Goal: Transaction & Acquisition: Purchase product/service

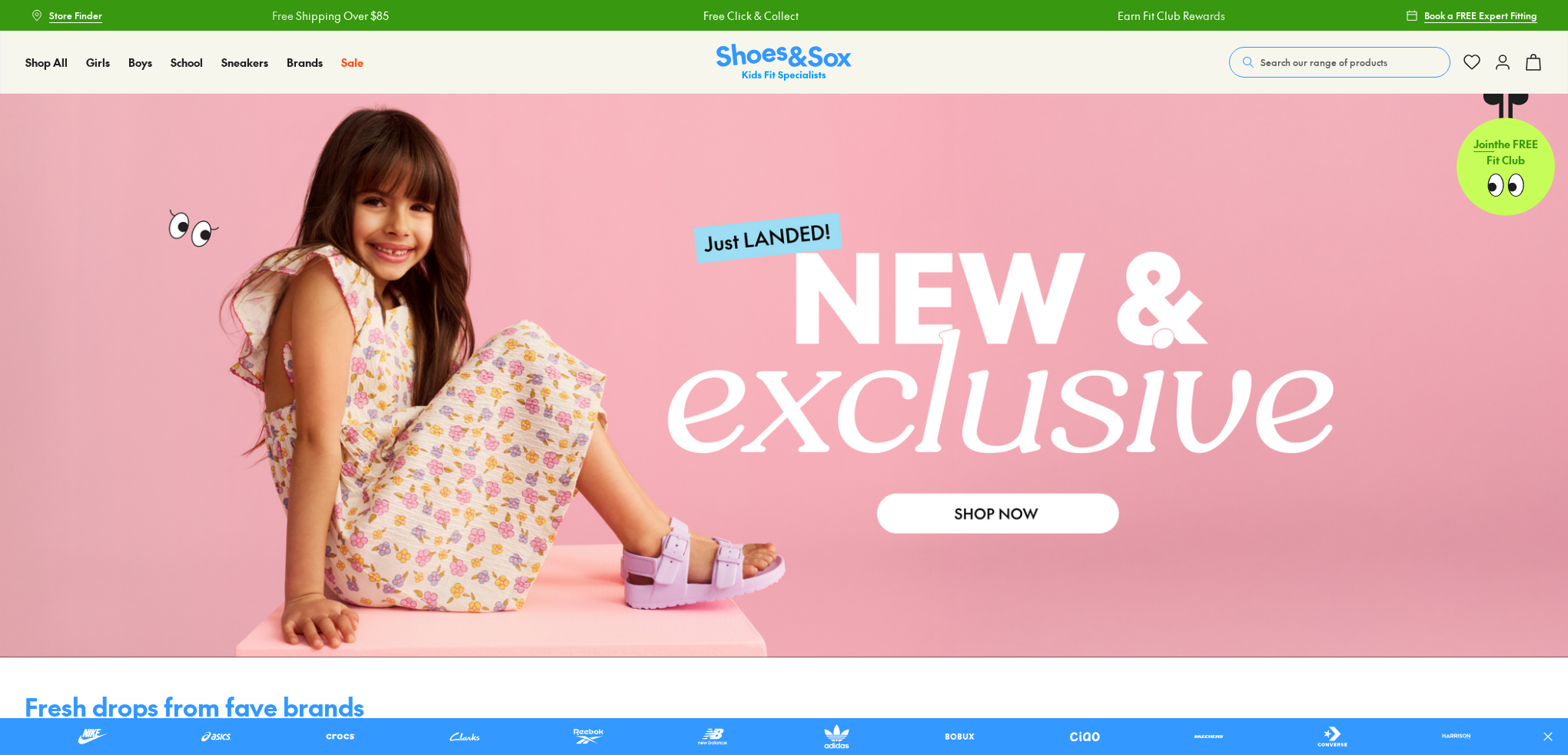
click at [962, 520] on link at bounding box center [784, 376] width 1568 height 564
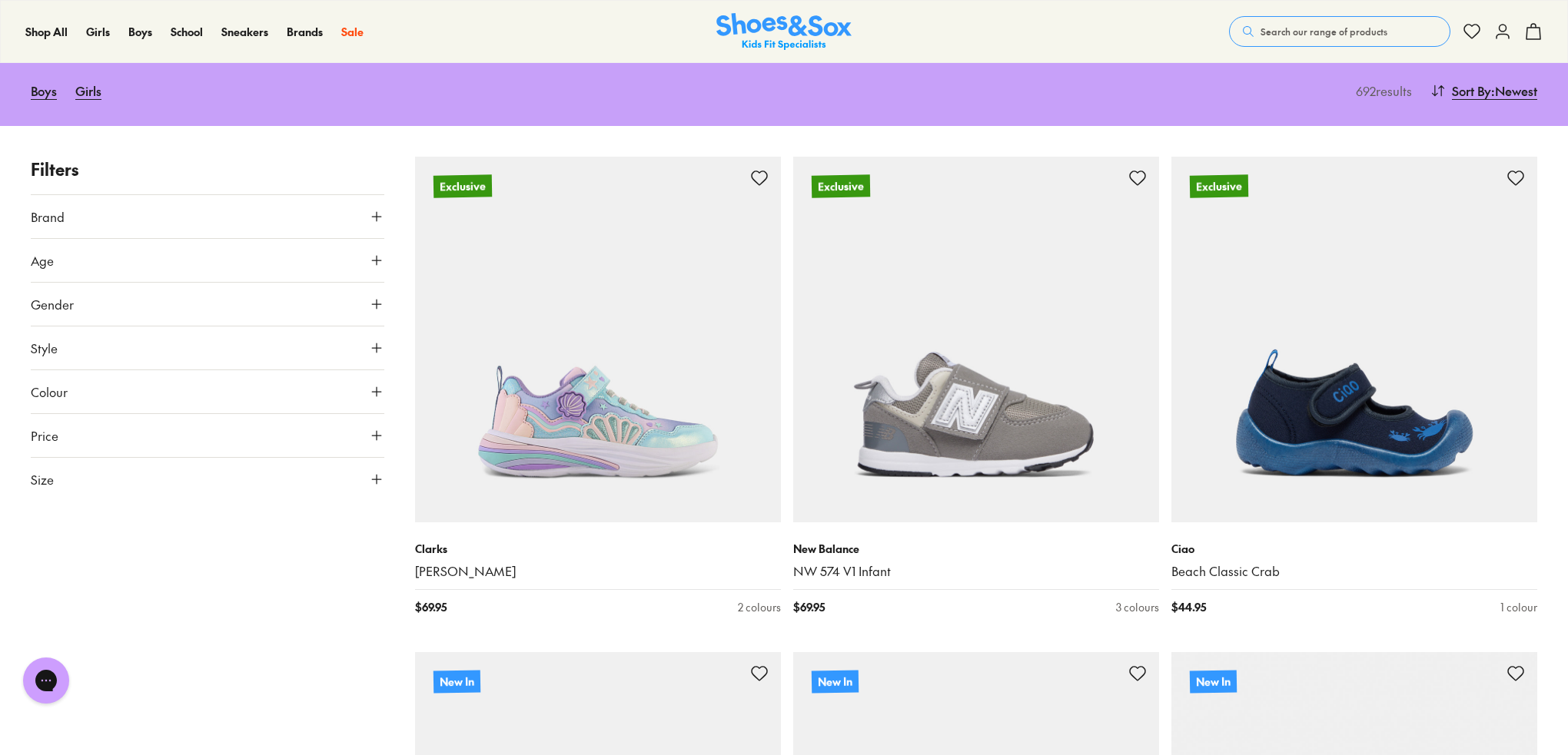
click at [377, 475] on use at bounding box center [377, 479] width 9 height 9
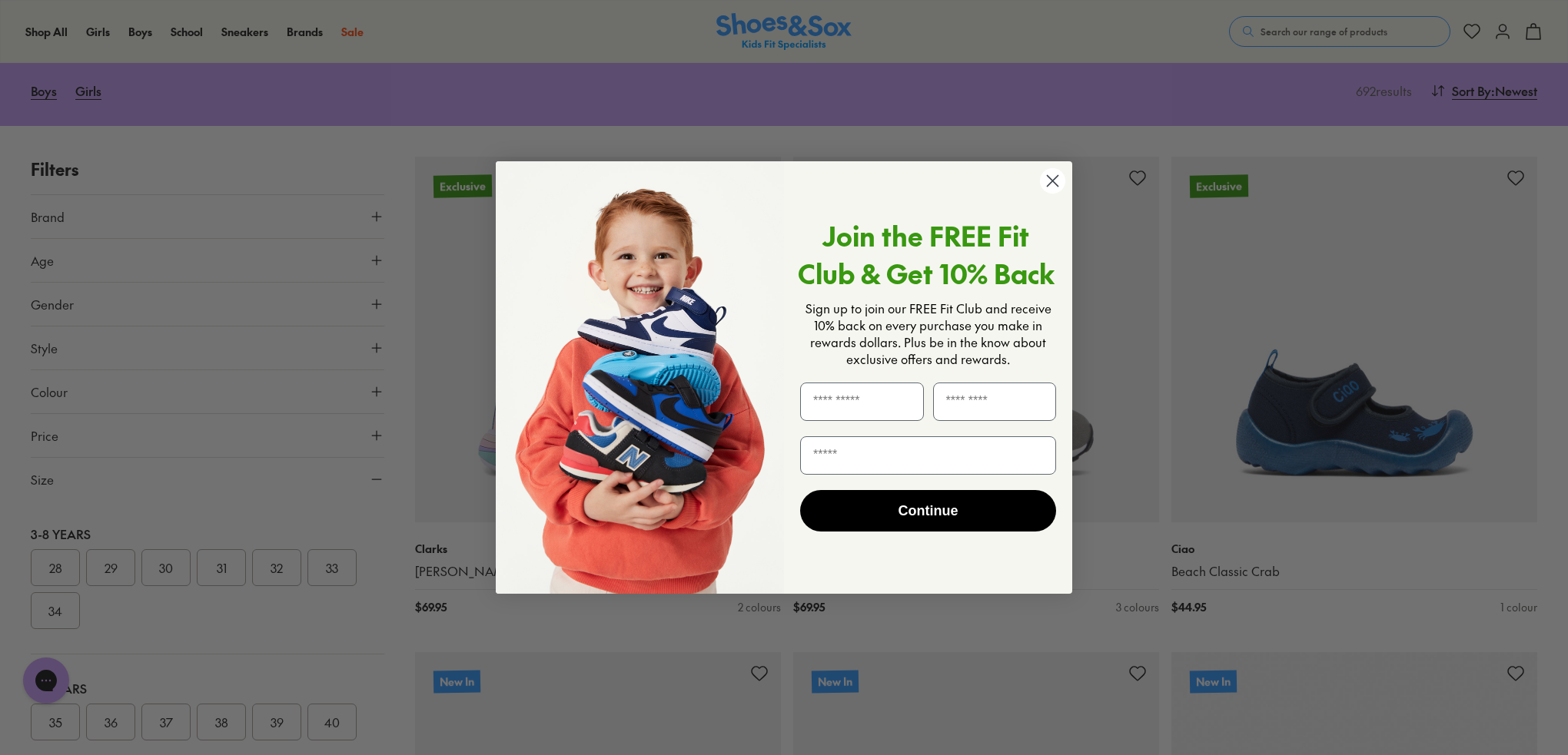
click at [1057, 188] on circle "Close dialog" at bounding box center [1053, 181] width 25 height 25
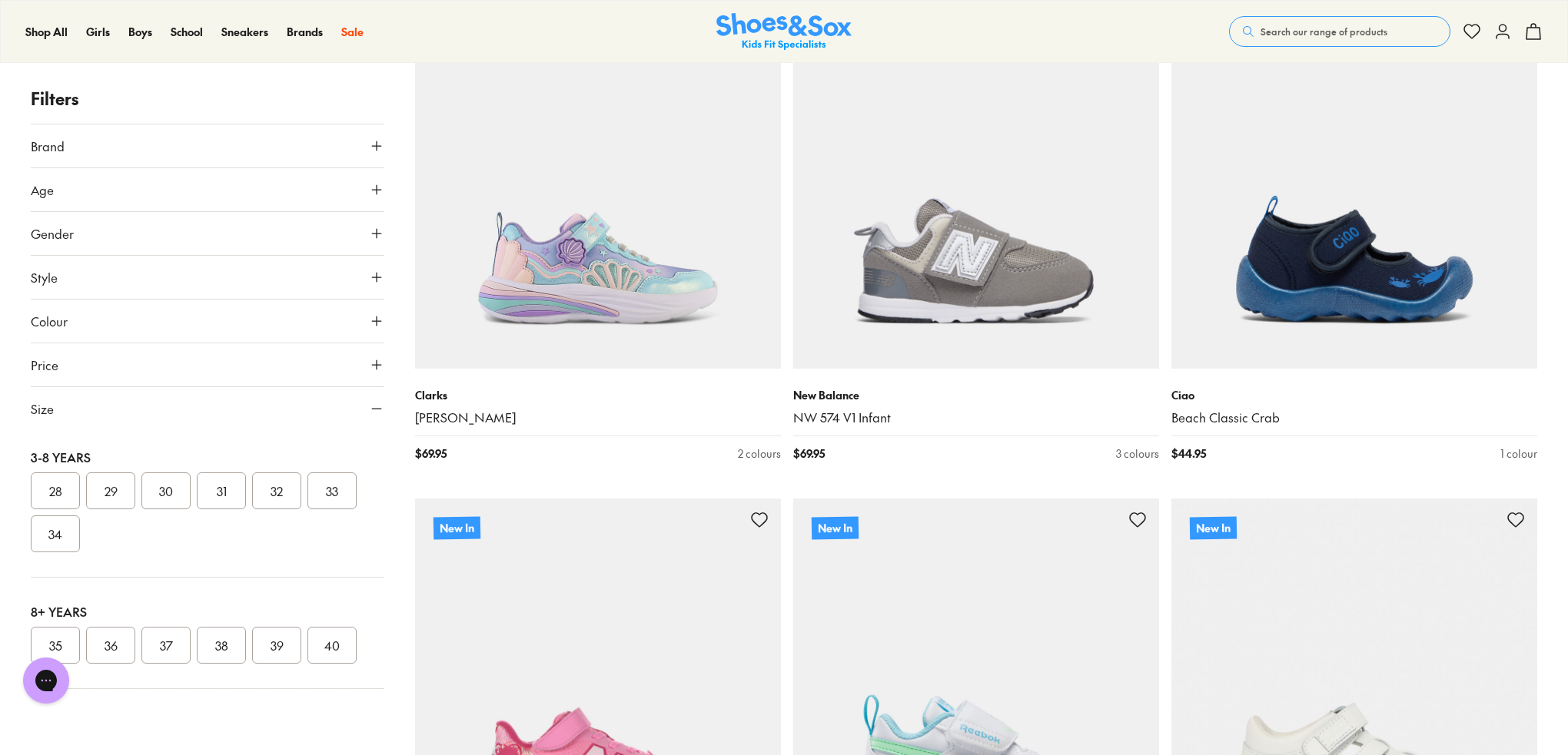
click at [45, 412] on span "Size" at bounding box center [42, 408] width 23 height 18
click at [57, 639] on button "35" at bounding box center [56, 645] width 49 height 37
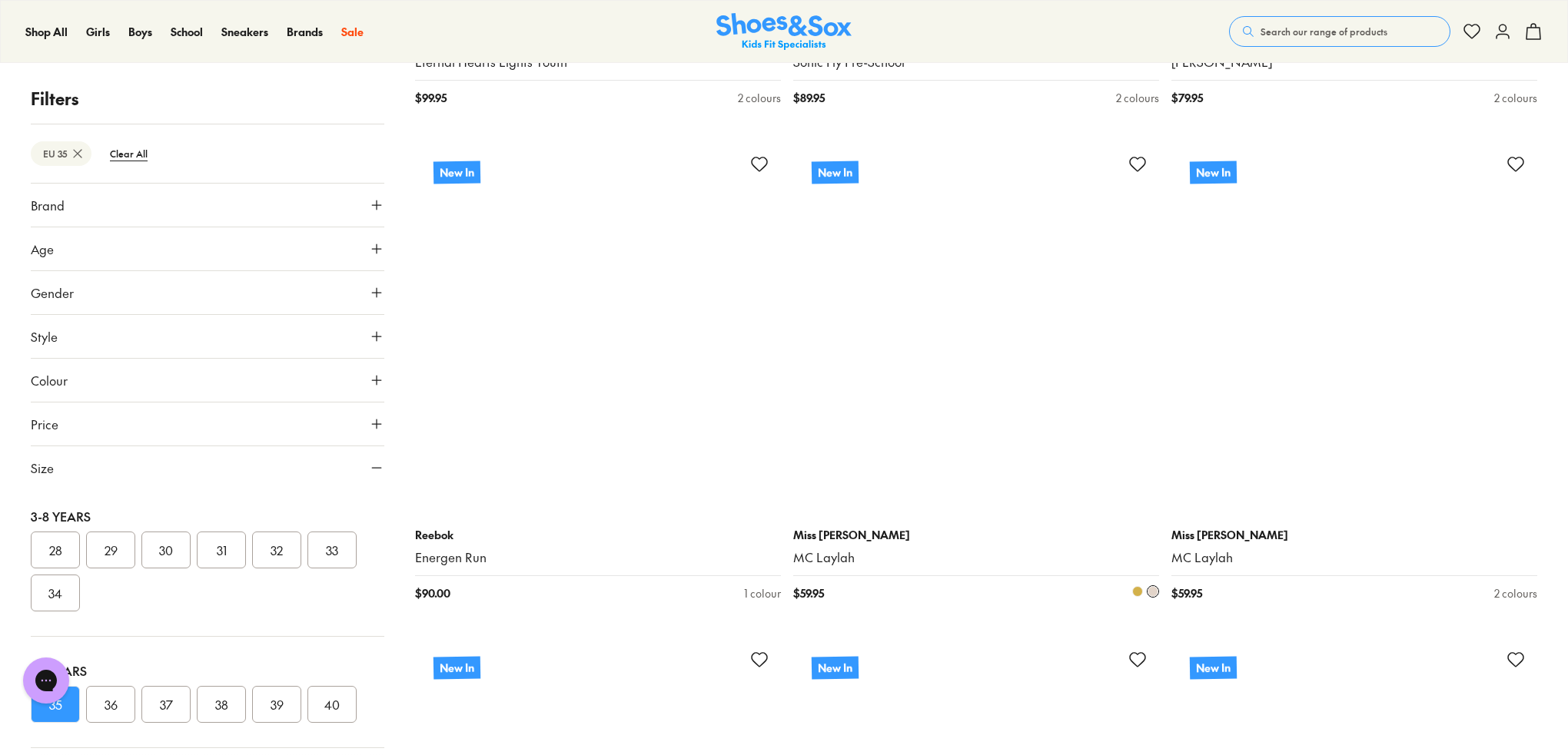
scroll to position [1321, 0]
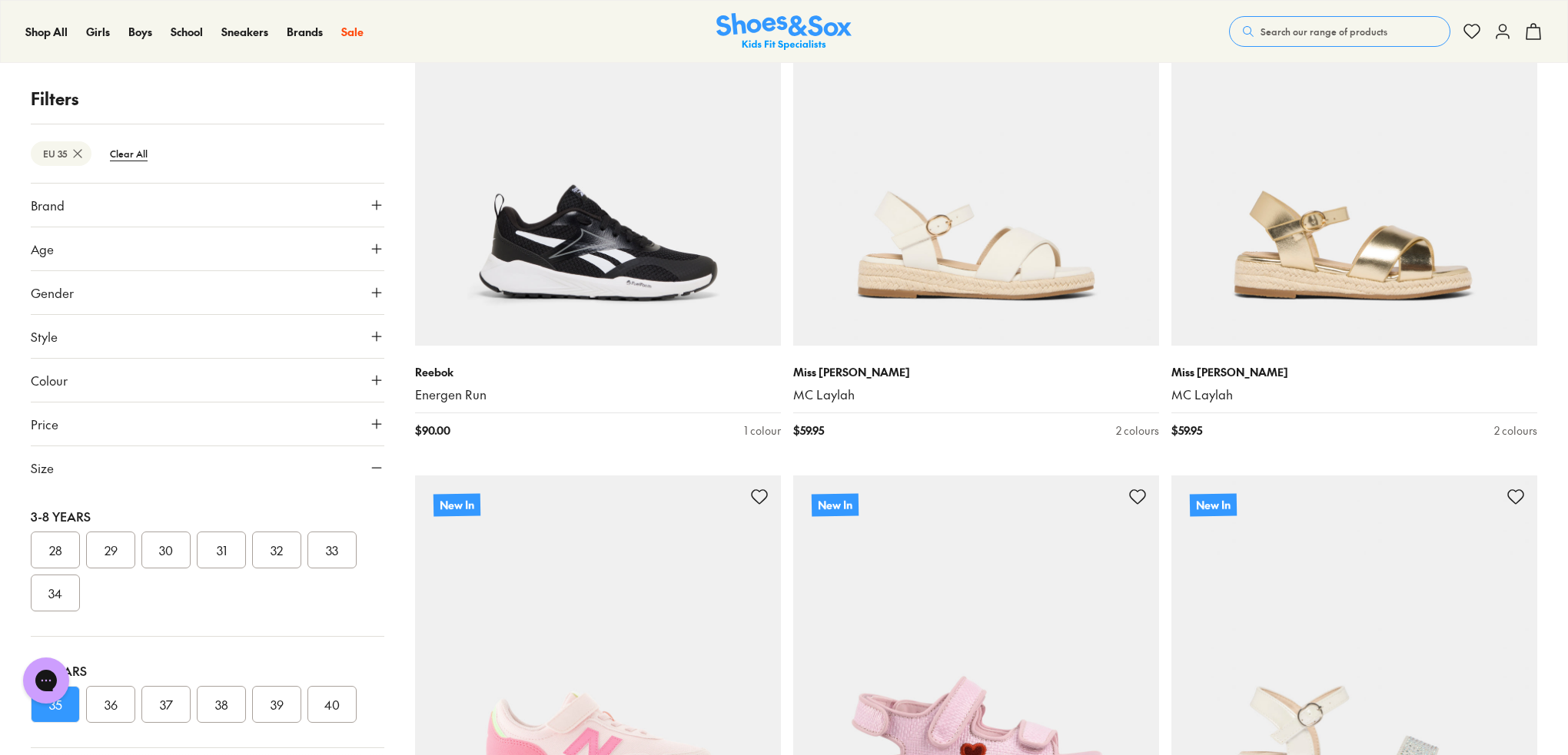
click at [369, 251] on icon at bounding box center [376, 248] width 15 height 15
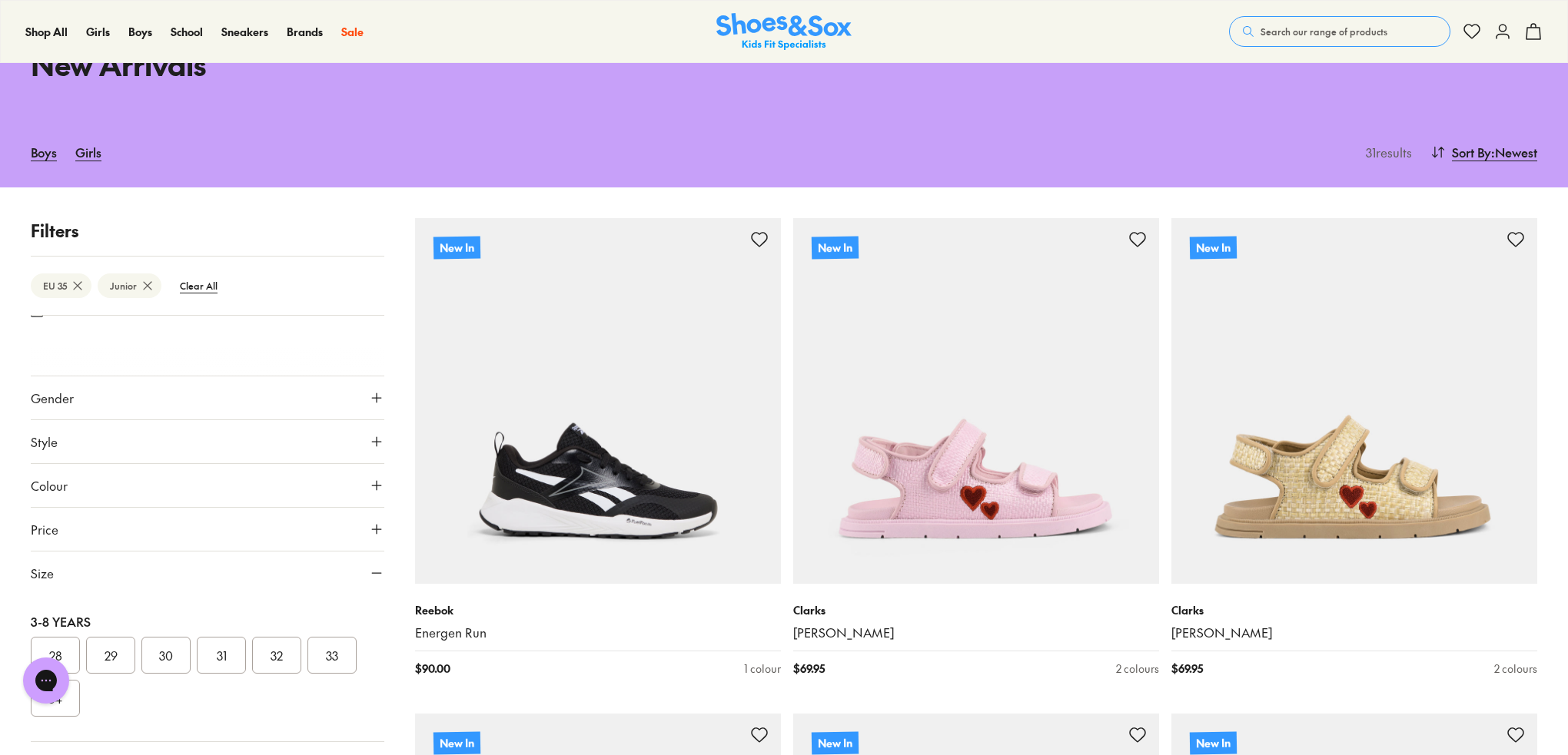
scroll to position [218, 0]
click at [369, 437] on icon at bounding box center [376, 440] width 15 height 15
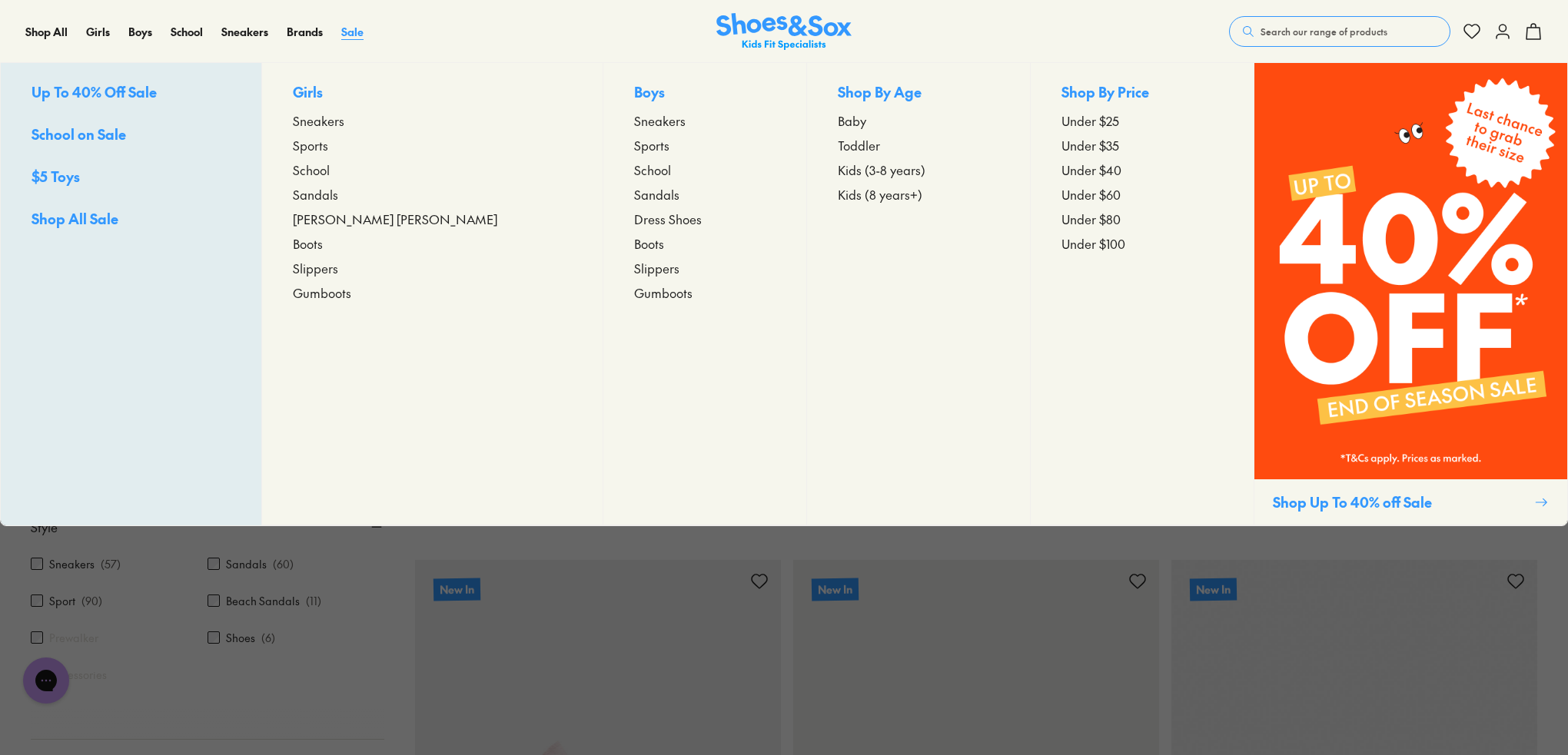
click at [341, 35] on span "Sale" at bounding box center [352, 31] width 22 height 15
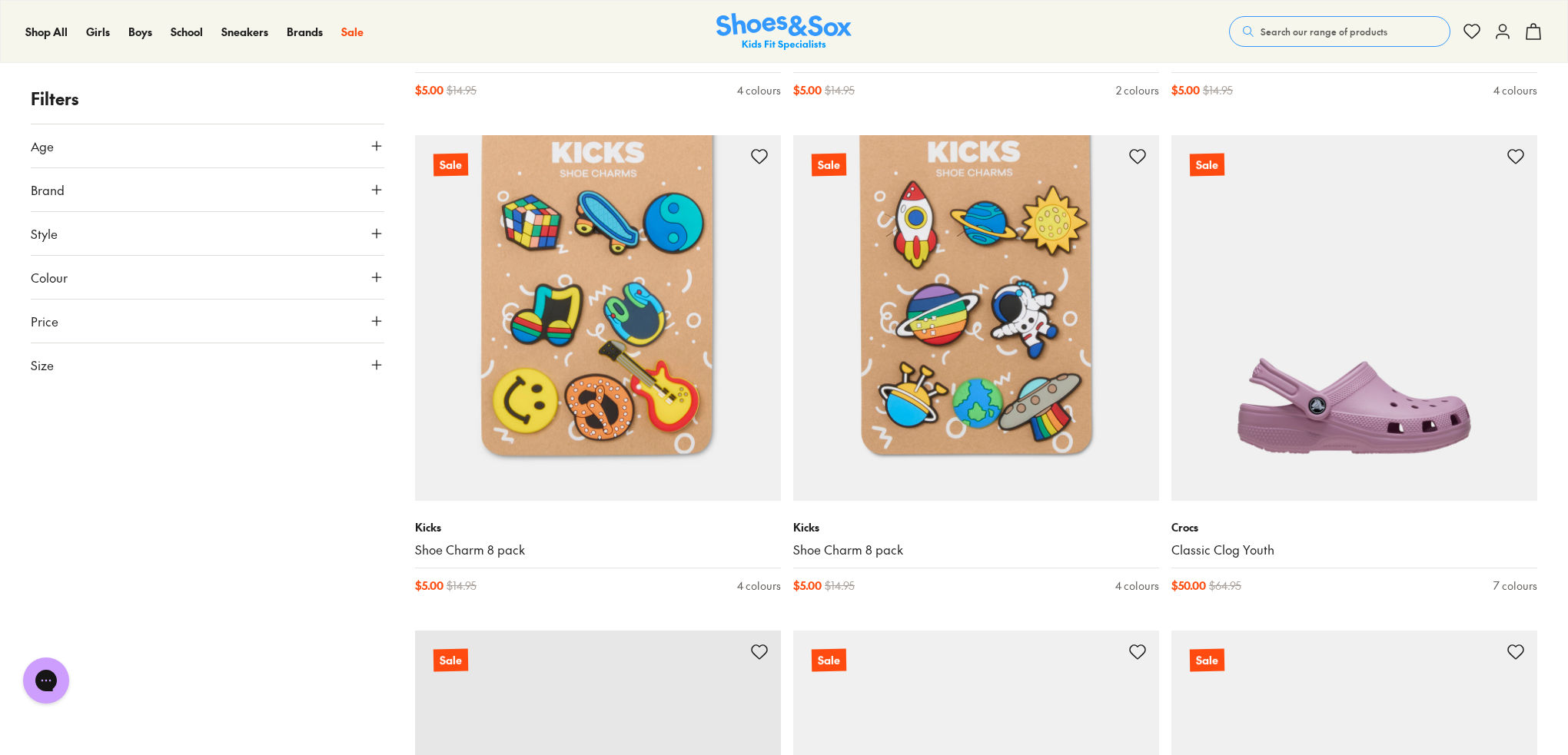
scroll to position [1920, 0]
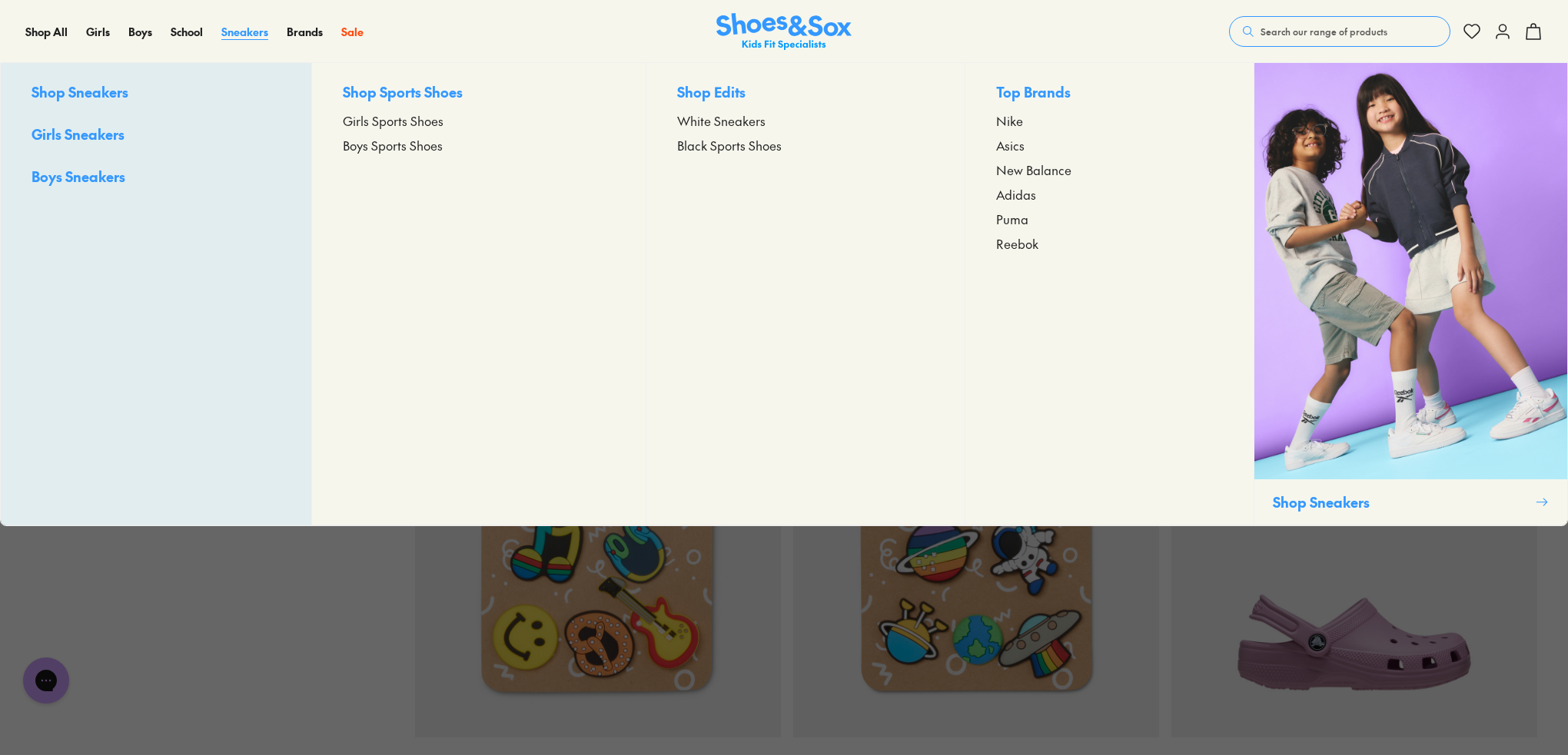
click at [244, 35] on span "Sneakers" at bounding box center [245, 31] width 47 height 15
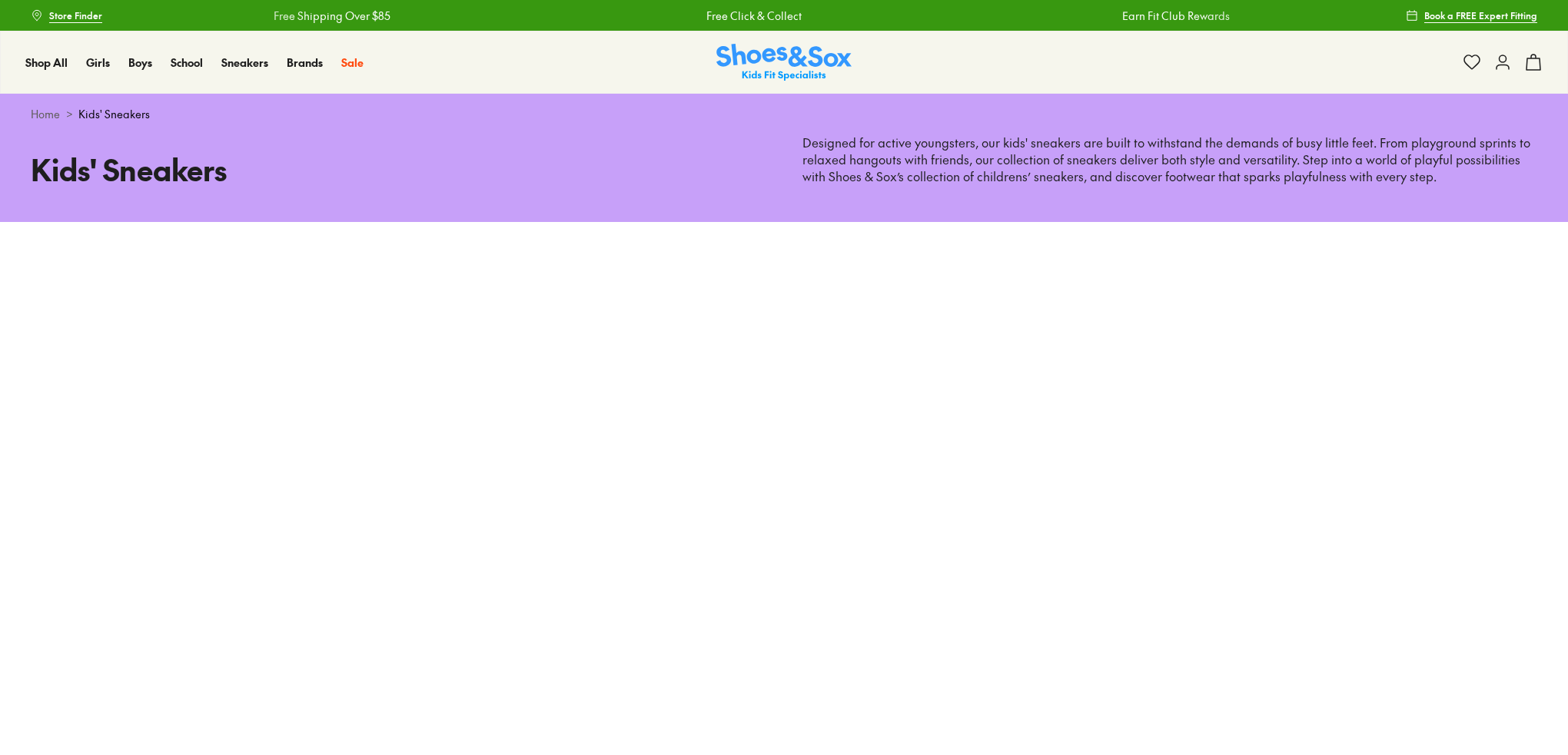
click at [114, 136] on div "Kids' Sneakers Designed for active youngsters, our kids' sneakers are built to …" at bounding box center [784, 178] width 1568 height 87
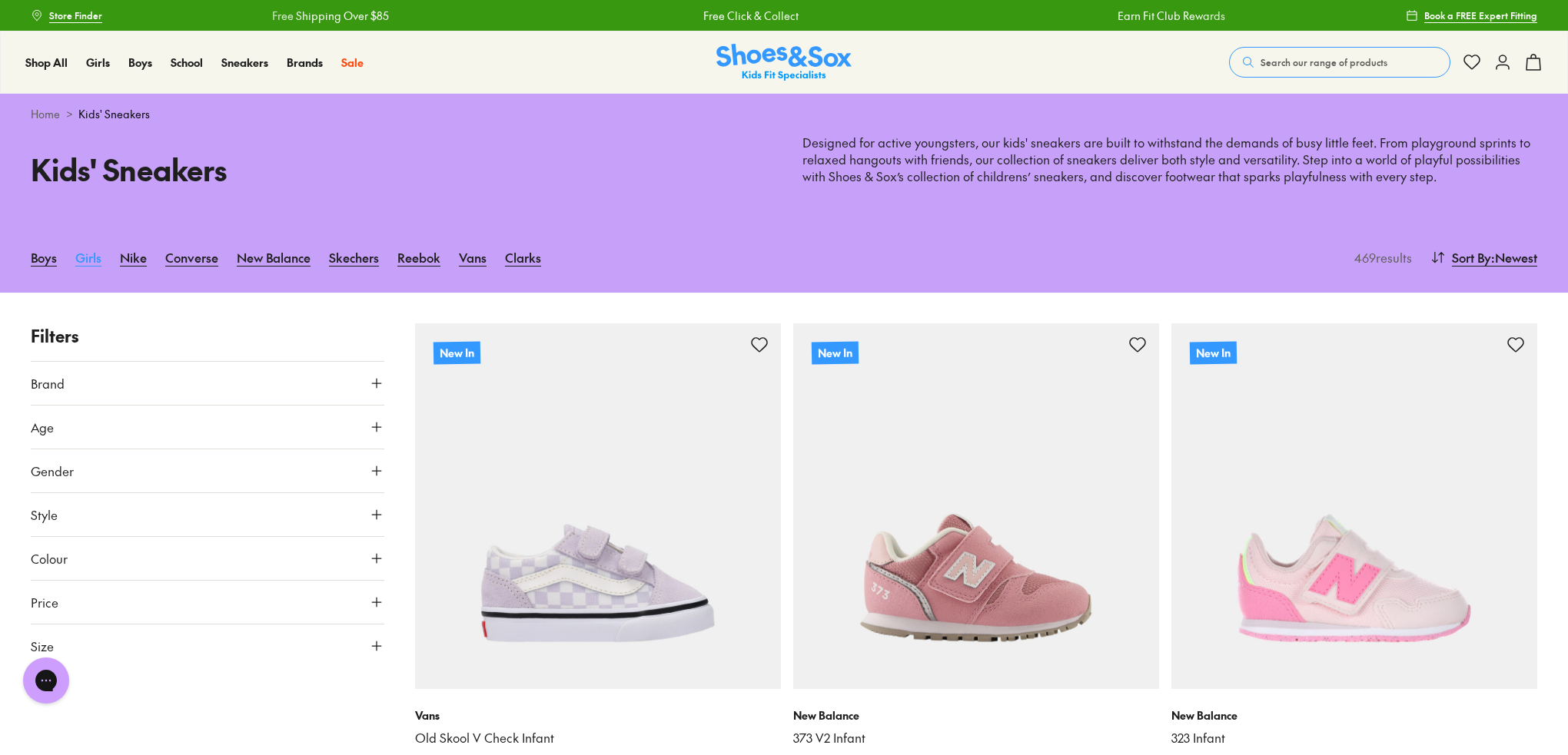
click at [86, 257] on link "Girls" at bounding box center [88, 257] width 26 height 34
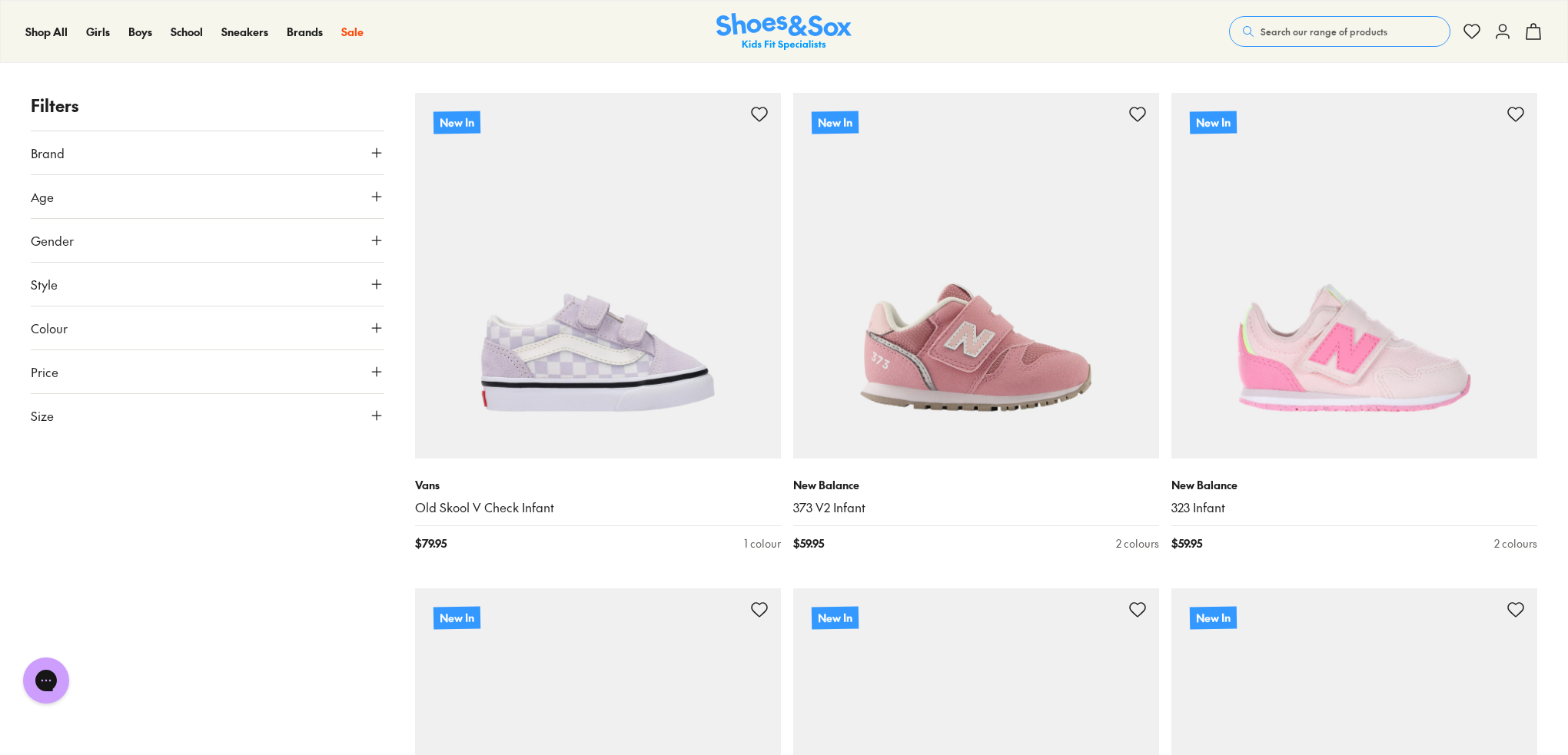
click at [376, 279] on use at bounding box center [377, 284] width 9 height 9
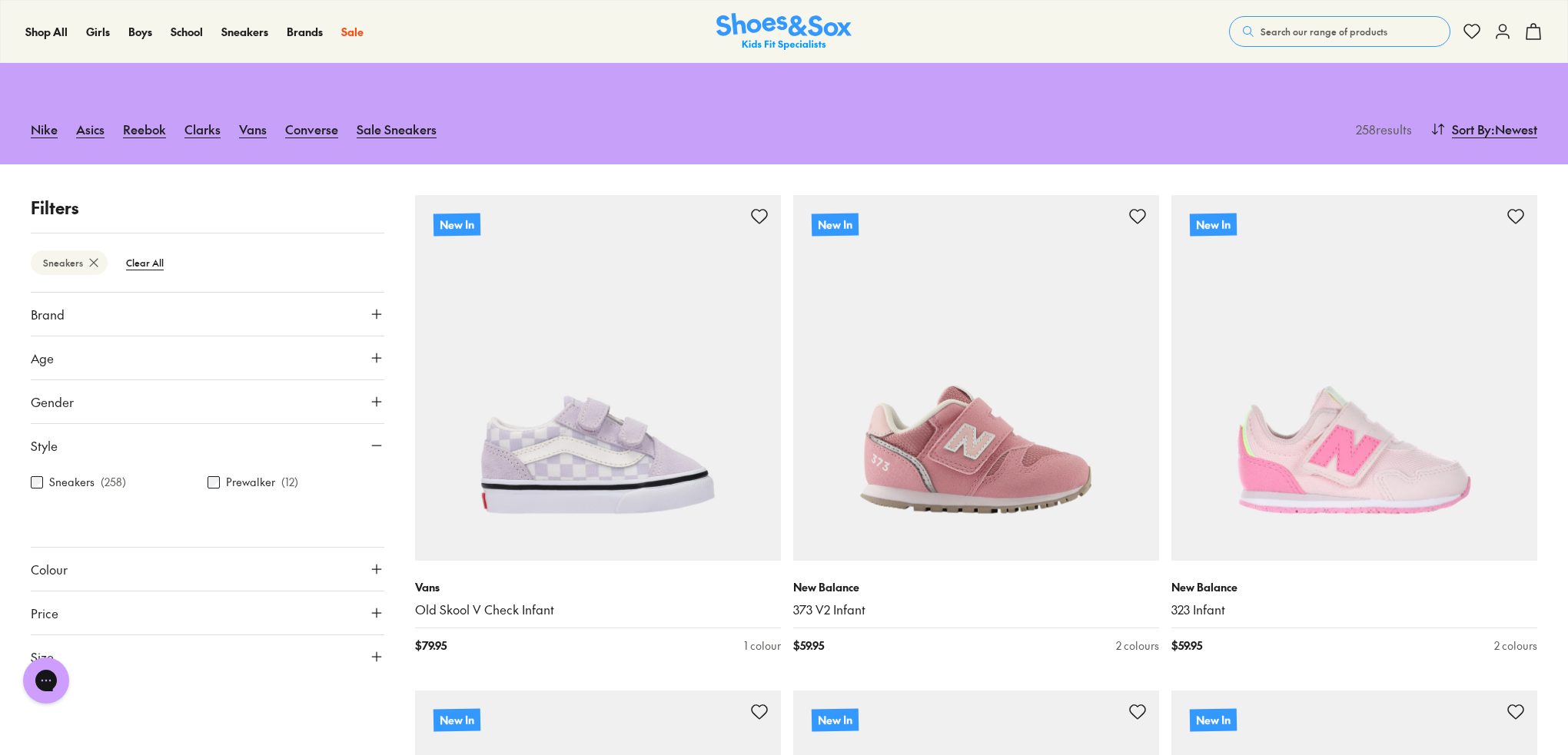
click at [378, 353] on icon at bounding box center [376, 357] width 15 height 15
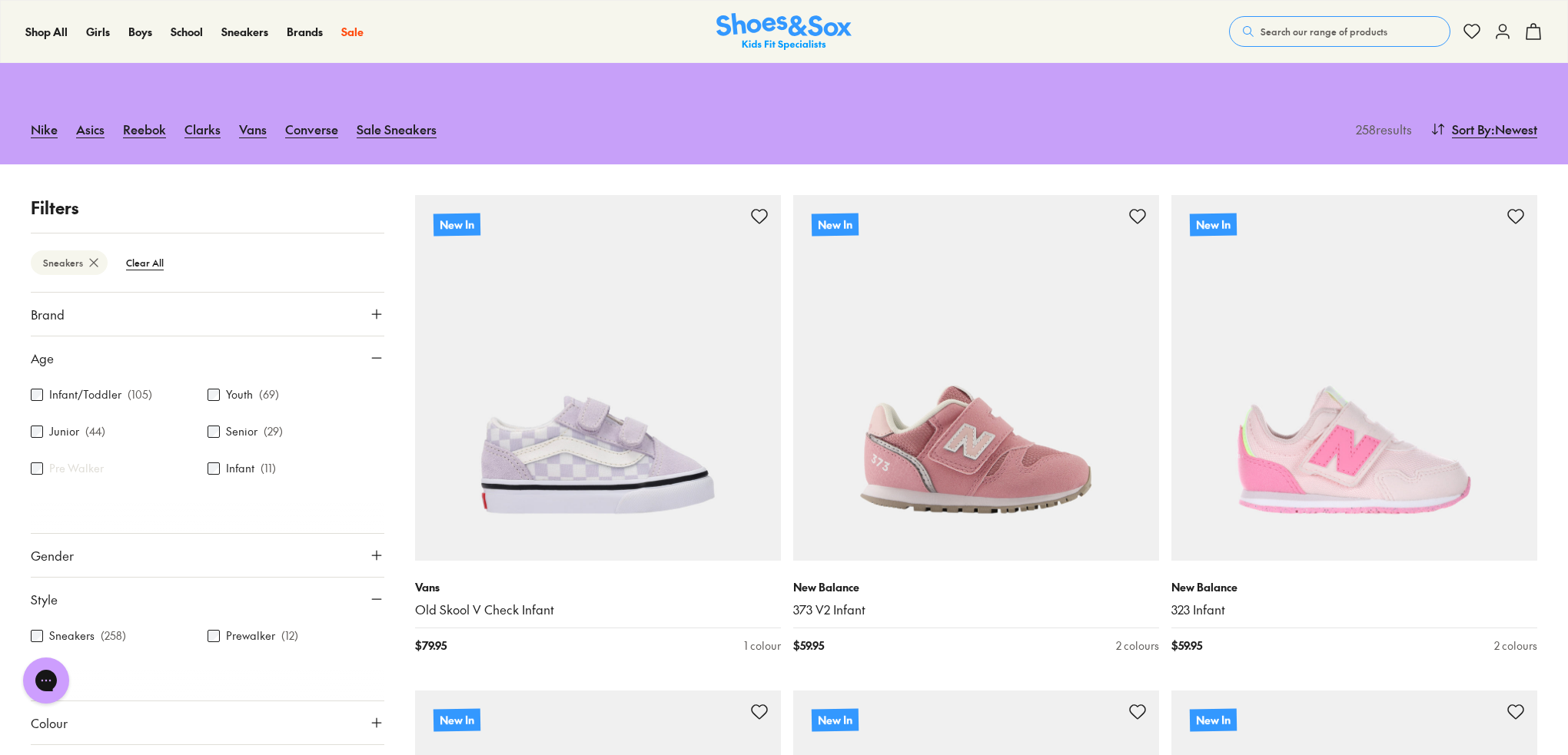
click at [372, 354] on icon at bounding box center [376, 357] width 15 height 15
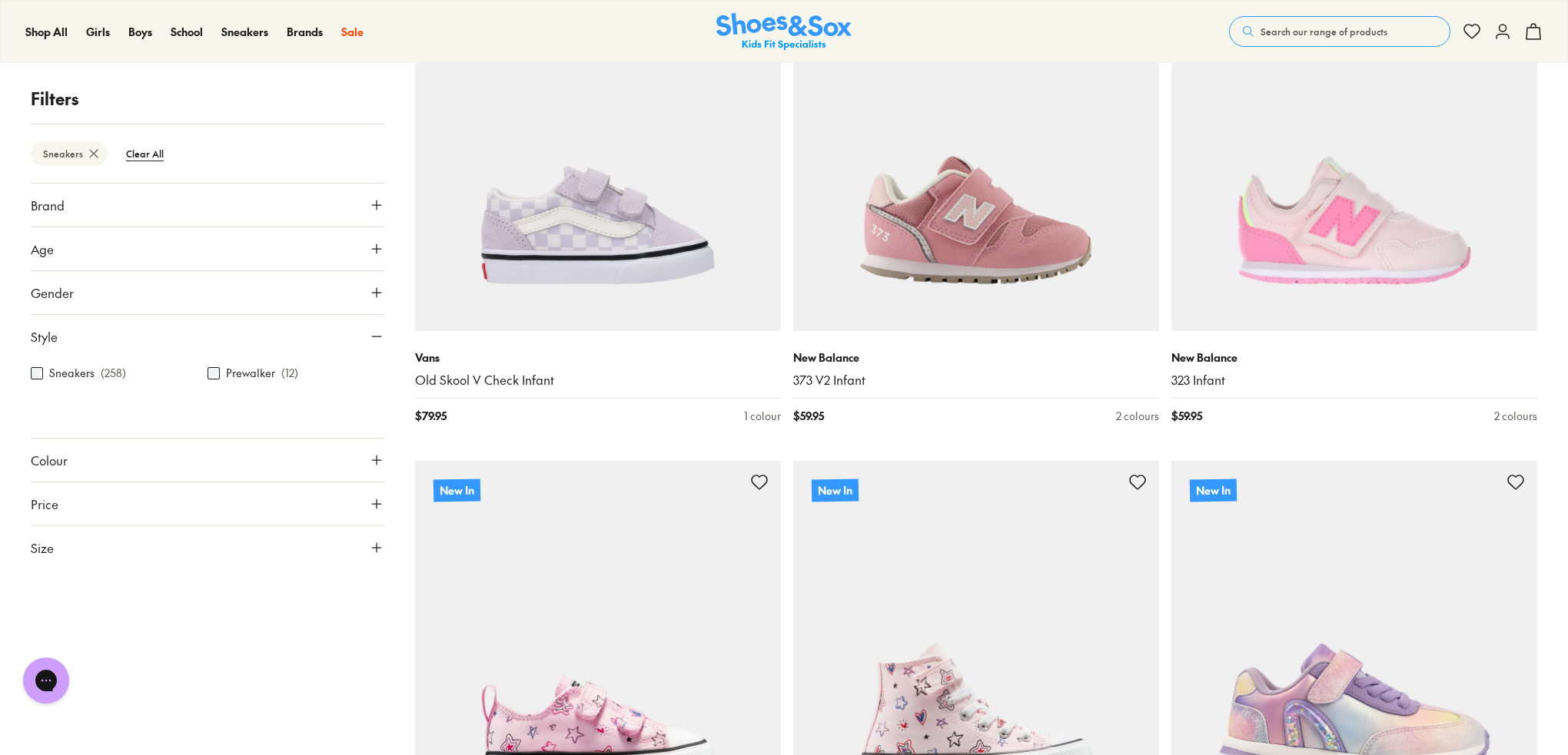
scroll to position [358, 0]
click at [373, 242] on icon at bounding box center [376, 248] width 15 height 15
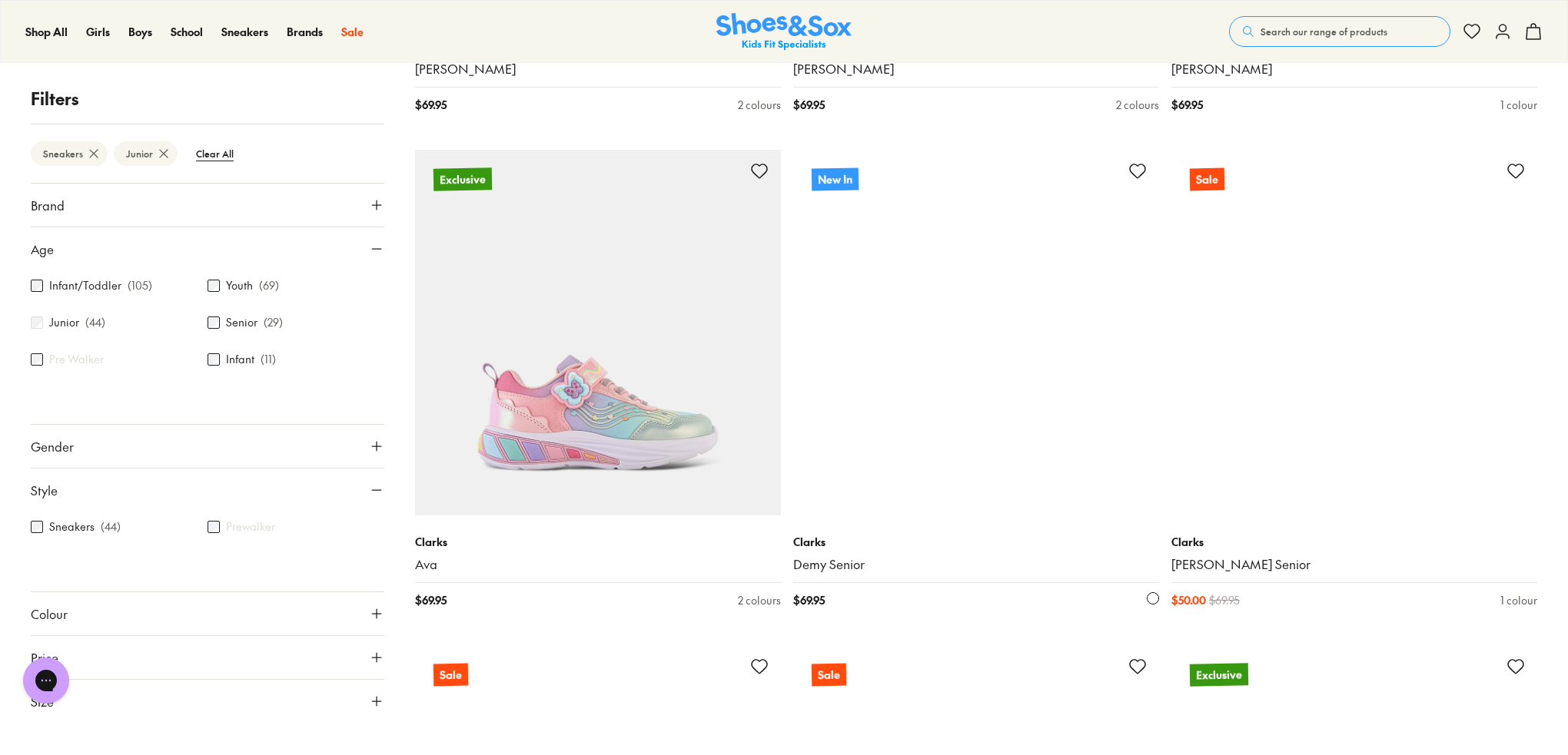
scroll to position [1203, 0]
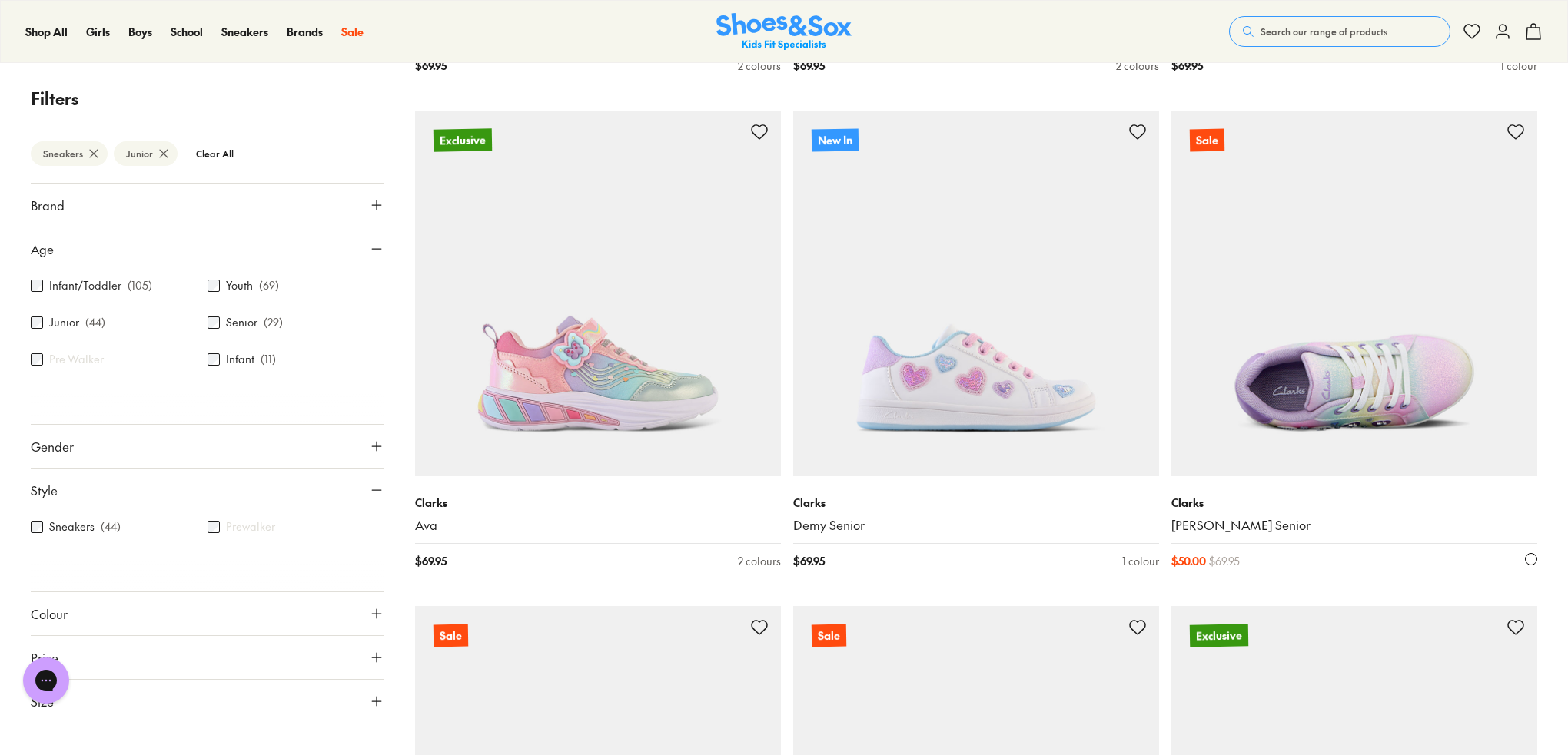
click at [1314, 418] on img at bounding box center [1354, 294] width 366 height 366
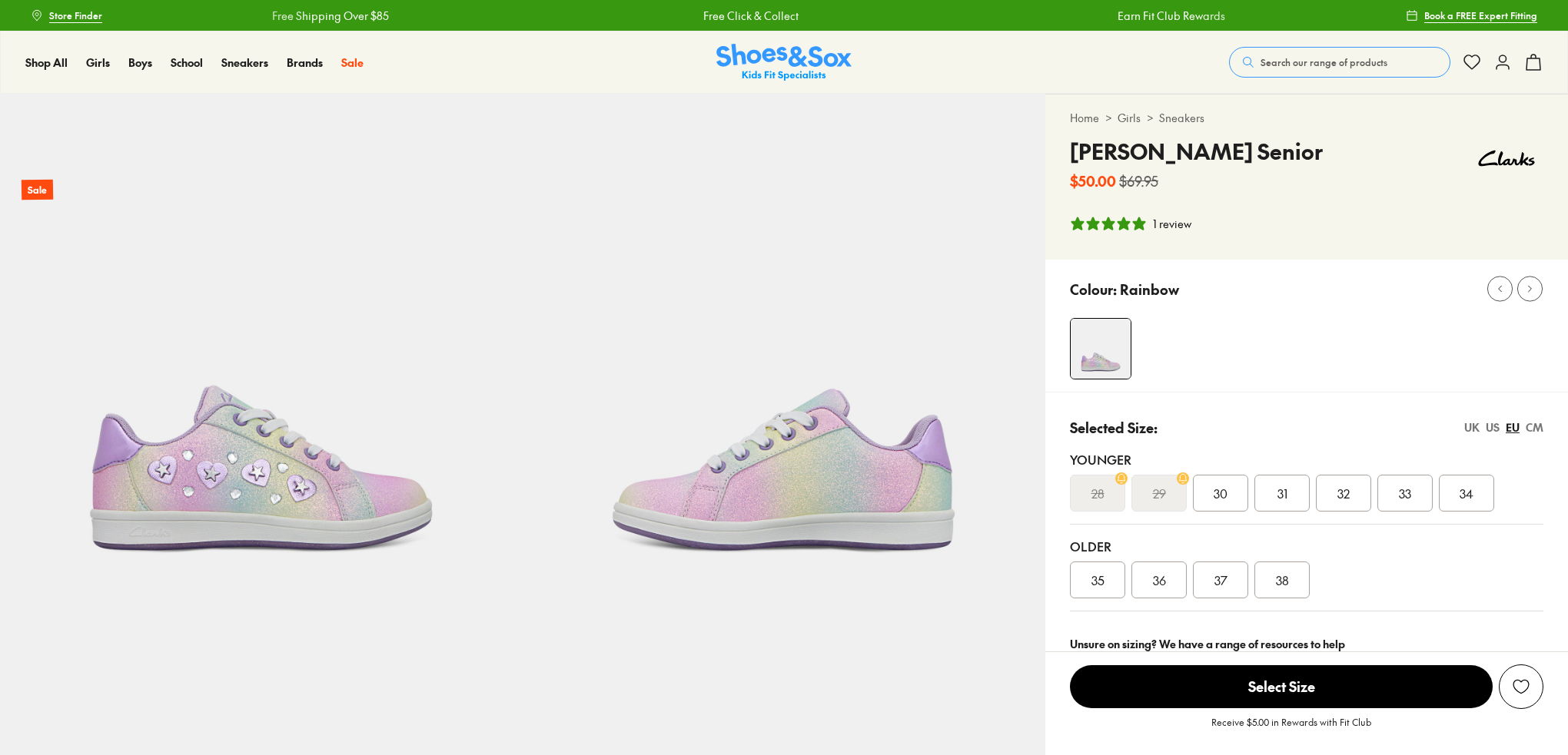
select select "*"
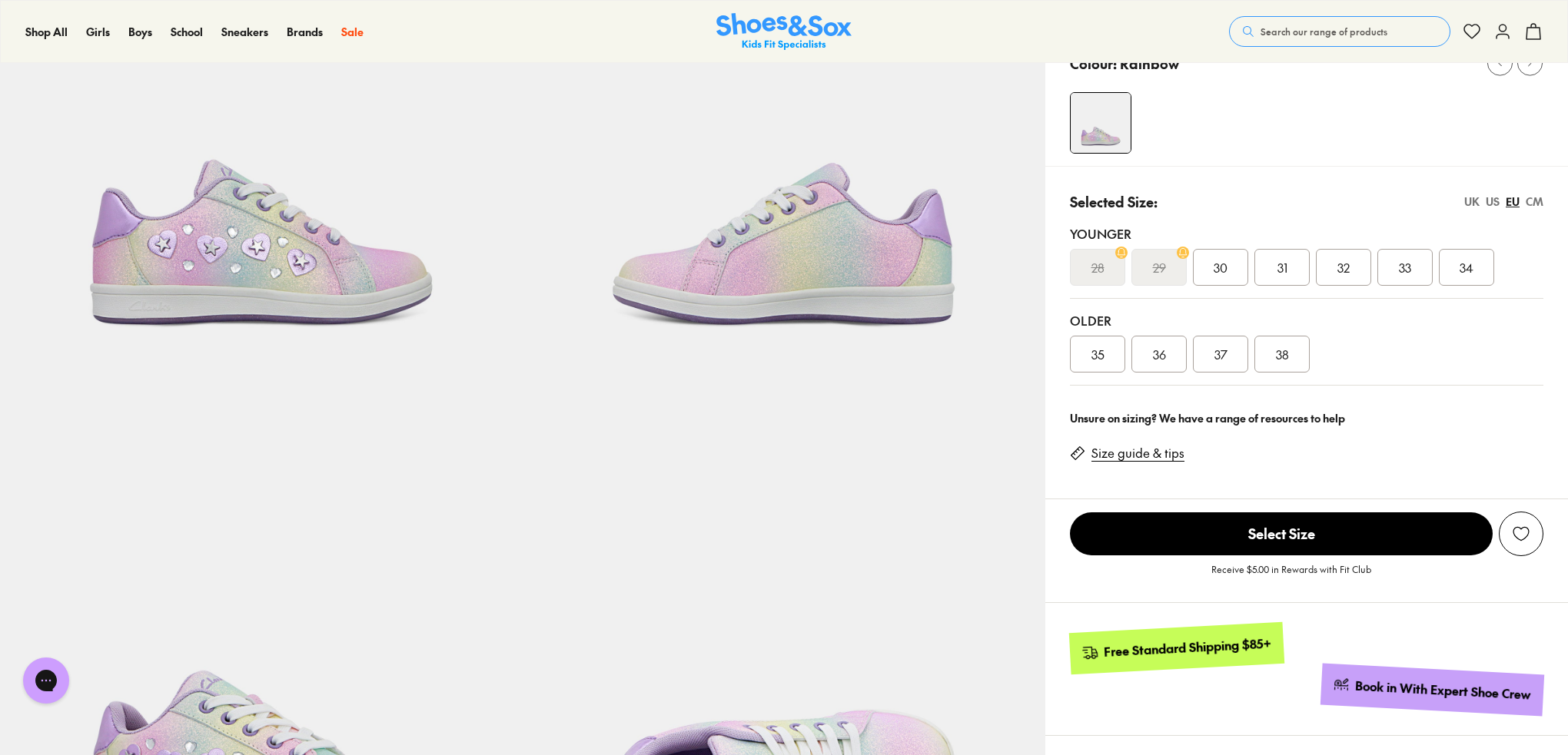
scroll to position [230, 0]
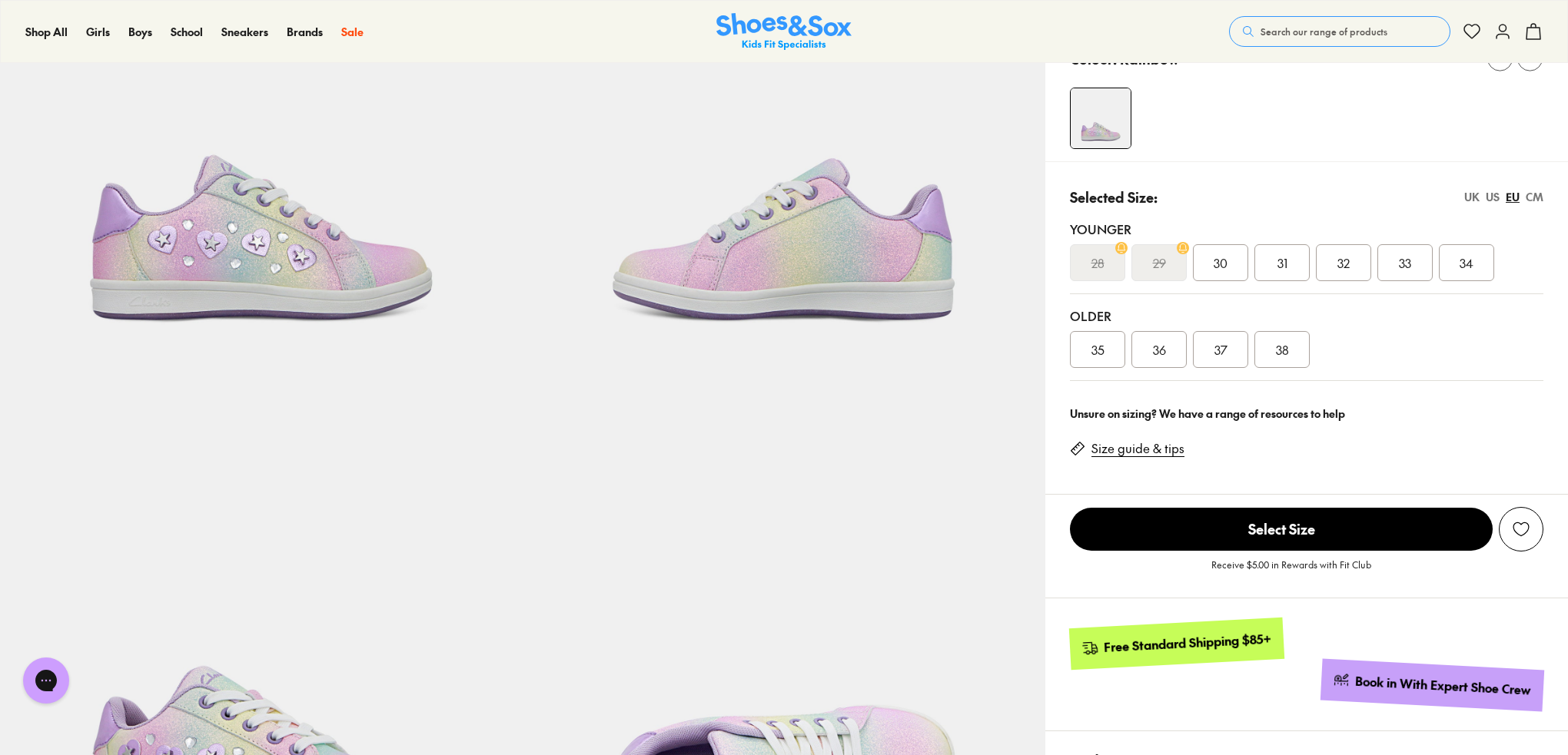
click at [1131, 445] on link "Size guide & tips" at bounding box center [1138, 448] width 93 height 17
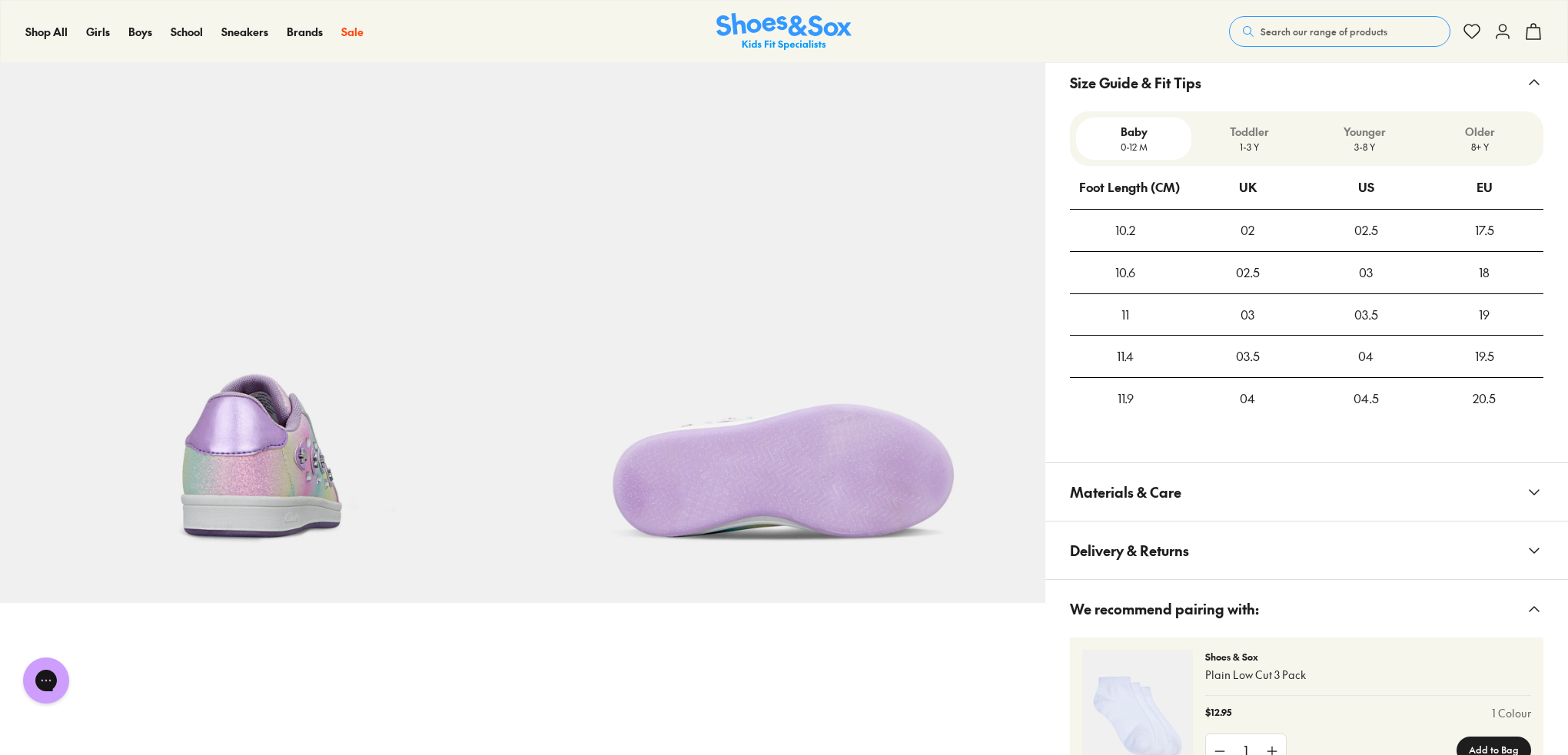
scroll to position [1096, 0]
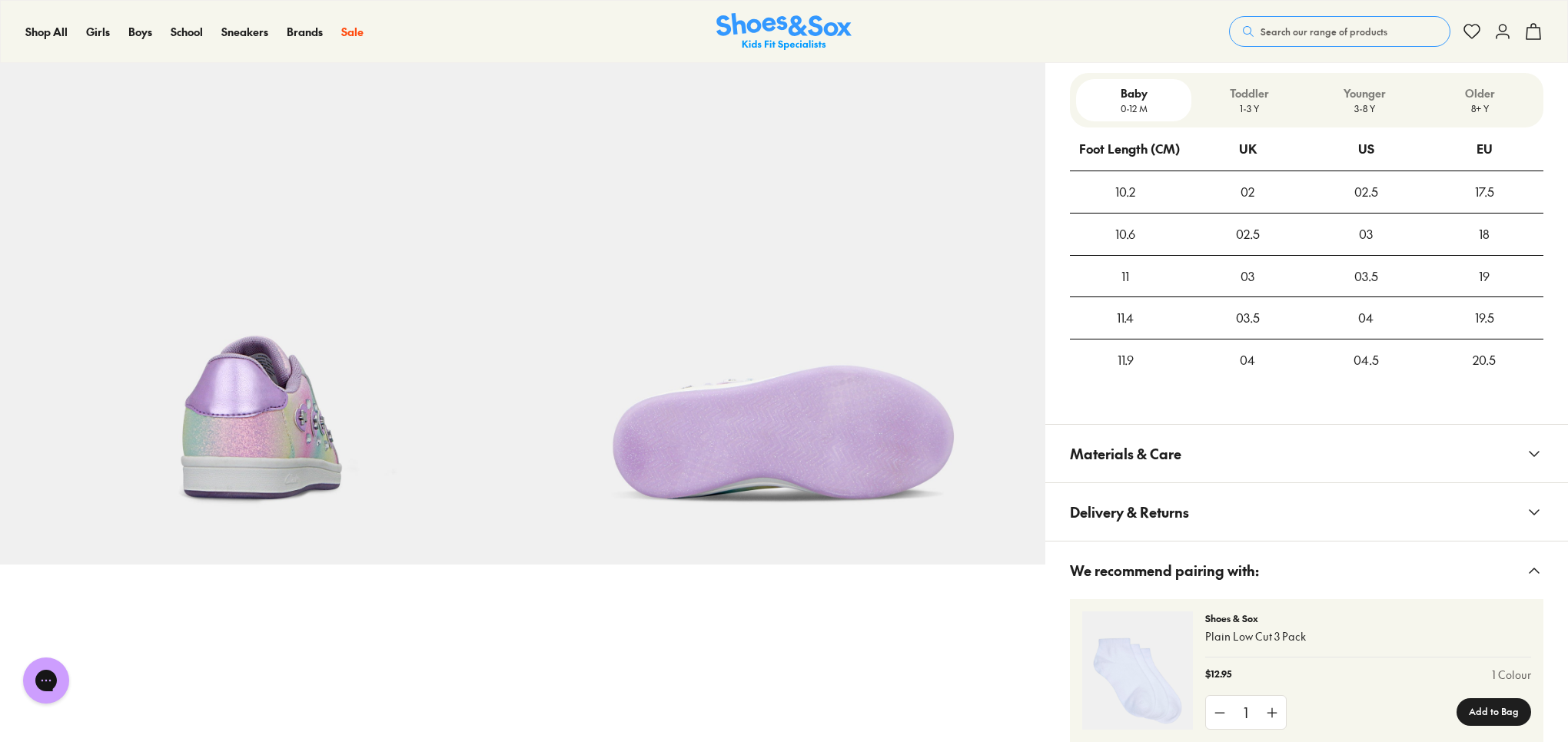
click at [1371, 105] on p "3-8 Y" at bounding box center [1363, 107] width 103 height 14
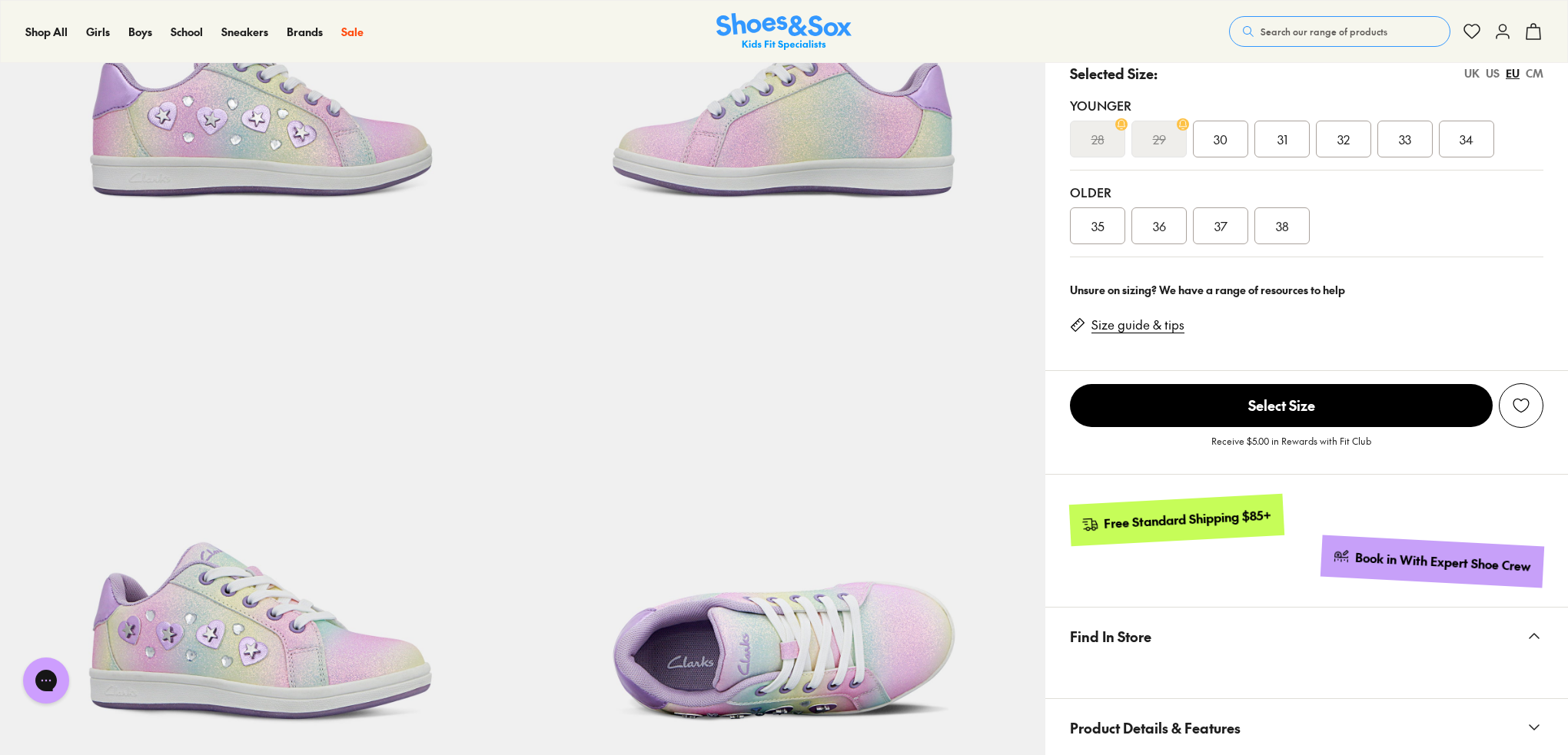
scroll to position [328, 0]
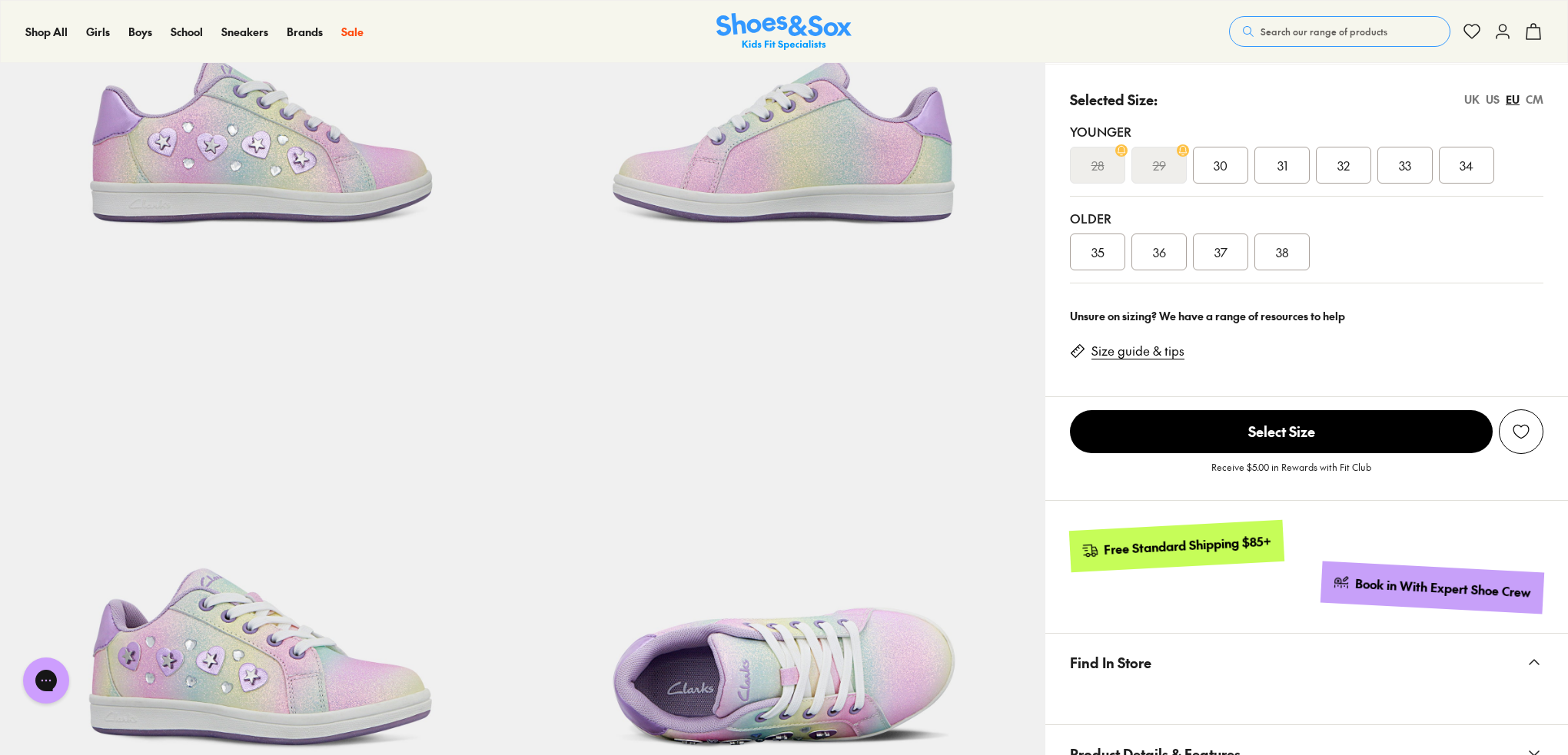
click at [1494, 102] on div "US" at bounding box center [1492, 99] width 14 height 16
click at [1128, 349] on link "Size guide & tips" at bounding box center [1138, 351] width 93 height 17
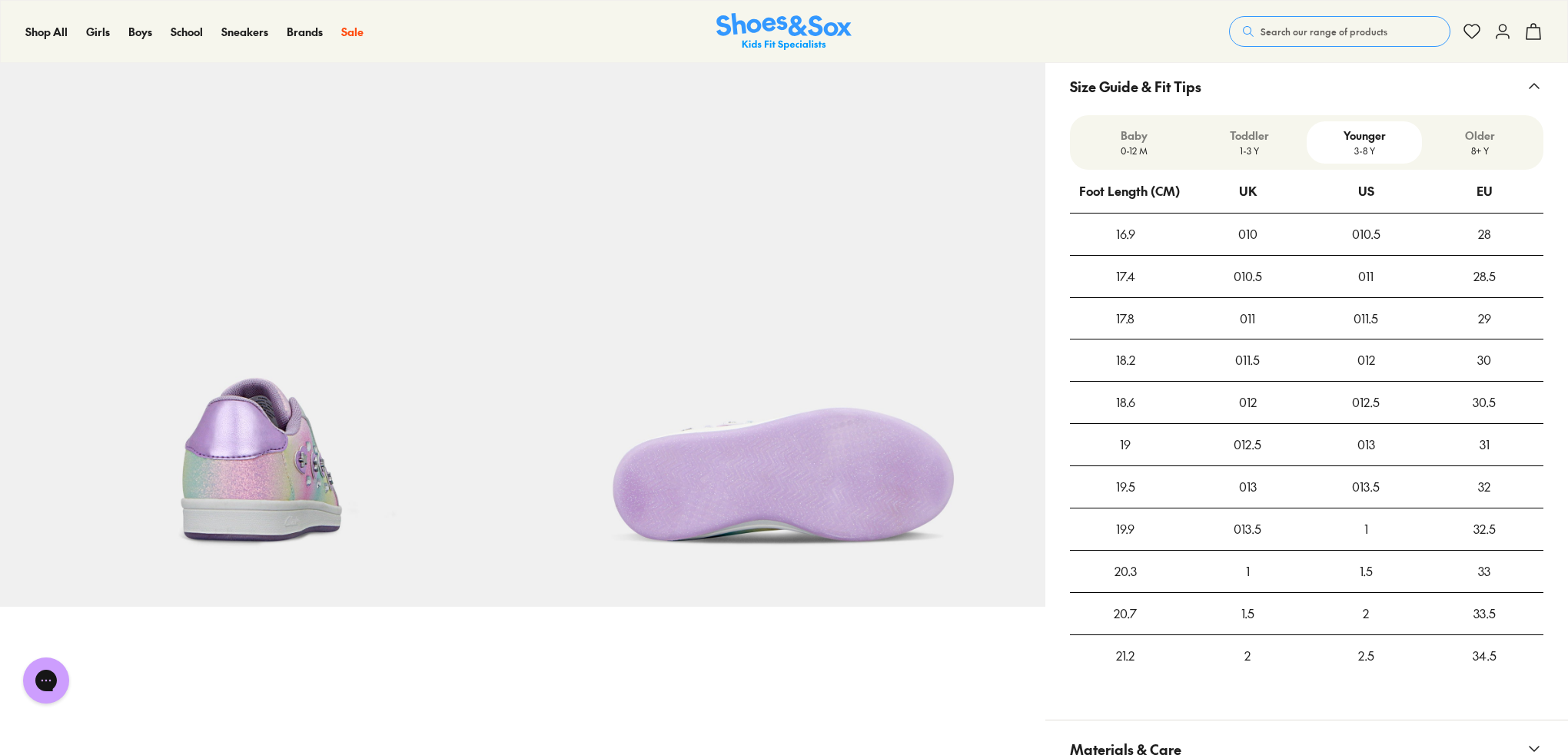
scroll to position [1109, 0]
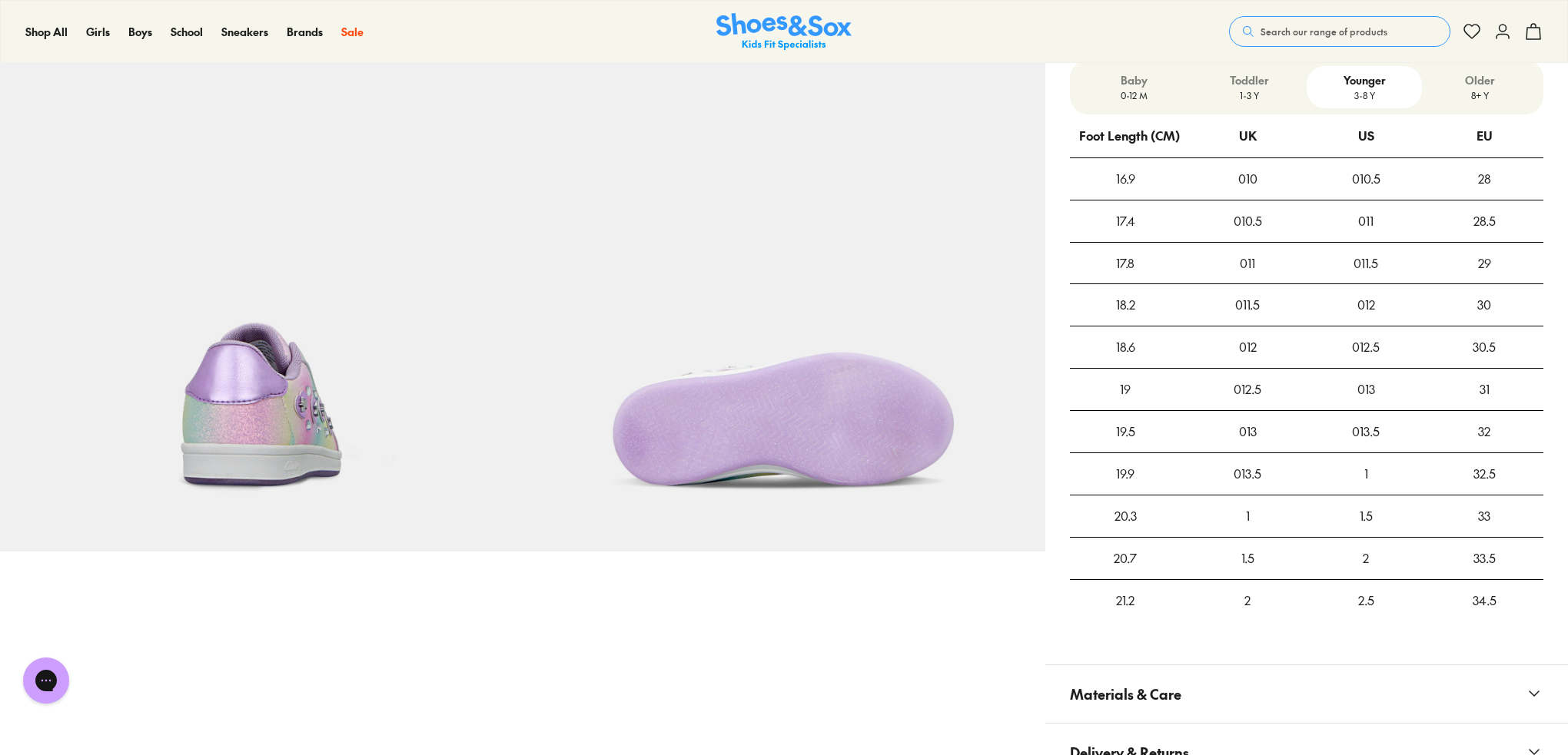
click at [1482, 92] on p "8+ Y" at bounding box center [1479, 95] width 103 height 14
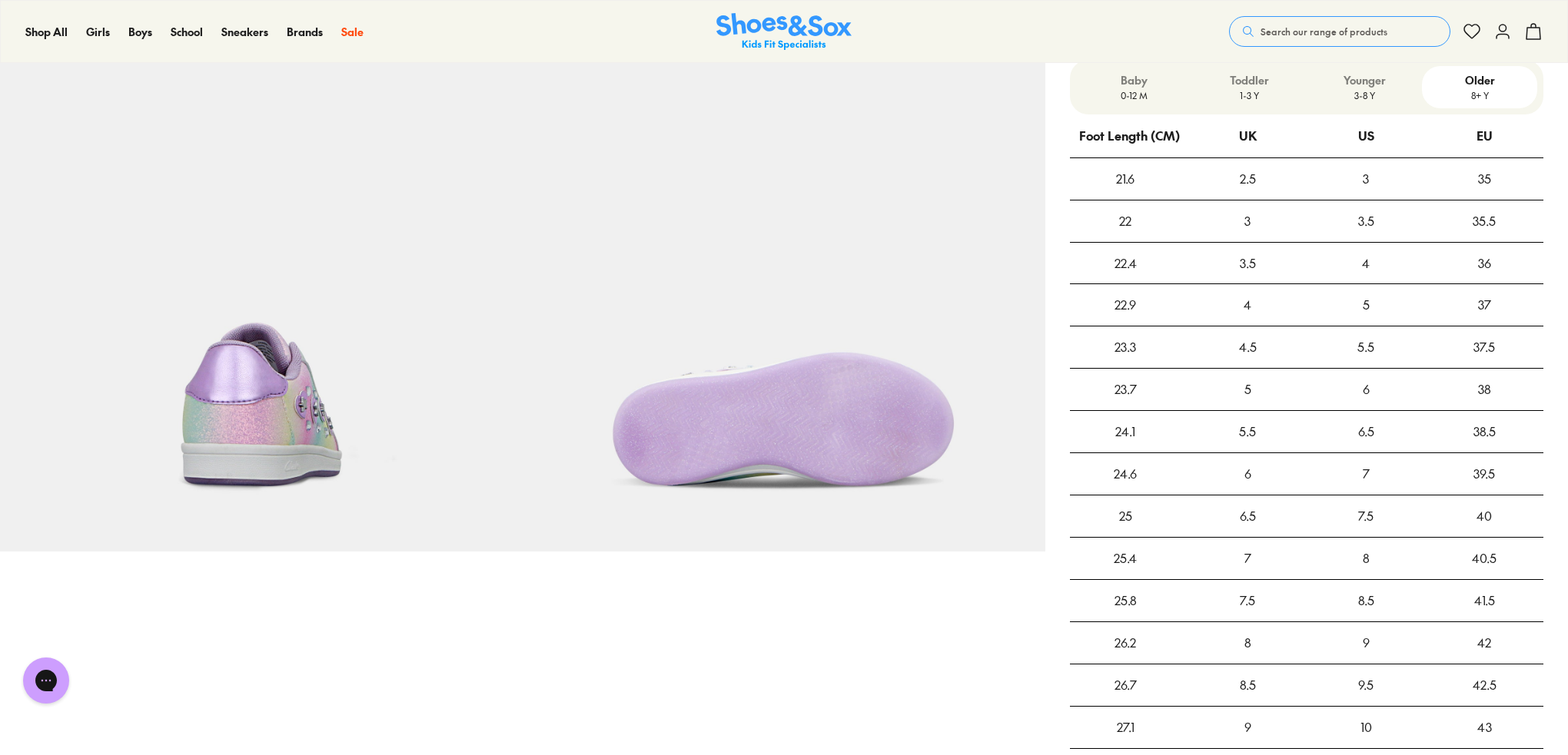
scroll to position [1032, 0]
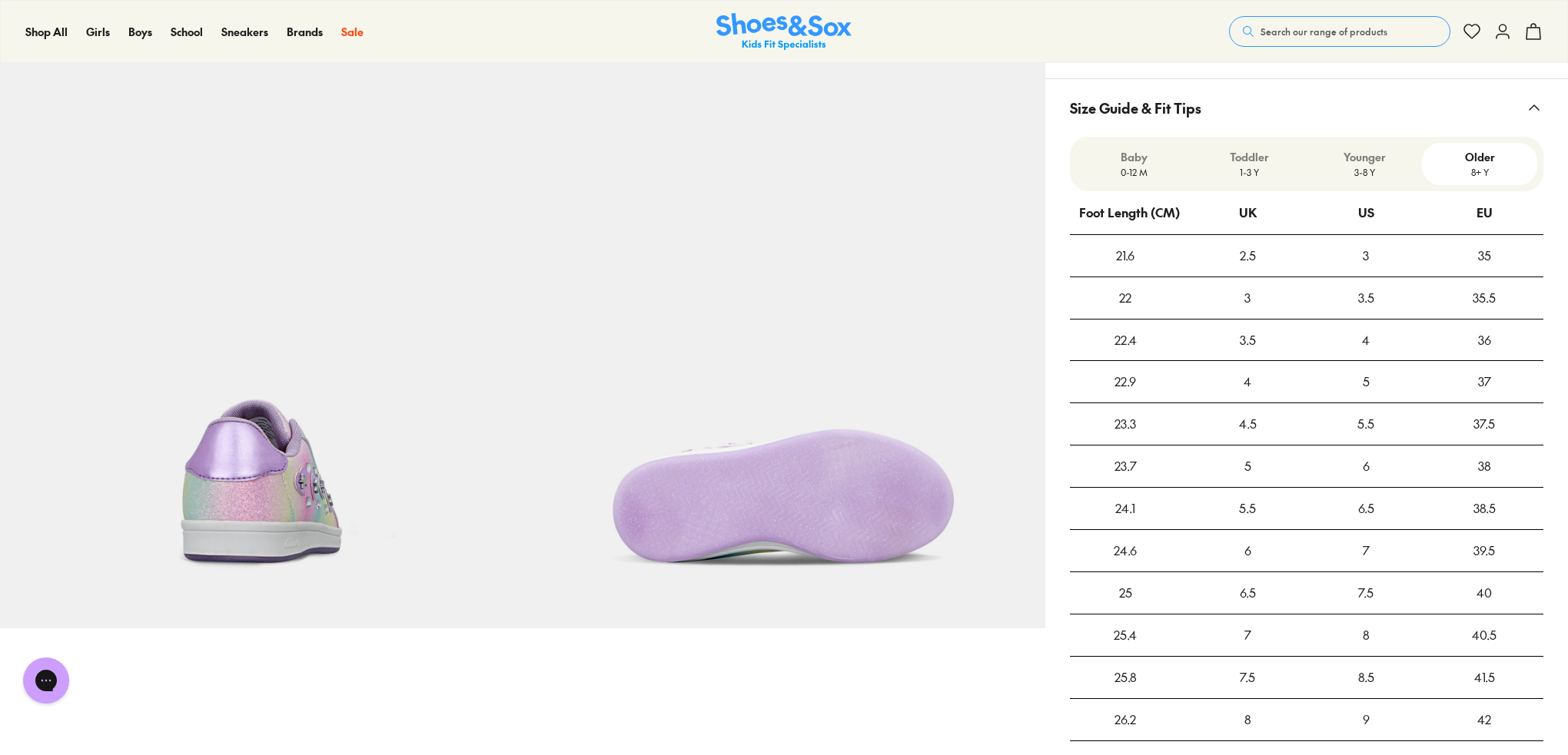
click at [1362, 170] on p "3-8 Y" at bounding box center [1363, 172] width 103 height 14
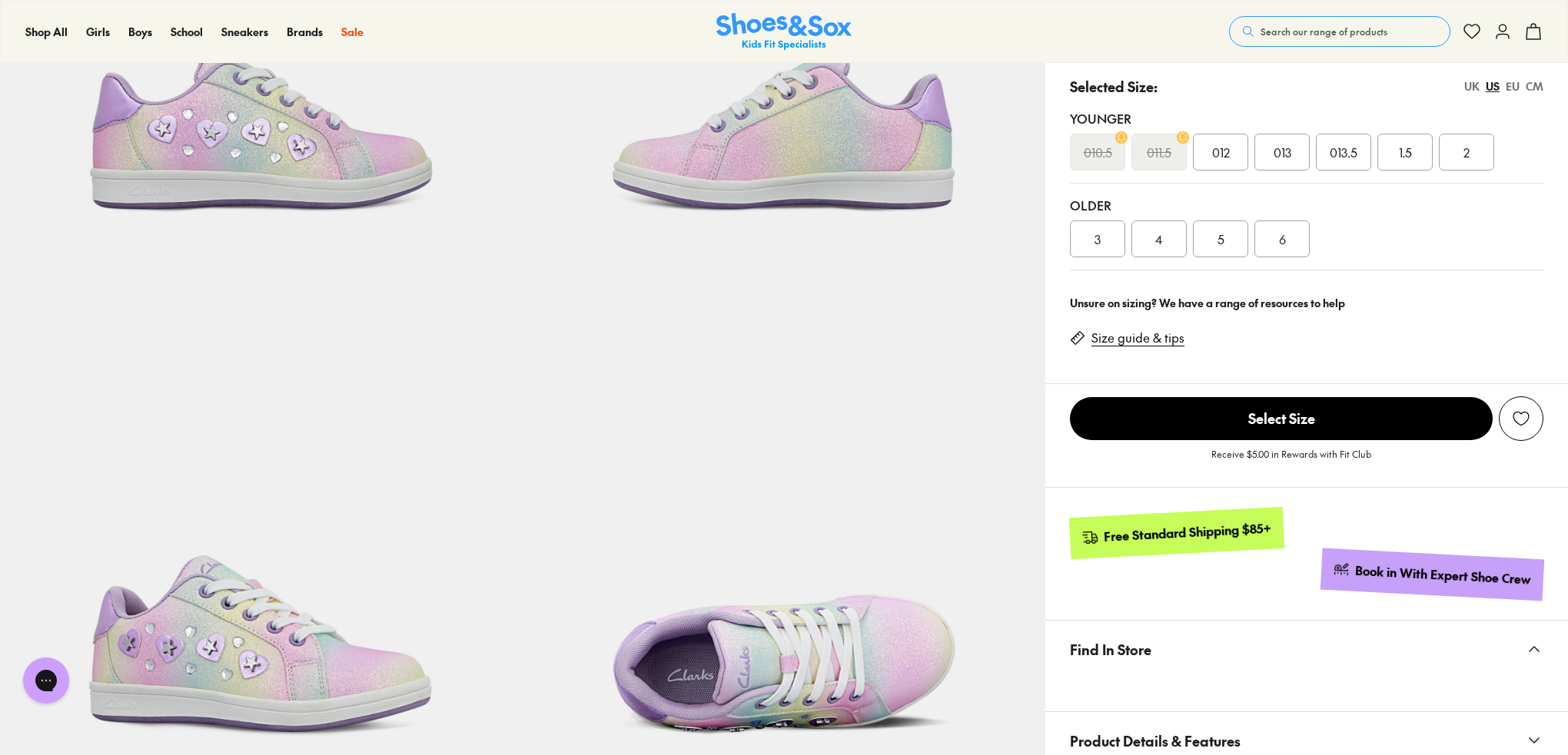
scroll to position [0, 0]
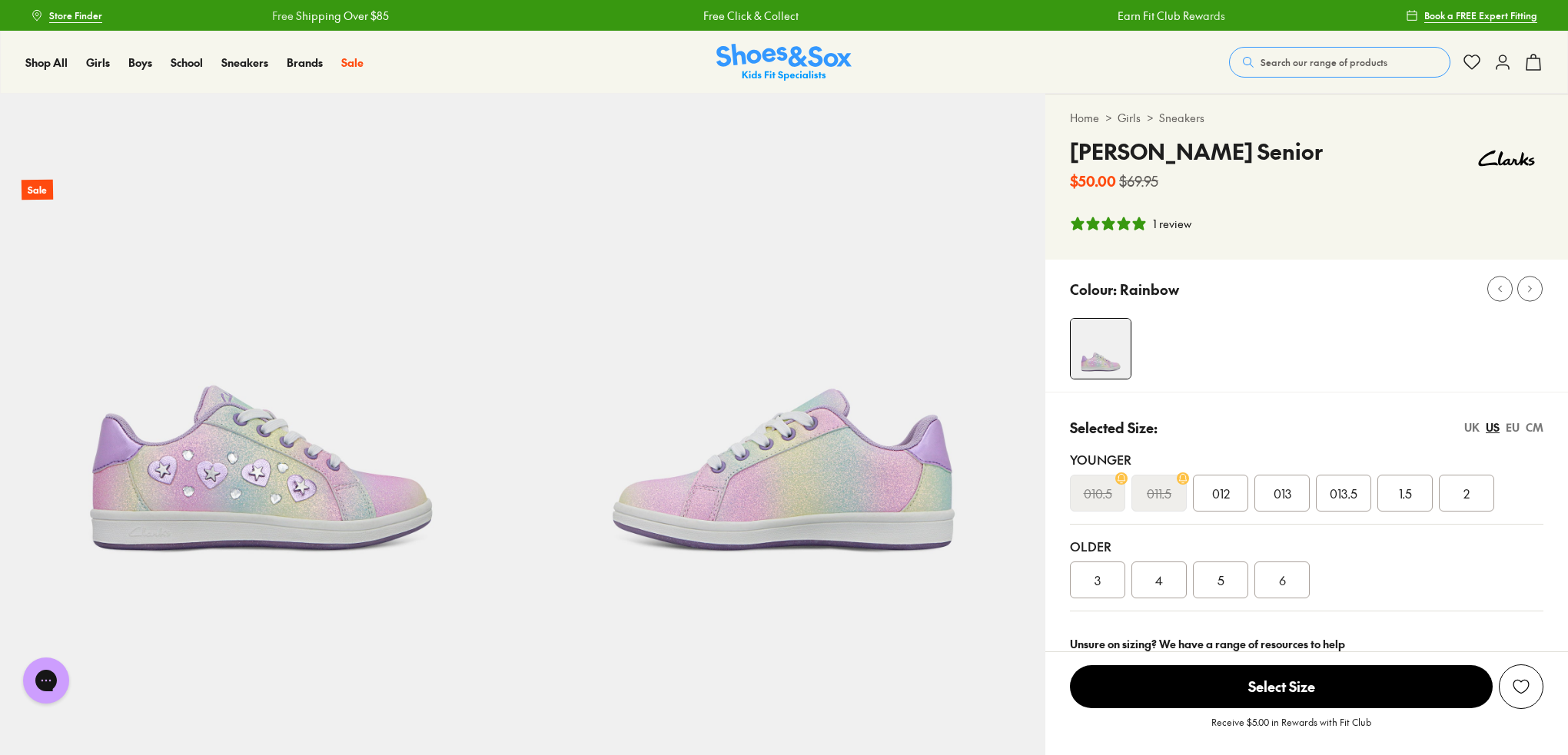
click at [1535, 429] on div "CM" at bounding box center [1533, 428] width 17 height 16
click at [1494, 428] on div "US" at bounding box center [1492, 428] width 14 height 16
click at [1472, 428] on div "UK" at bounding box center [1472, 428] width 15 height 16
click at [1511, 428] on div "EU" at bounding box center [1512, 428] width 14 height 16
click at [1413, 495] on div "33" at bounding box center [1404, 493] width 56 height 37
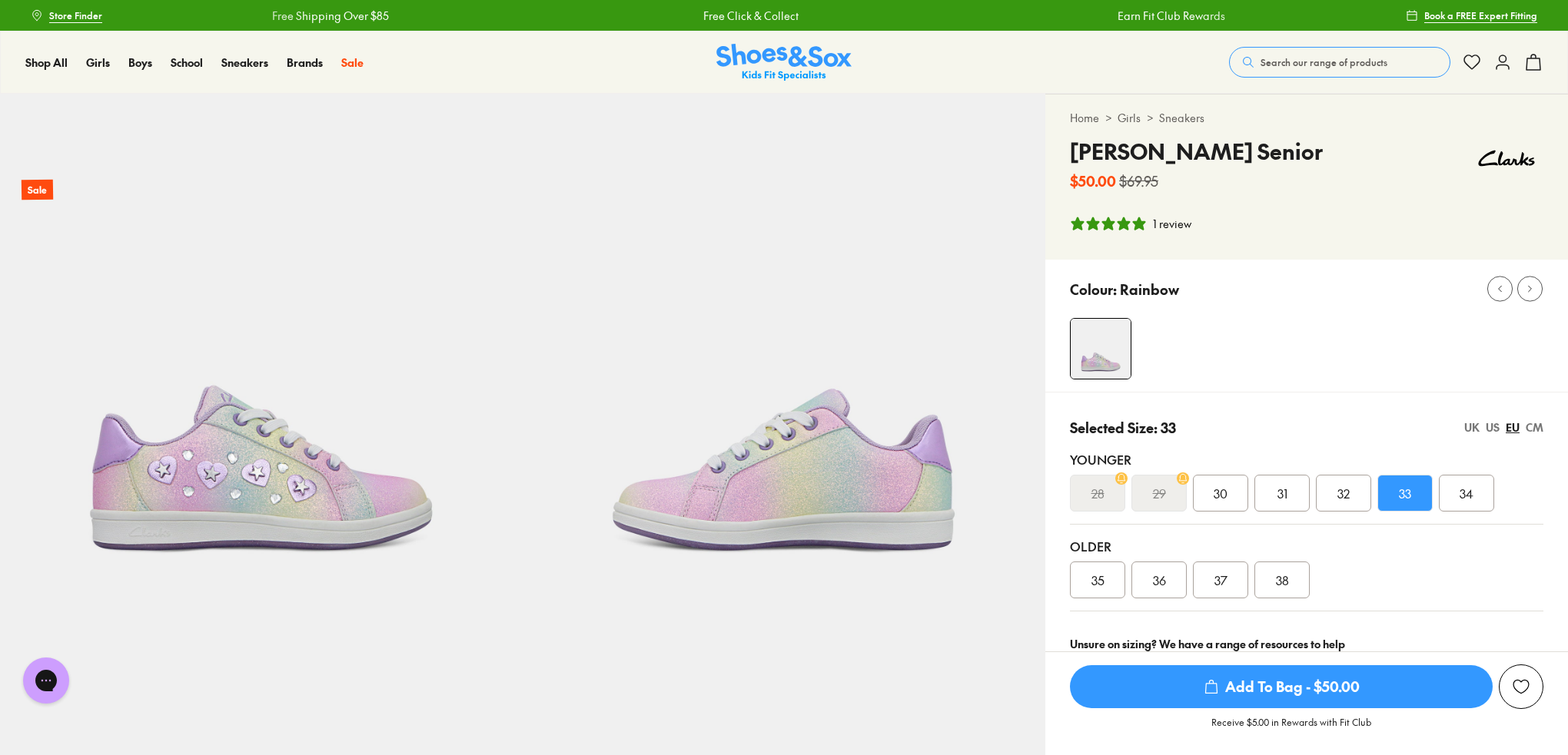
click at [1454, 494] on div "34" at bounding box center [1466, 493] width 56 height 37
click at [1492, 428] on div "US" at bounding box center [1492, 428] width 14 height 16
click at [1465, 499] on span "2" at bounding box center [1466, 493] width 6 height 18
click at [1171, 223] on div "1 review" at bounding box center [1172, 224] width 38 height 16
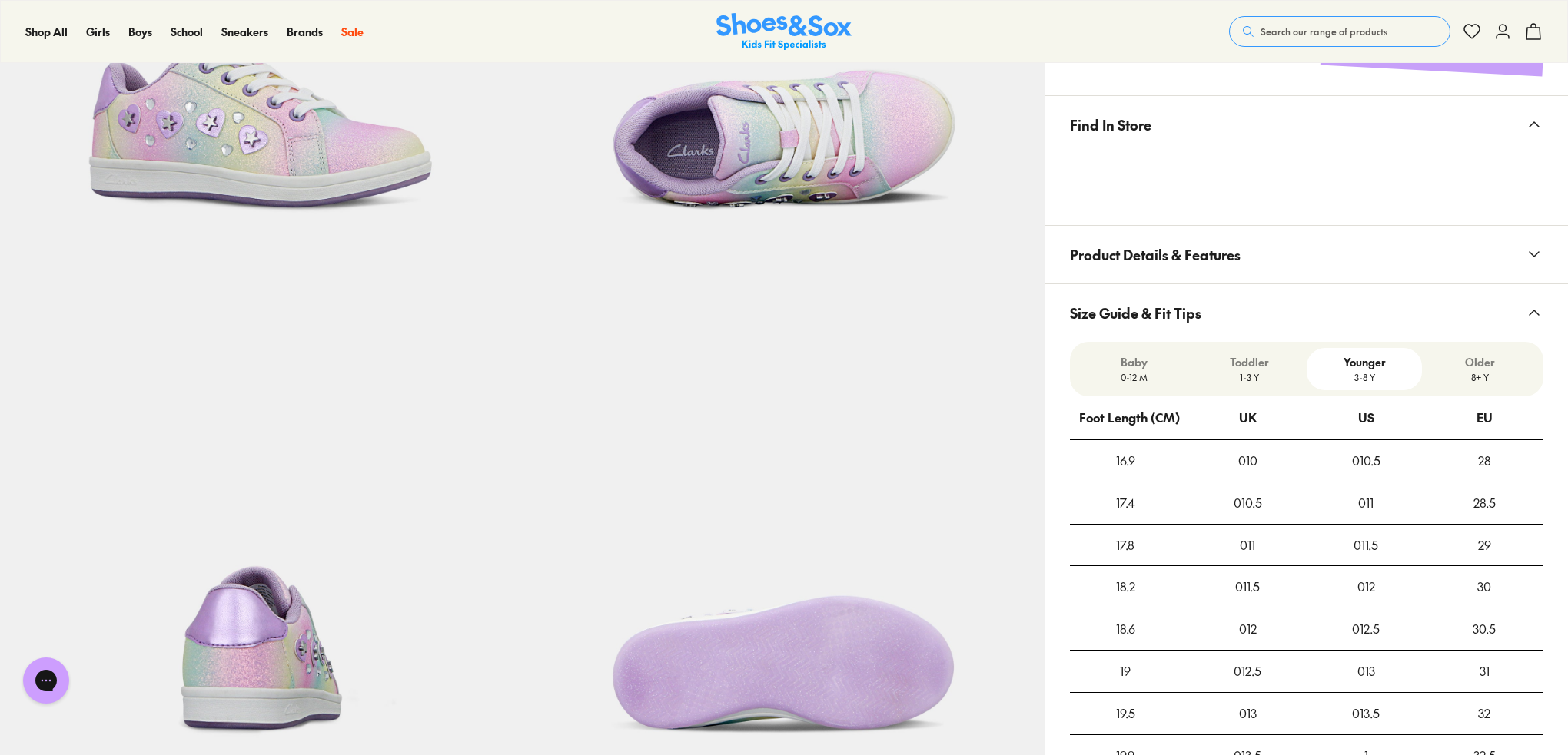
scroll to position [670, 0]
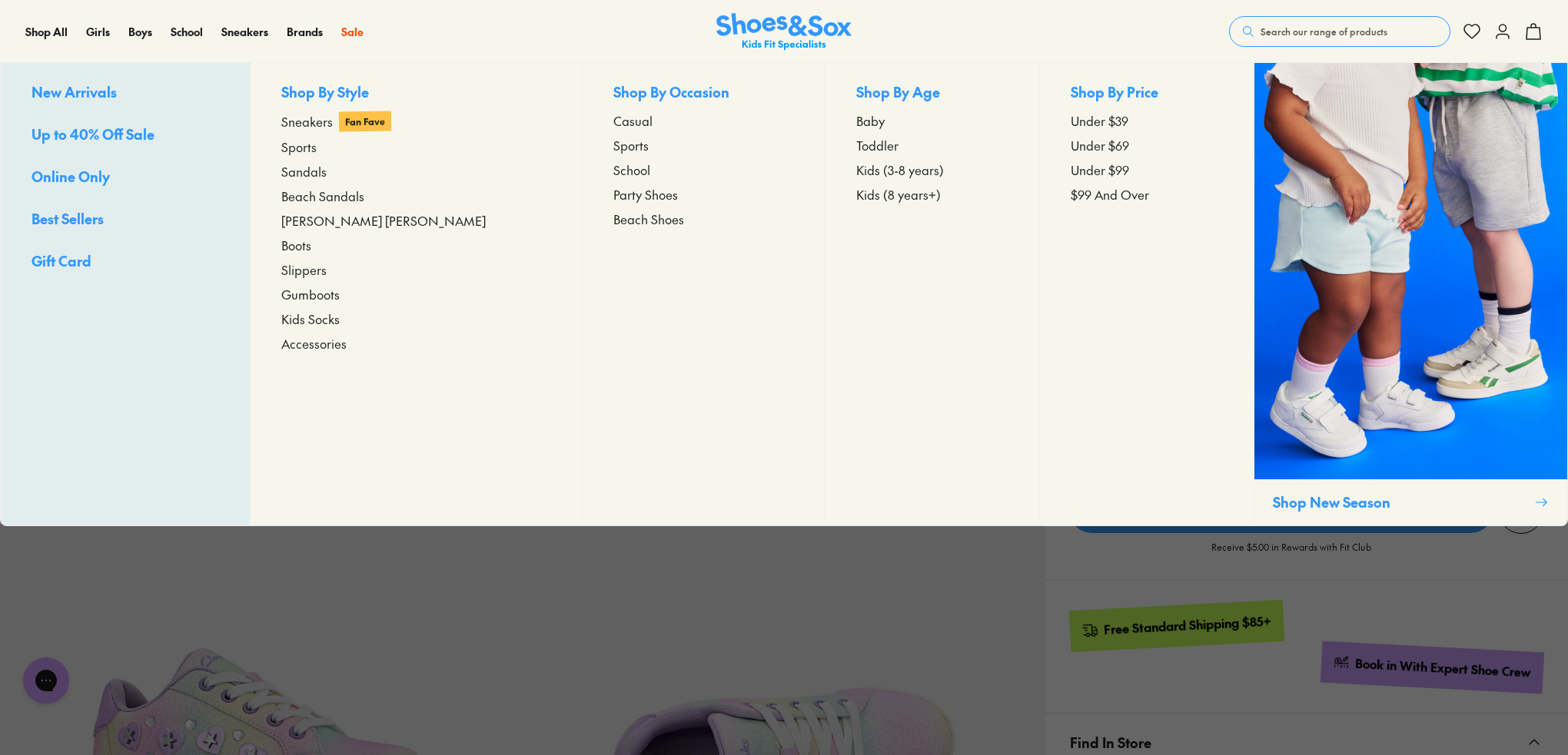
scroll to position [230, 0]
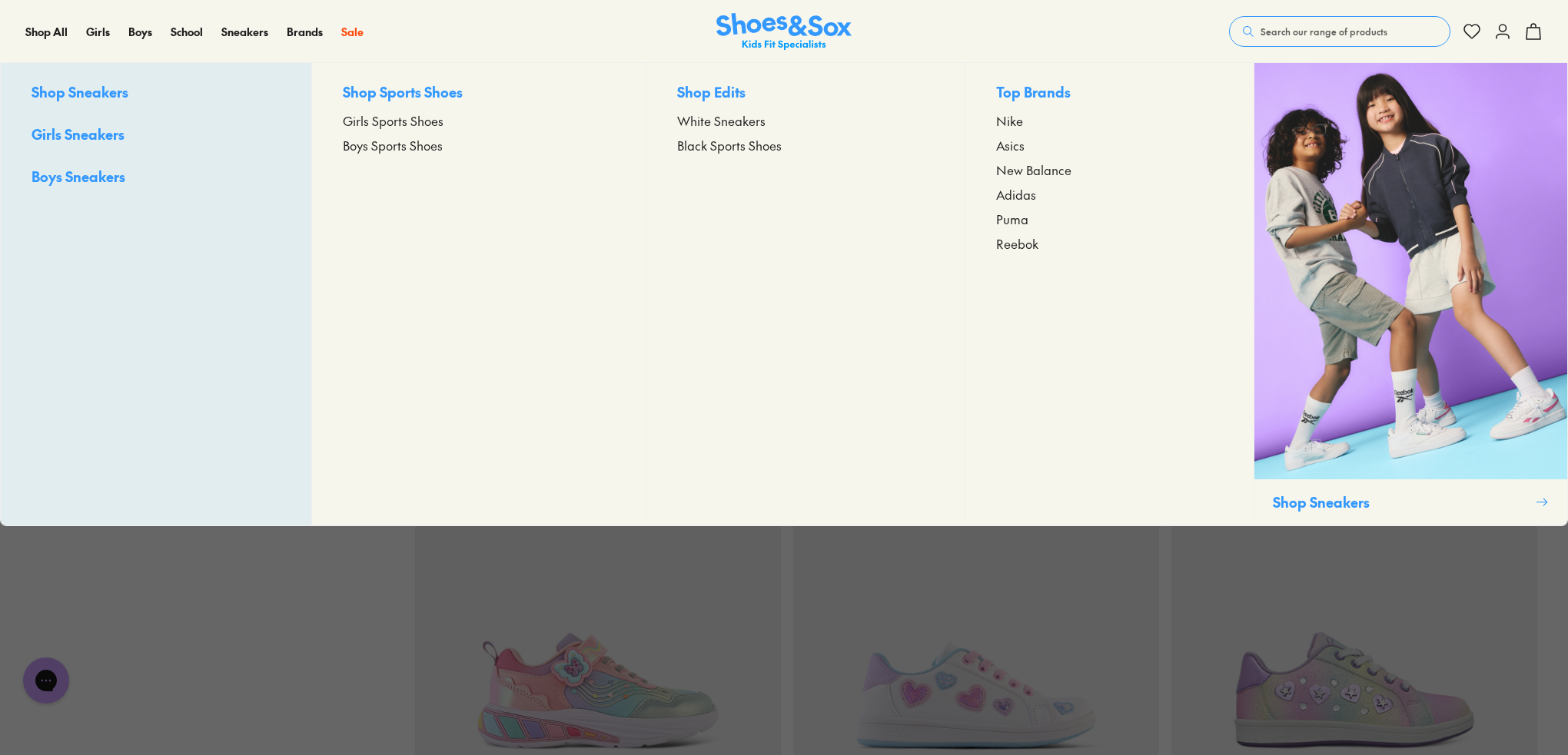
scroll to position [768, 0]
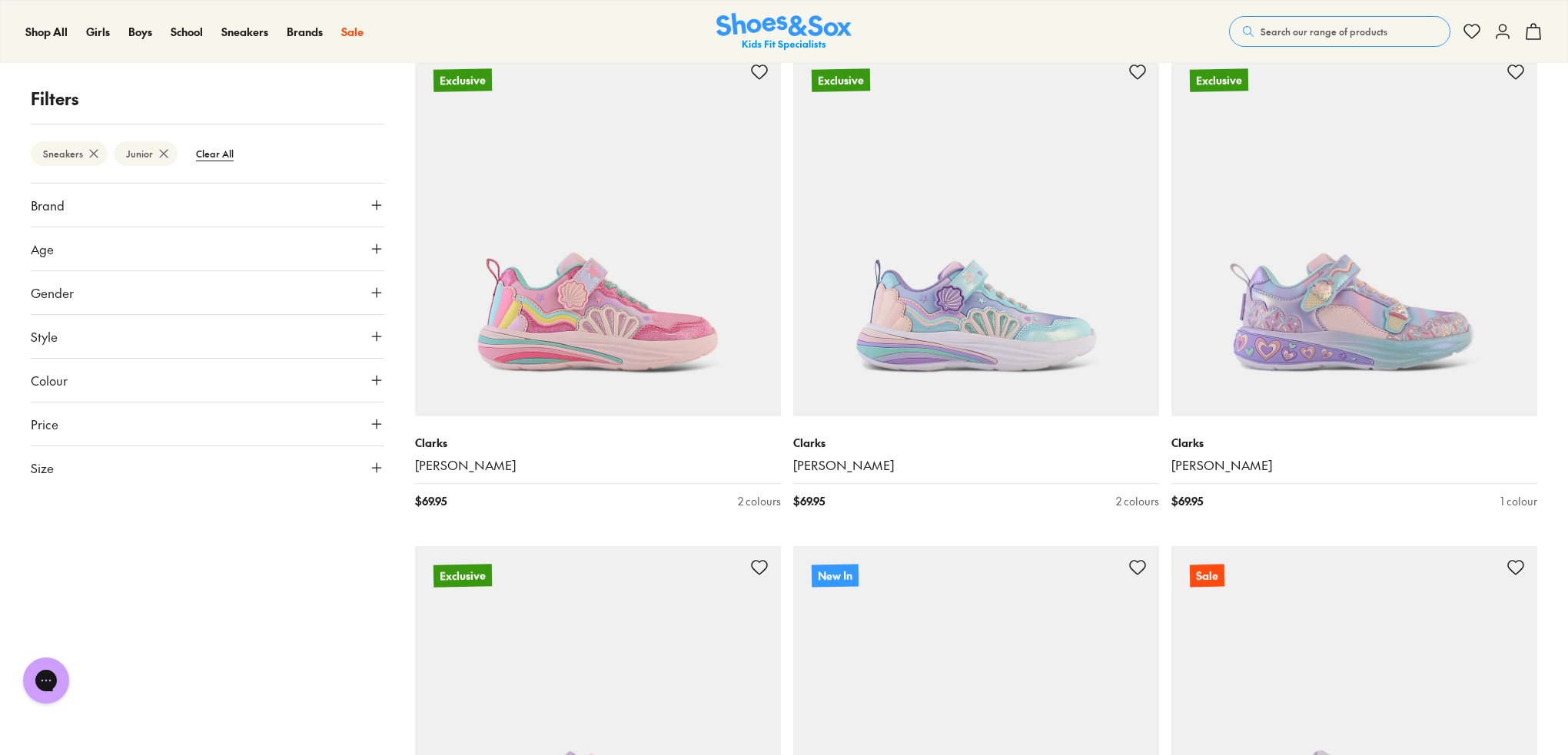
click at [378, 469] on icon at bounding box center [376, 468] width 15 height 15
click at [67, 599] on button "34" at bounding box center [56, 593] width 49 height 37
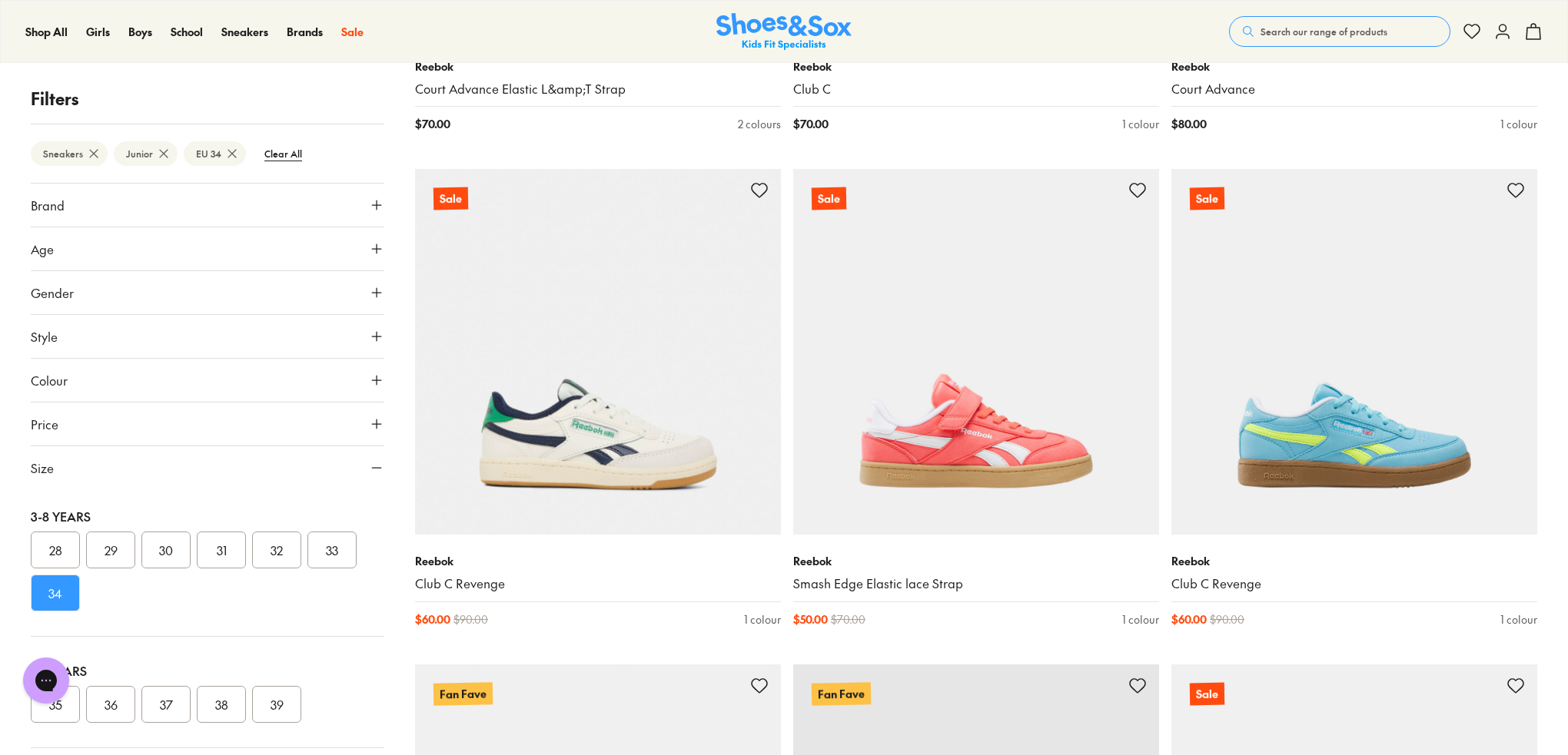
scroll to position [27, 0]
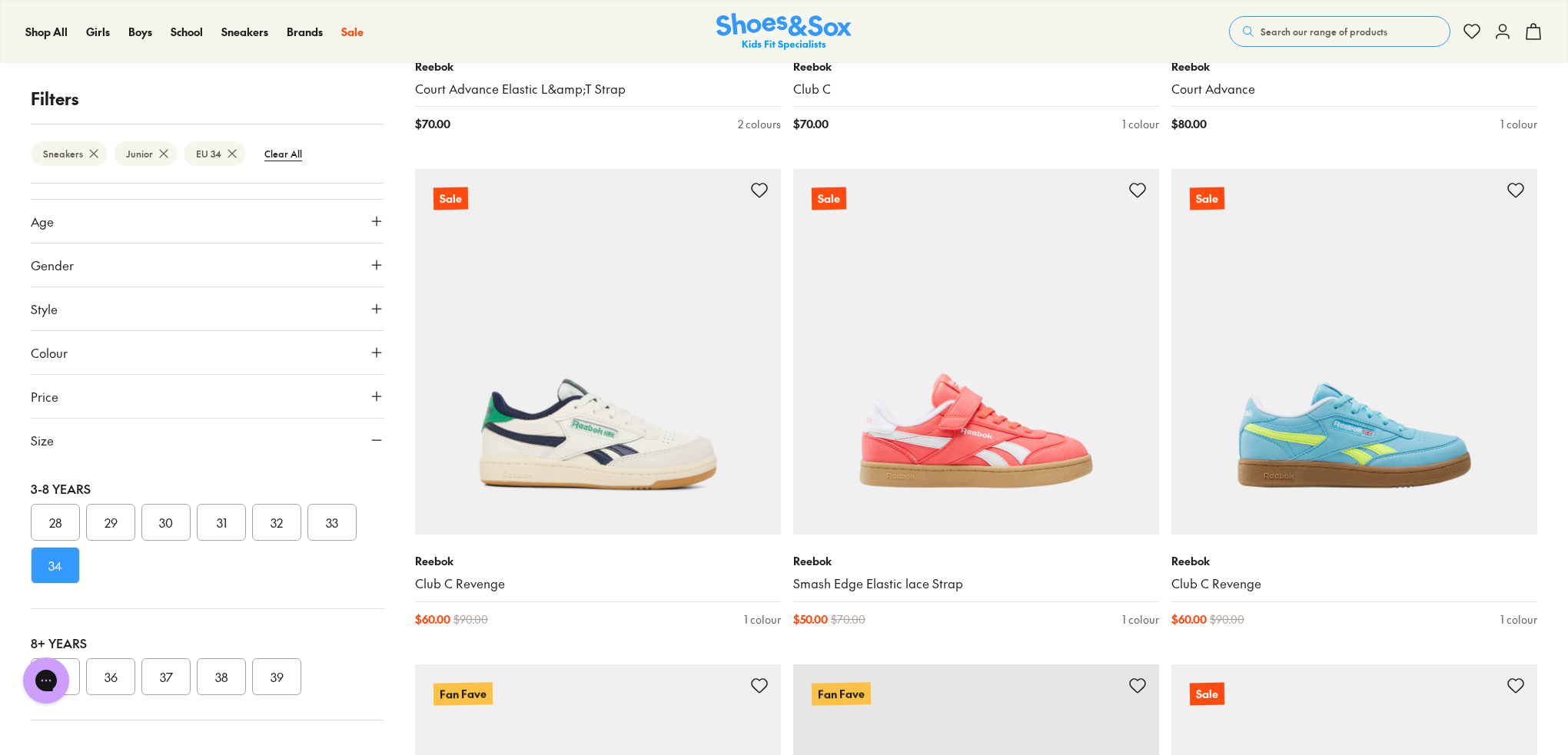
click at [58, 568] on button "34" at bounding box center [56, 565] width 49 height 37
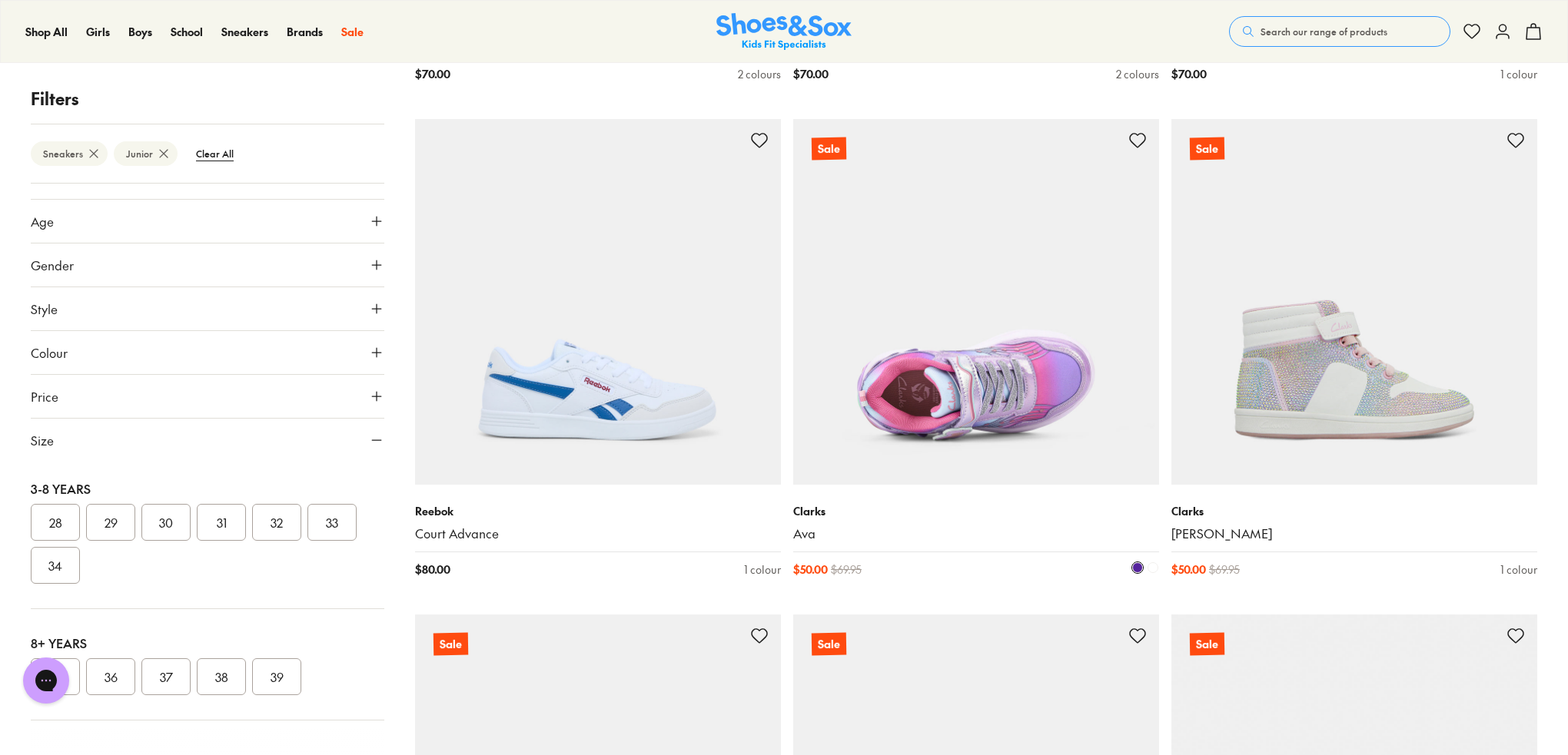
scroll to position [3671, 0]
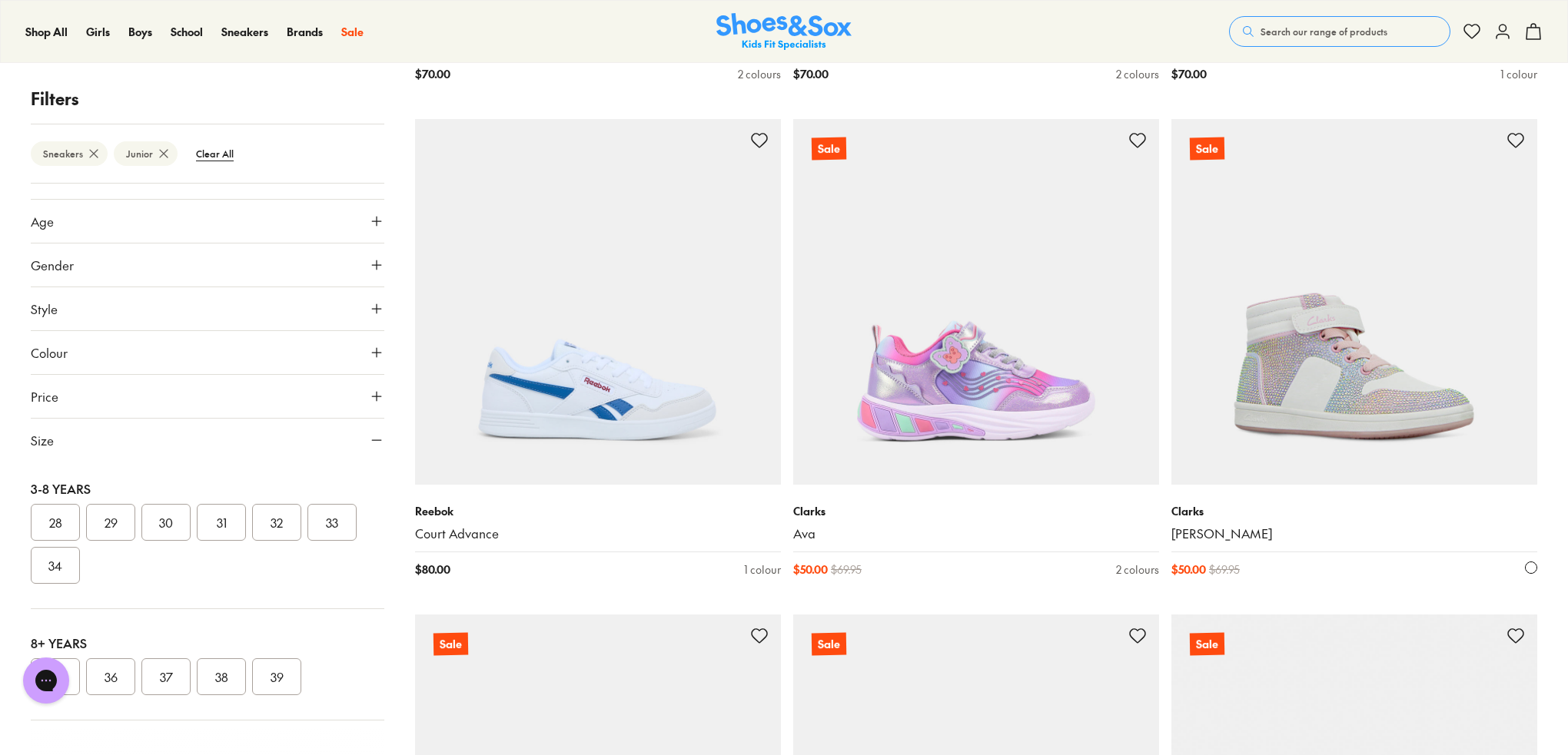
click at [1325, 383] on img at bounding box center [1354, 302] width 366 height 366
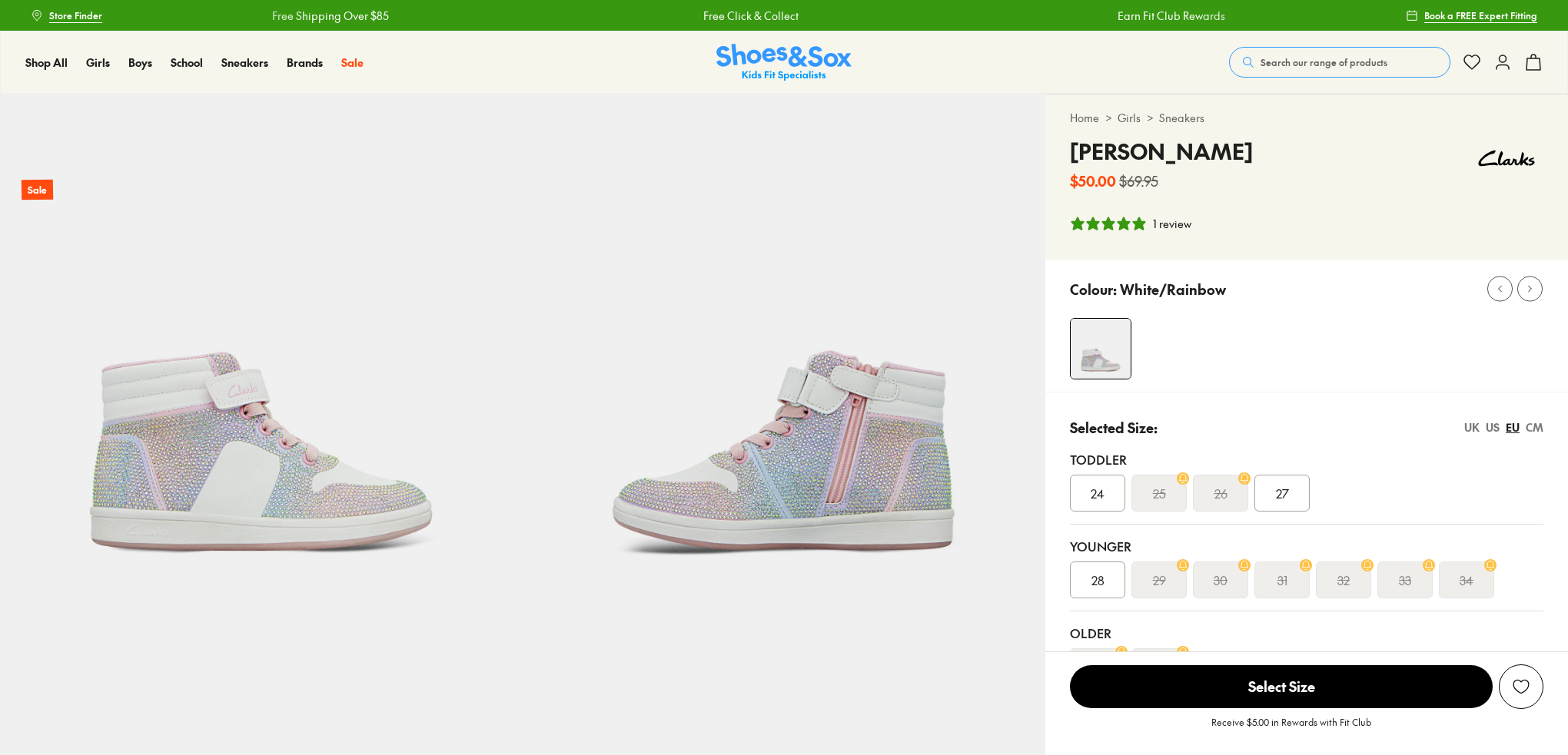
select select "*"
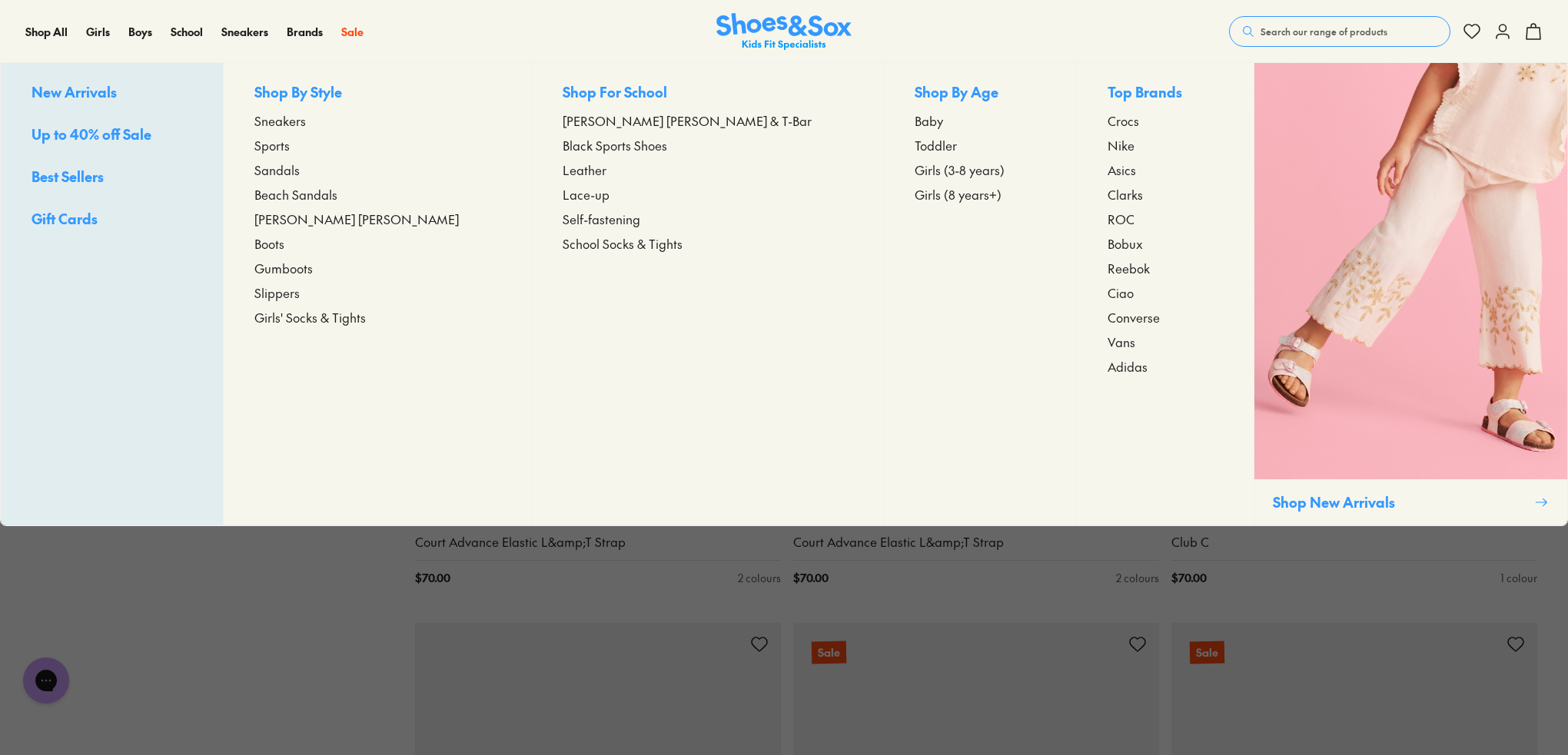
click at [306, 124] on span "Sneakers" at bounding box center [280, 120] width 52 height 18
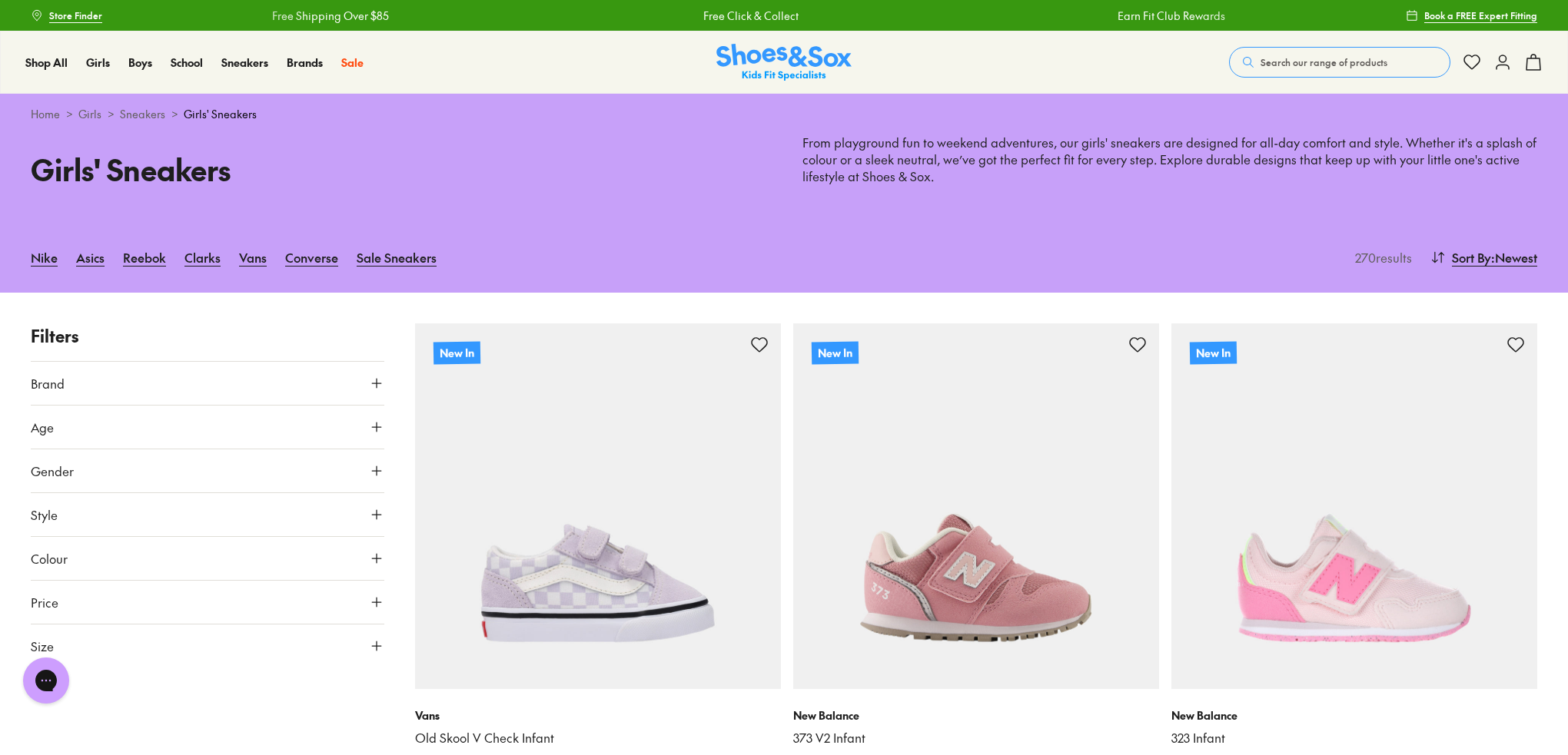
click at [379, 472] on icon at bounding box center [376, 470] width 15 height 15
click at [212, 521] on label "Girls" at bounding box center [208, 515] width 116 height 28
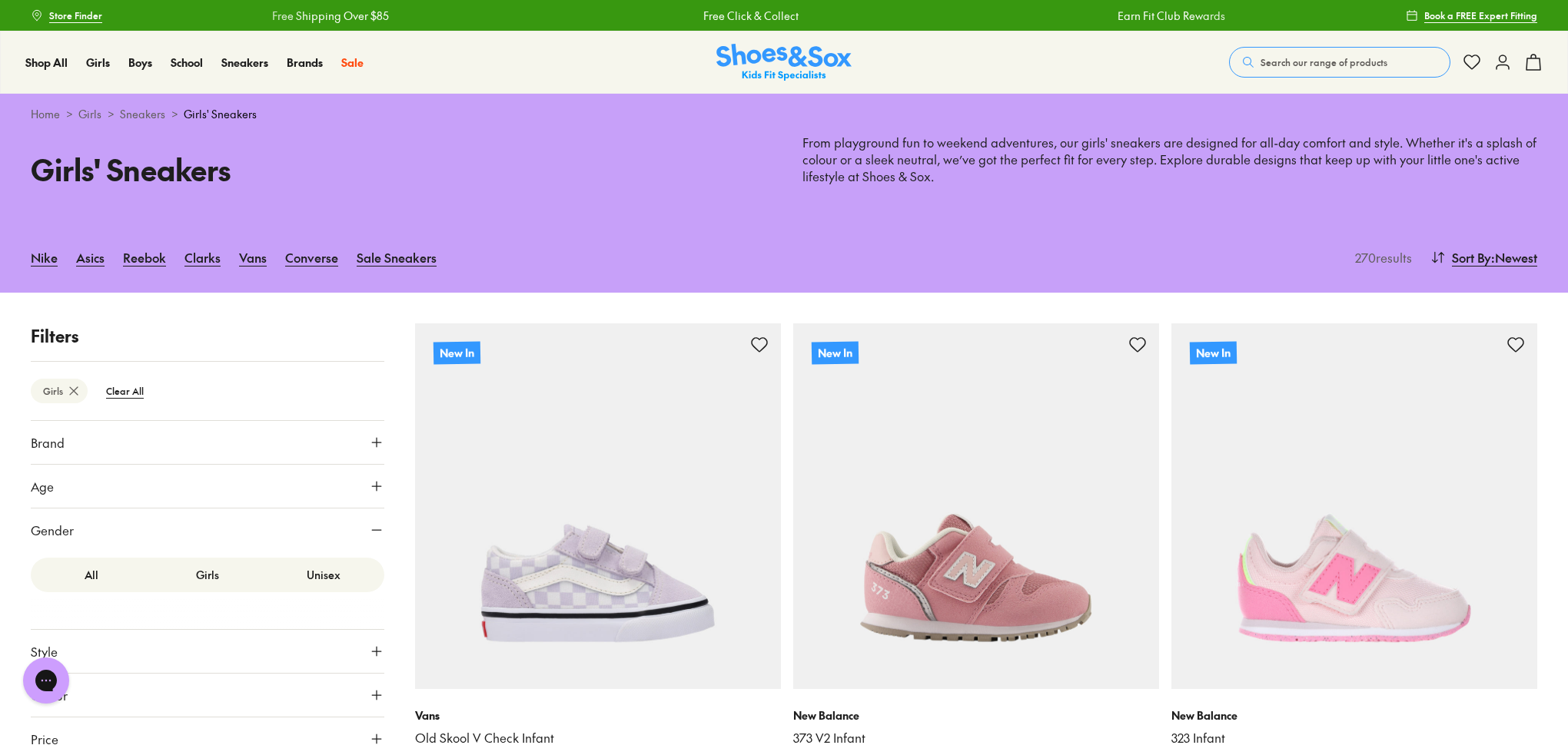
scroll to position [215, 0]
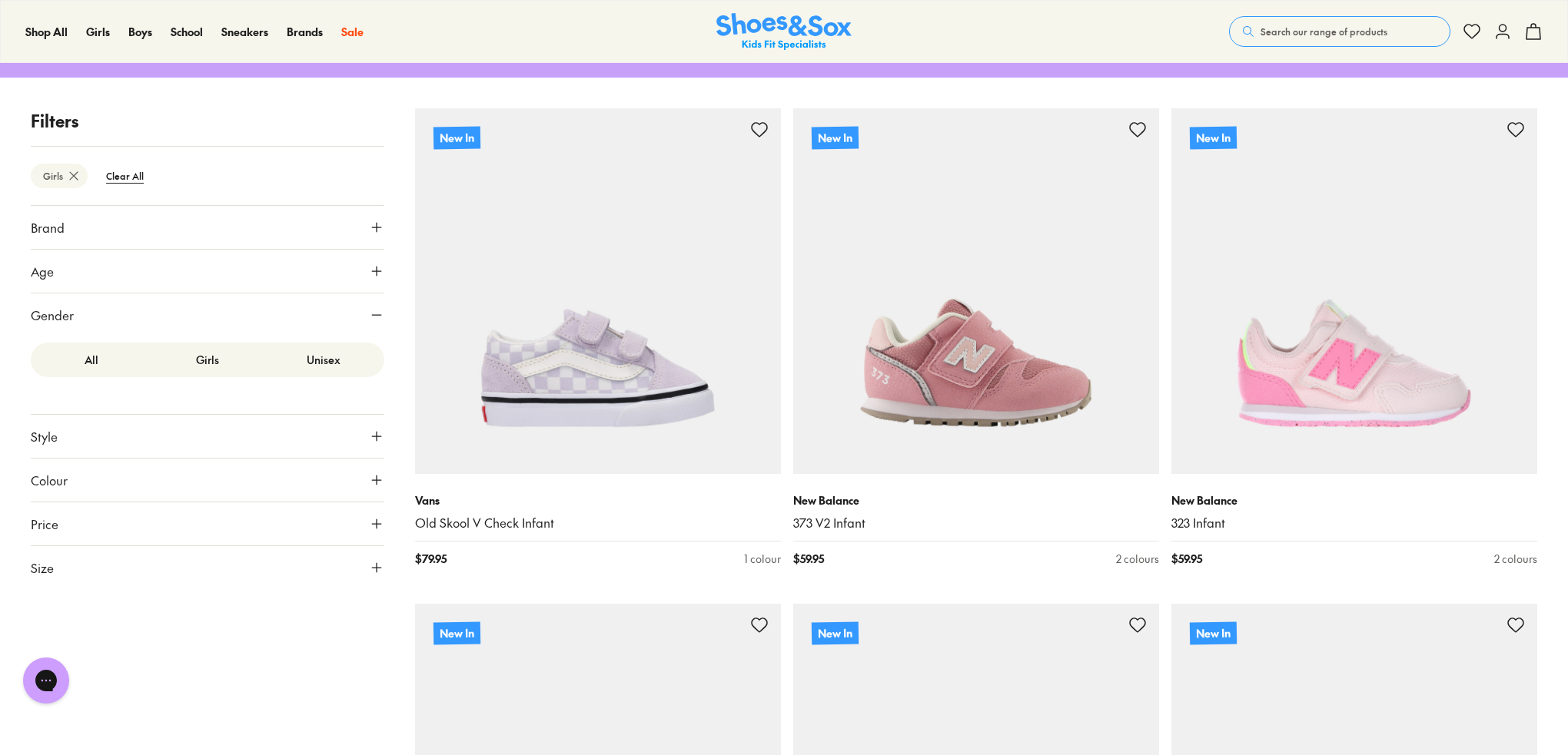
click at [317, 361] on label "Unisex" at bounding box center [323, 359] width 116 height 28
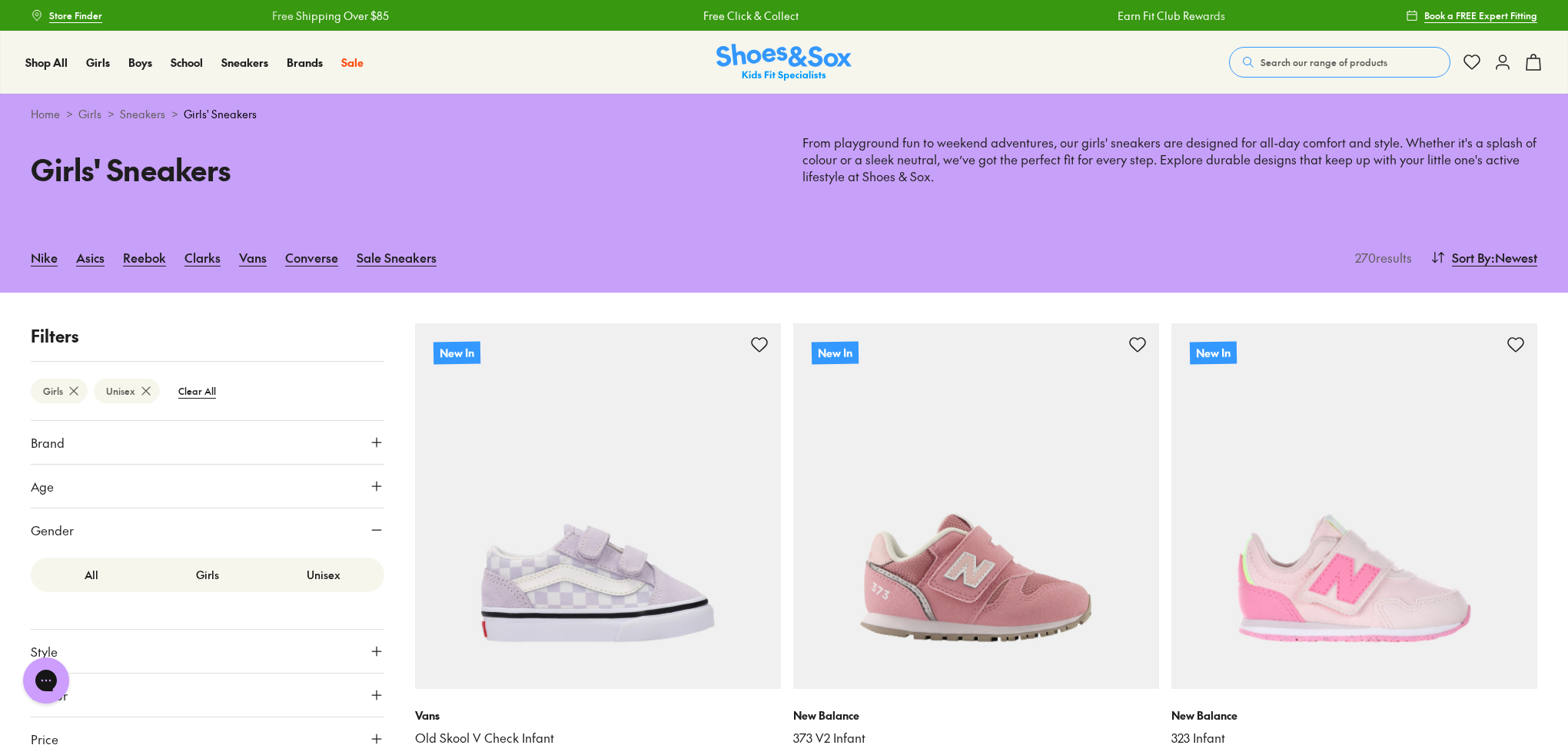
click at [373, 443] on icon at bounding box center [376, 442] width 15 height 15
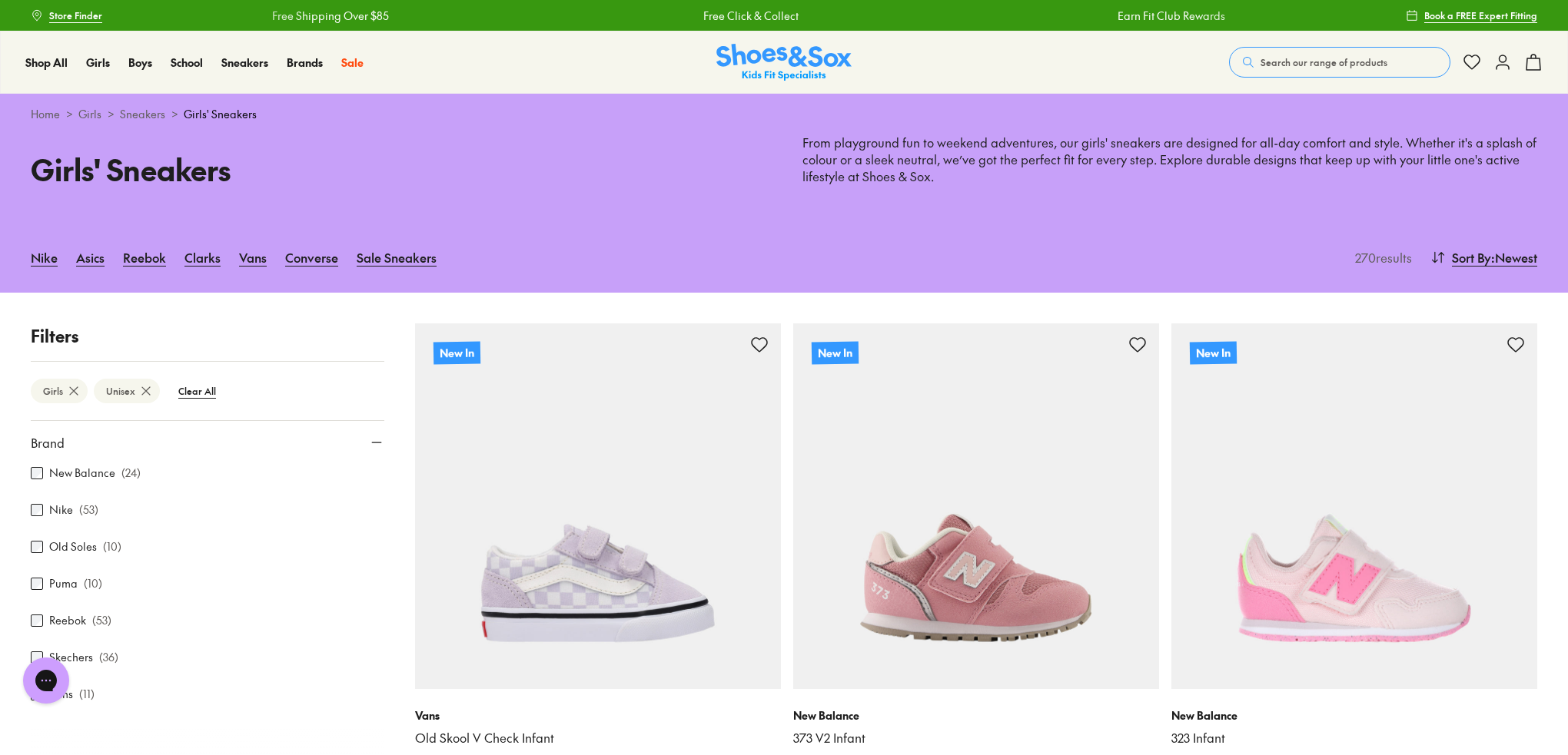
scroll to position [105, 0]
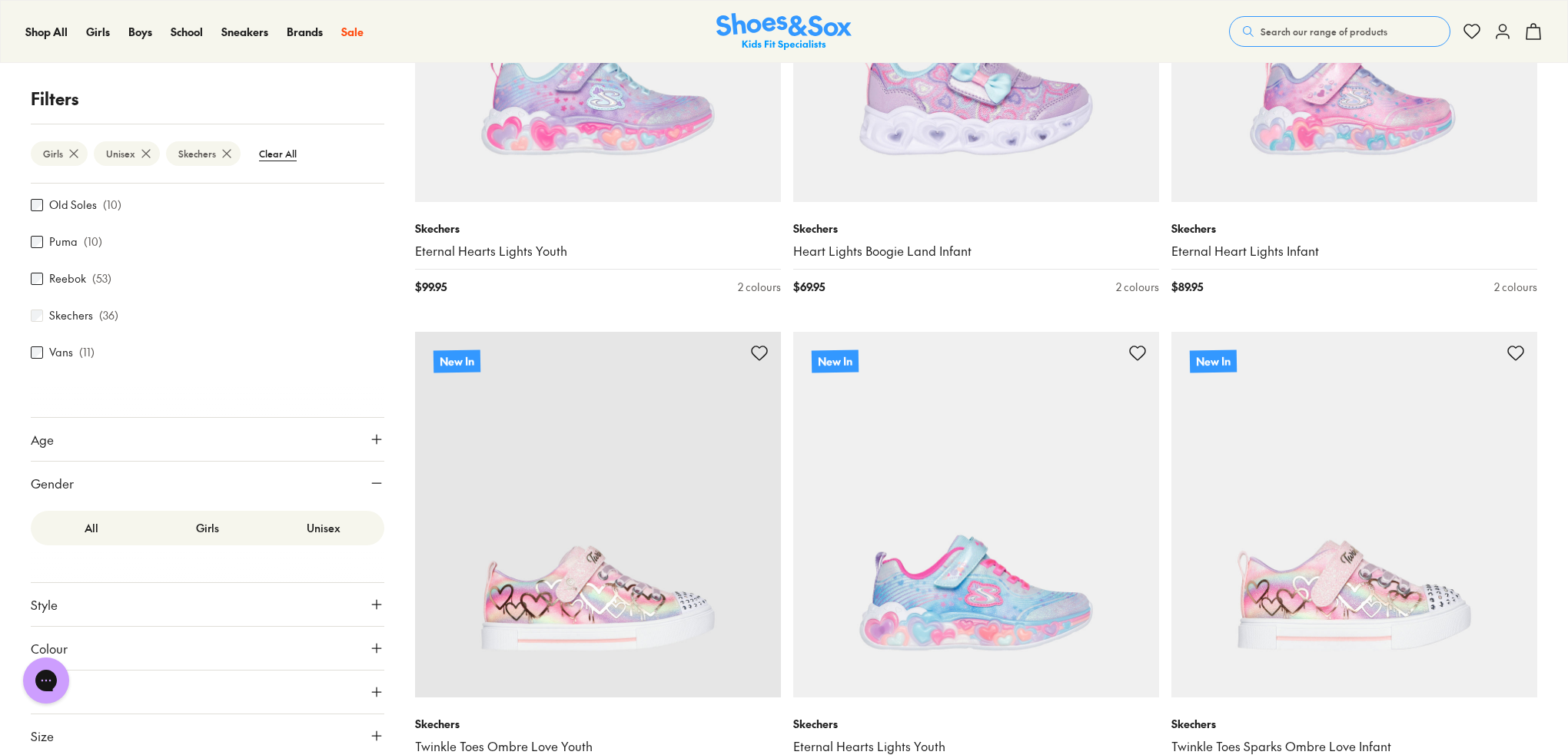
scroll to position [522, 0]
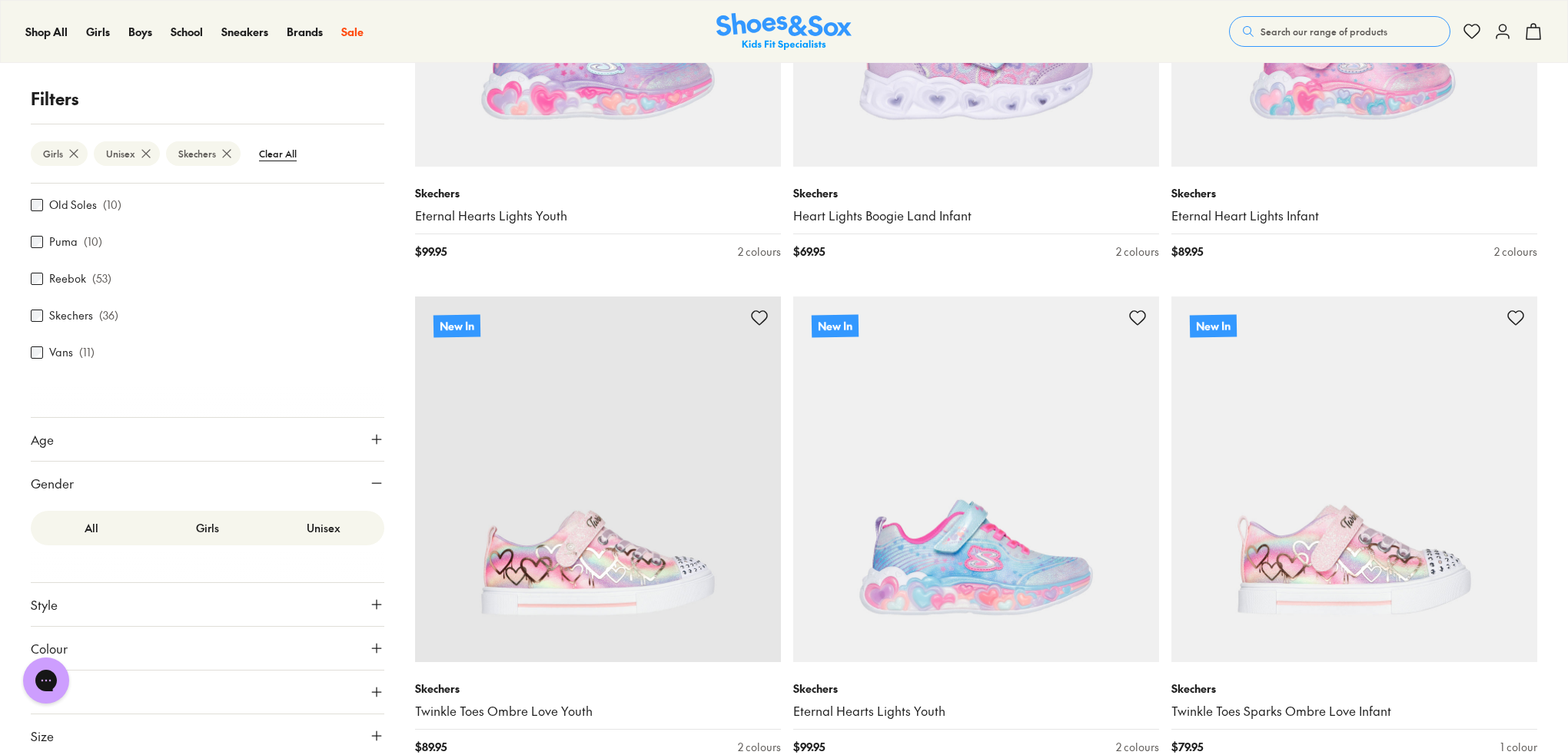
click at [372, 606] on use at bounding box center [377, 604] width 9 height 9
click at [359, 599] on button "Style" at bounding box center [207, 604] width 353 height 43
click at [372, 733] on use at bounding box center [377, 736] width 9 height 9
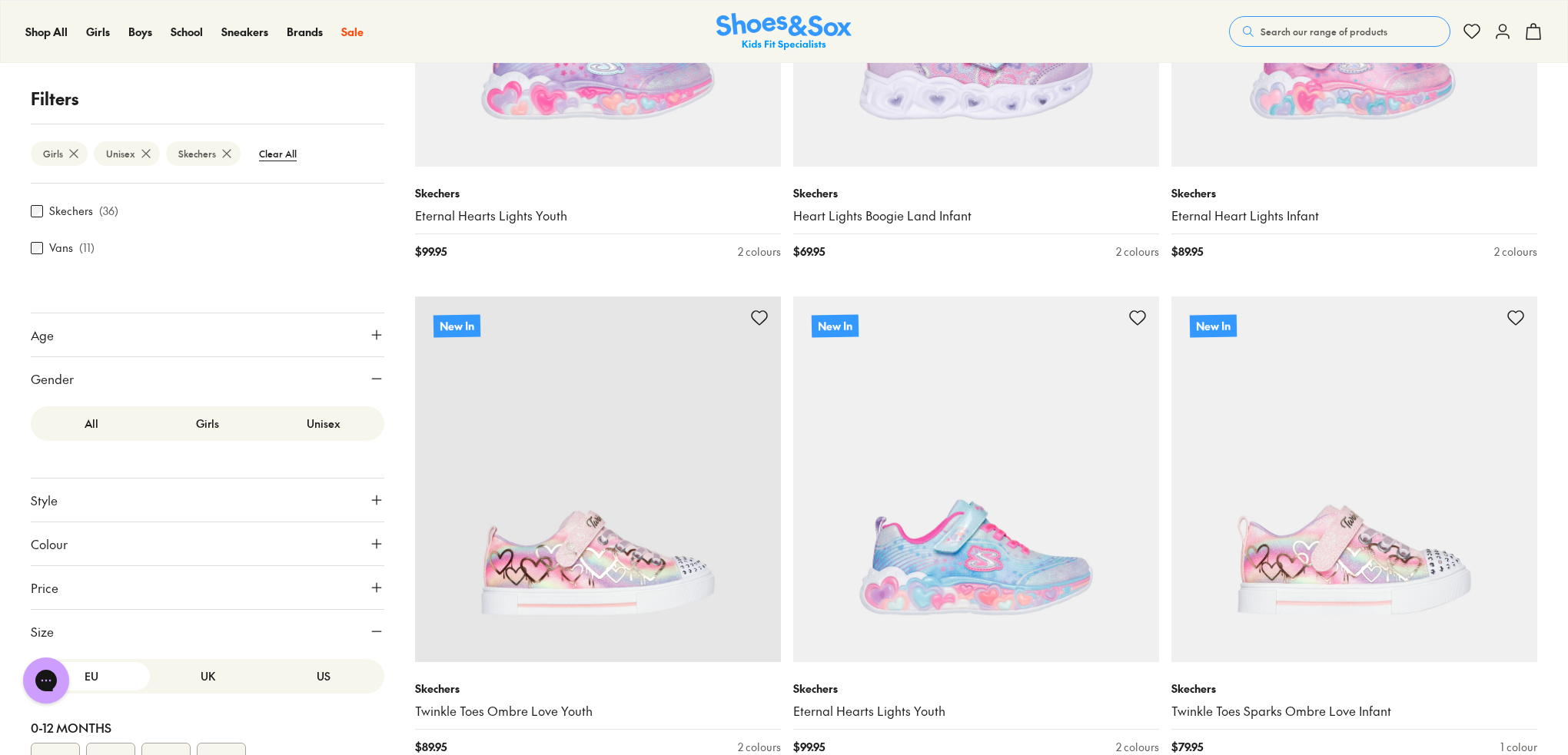
scroll to position [335, 0]
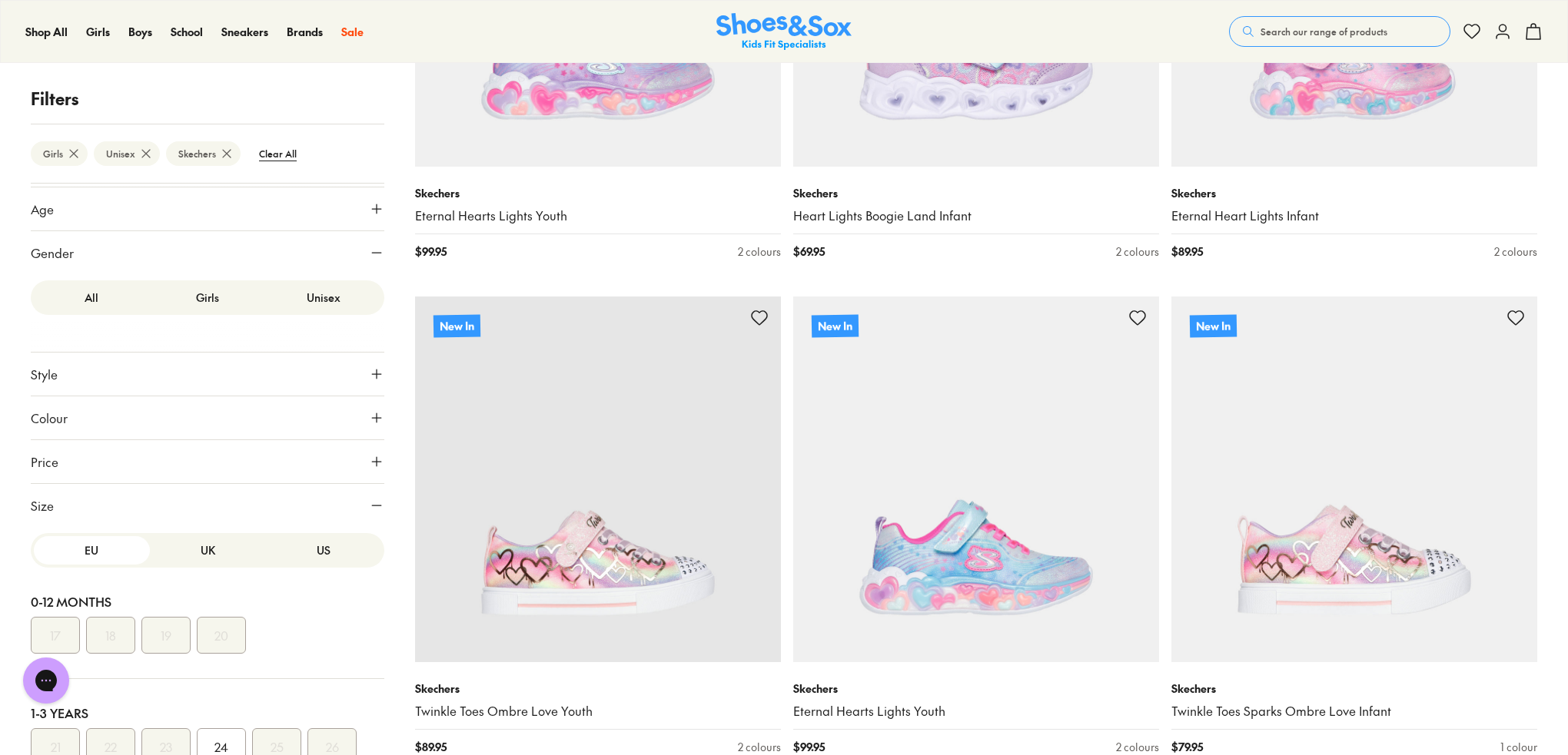
click at [313, 549] on button "US" at bounding box center [323, 549] width 116 height 28
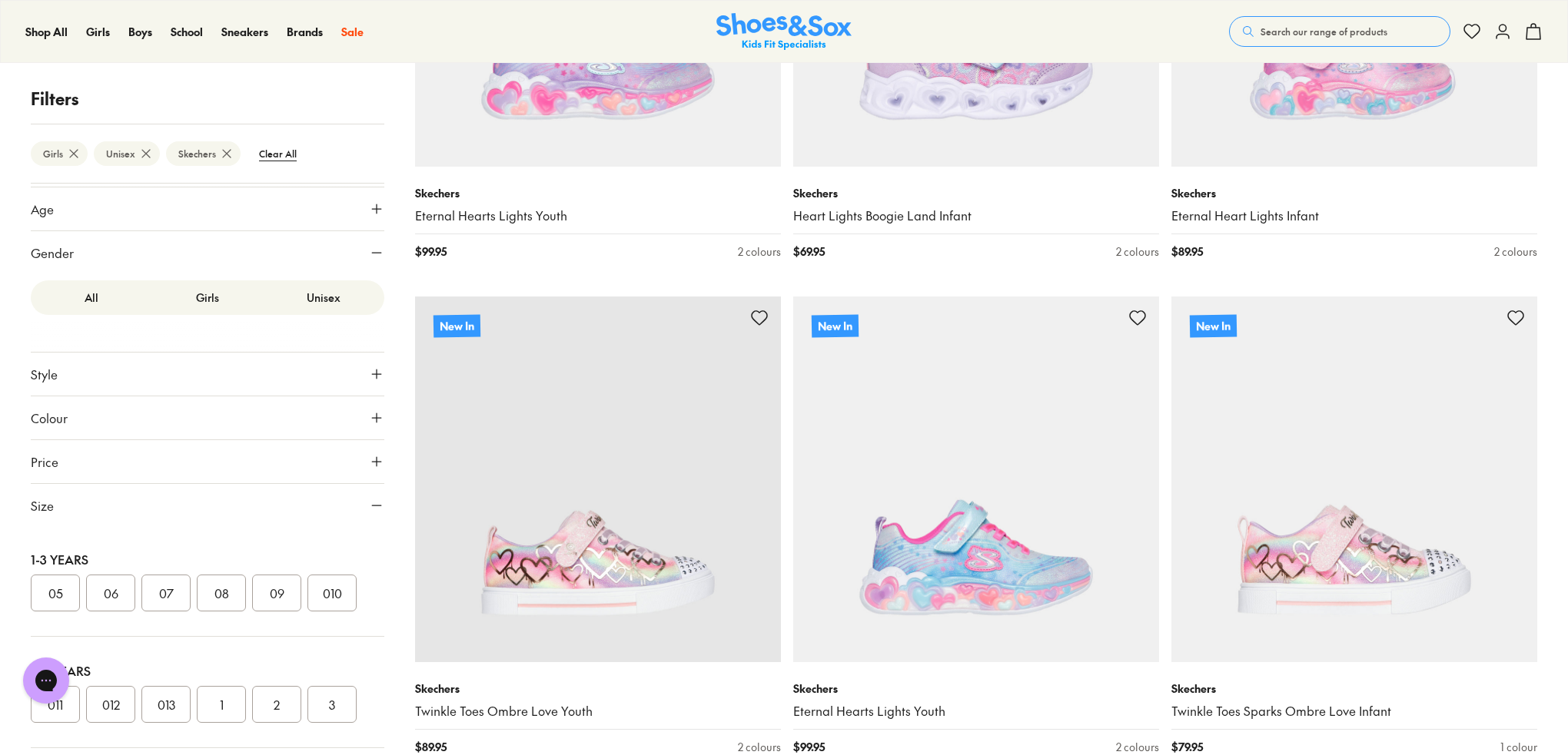
scroll to position [227, 0]
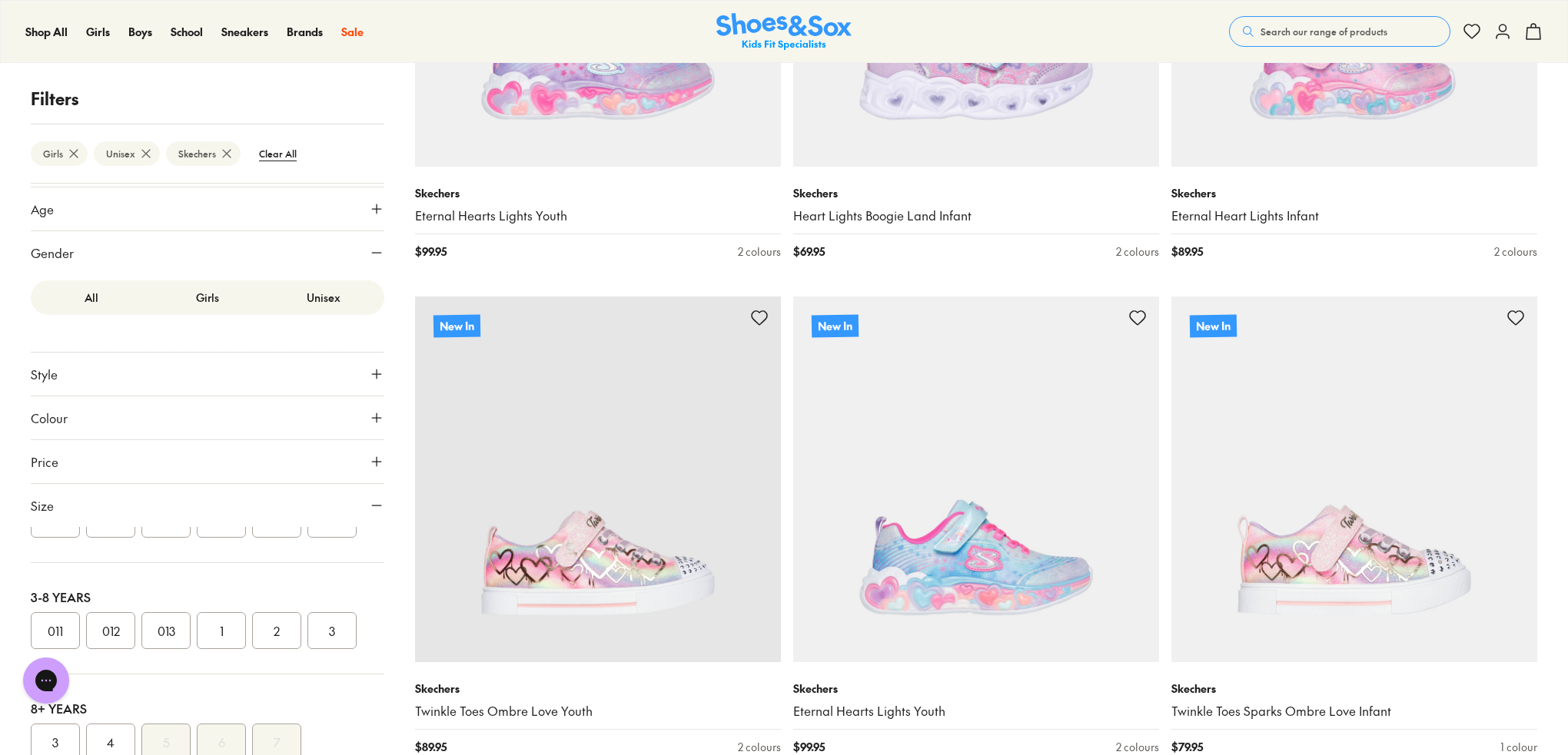
click at [326, 626] on button "3" at bounding box center [332, 630] width 49 height 37
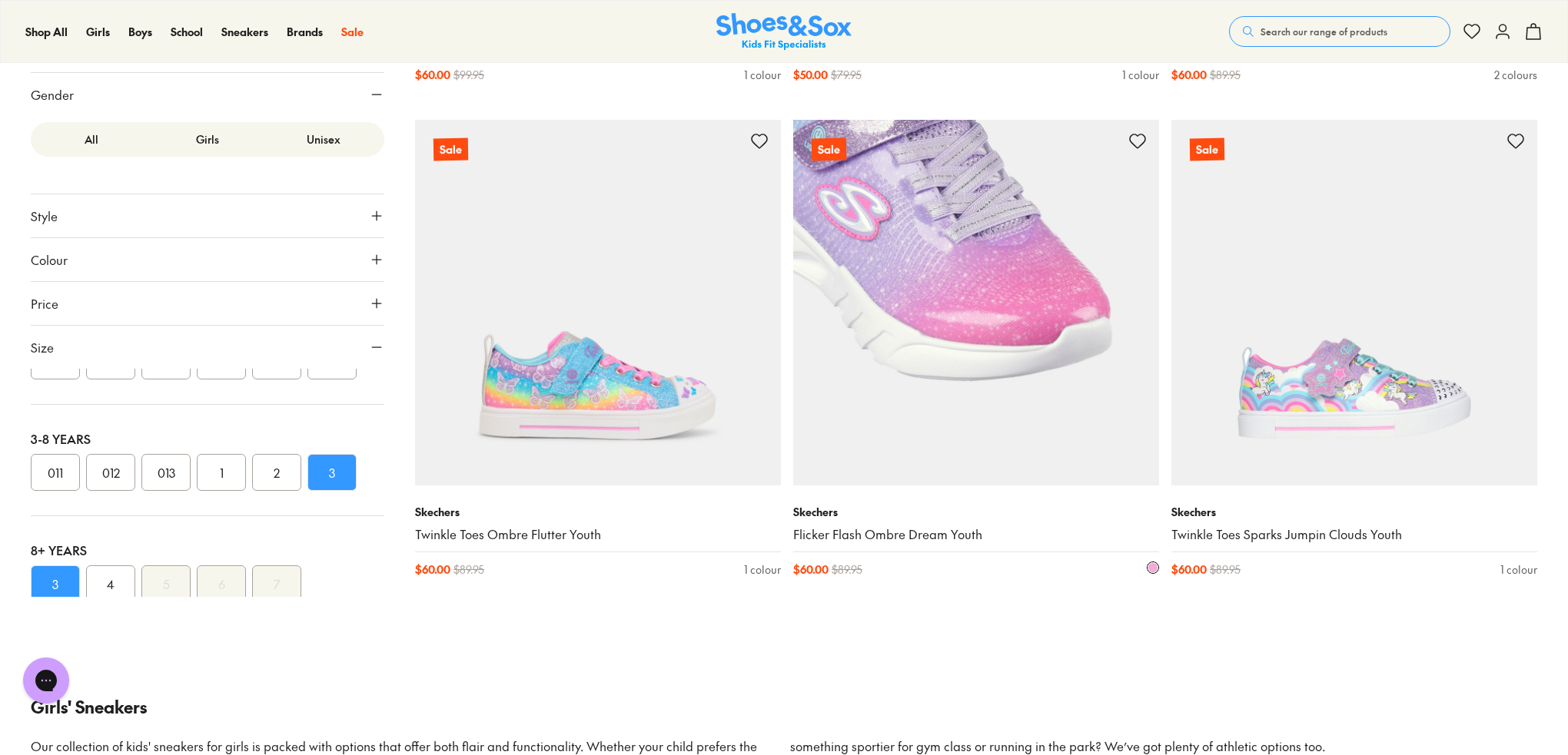
scroll to position [1383, 0]
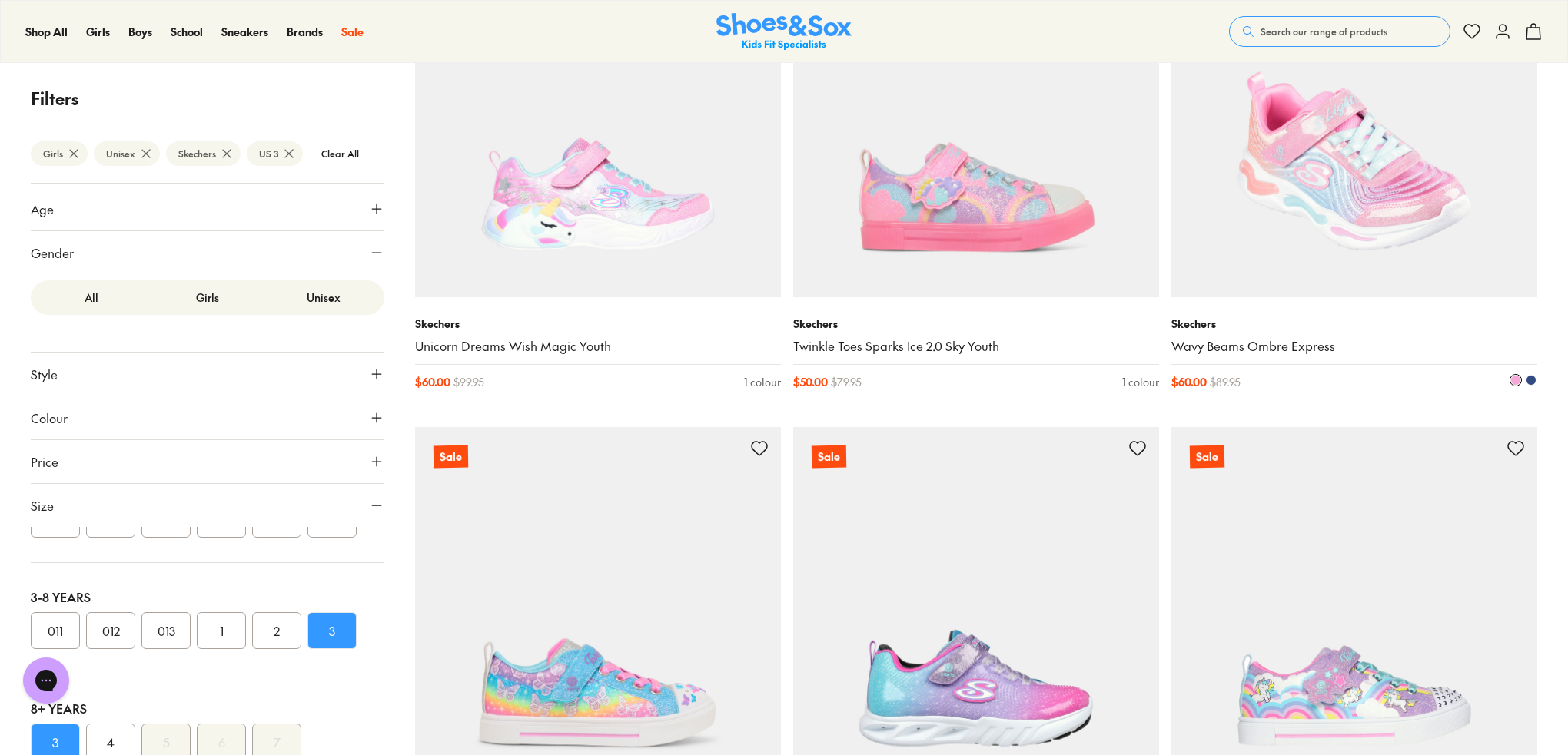
click at [1335, 217] on img at bounding box center [1354, 115] width 366 height 366
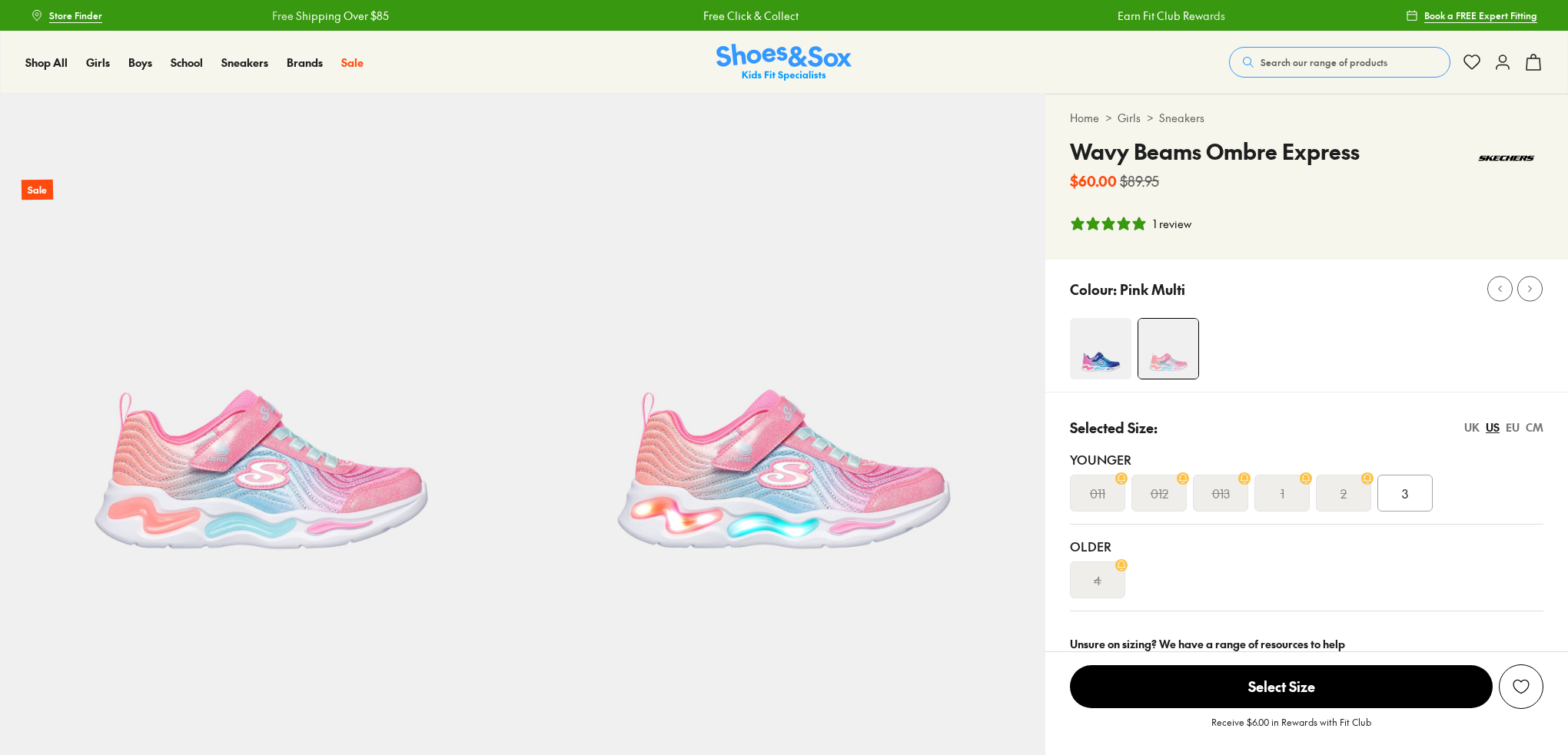
select select "*"
click at [1109, 219] on icon "5 stars, 1 ratings" at bounding box center [1108, 223] width 15 height 15
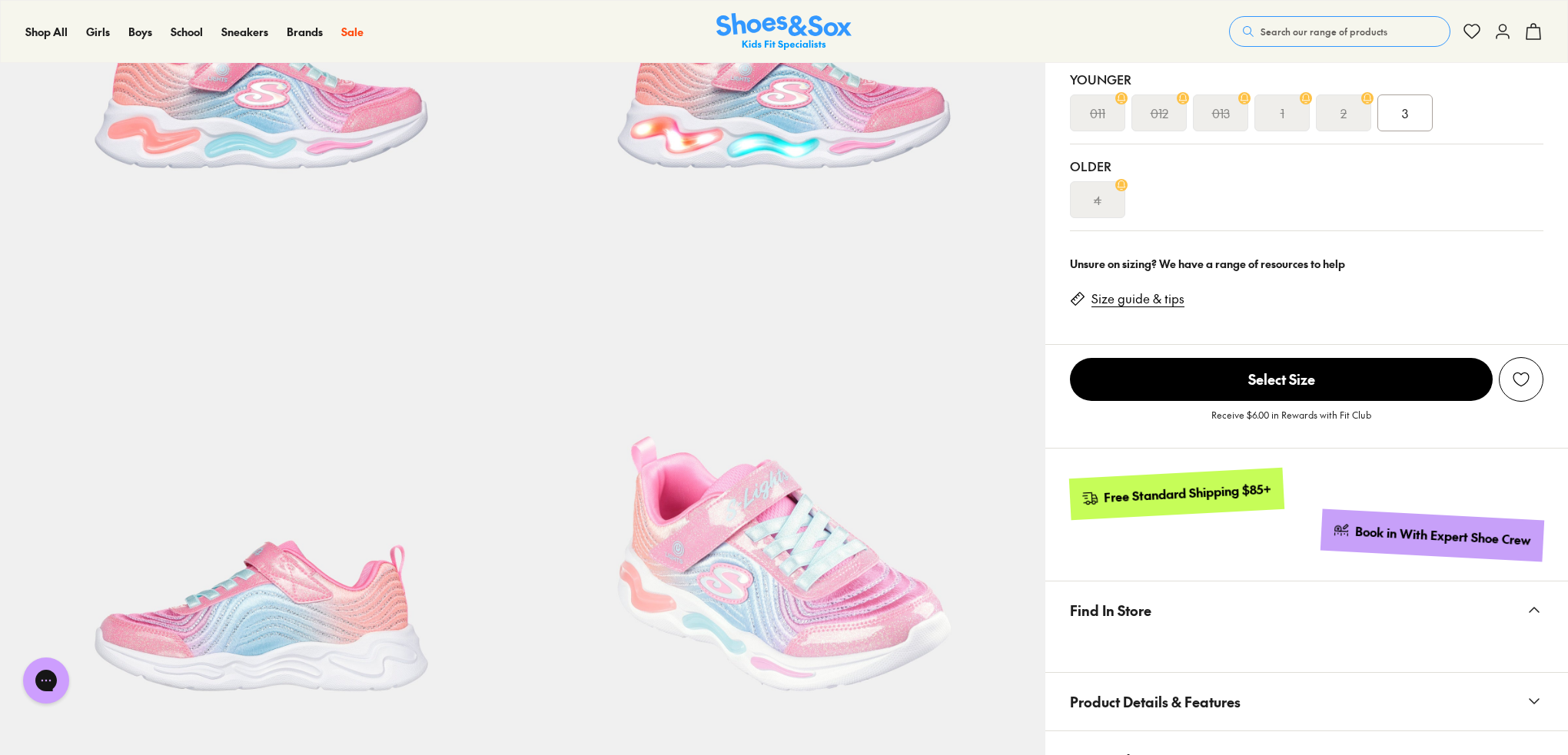
scroll to position [109, 0]
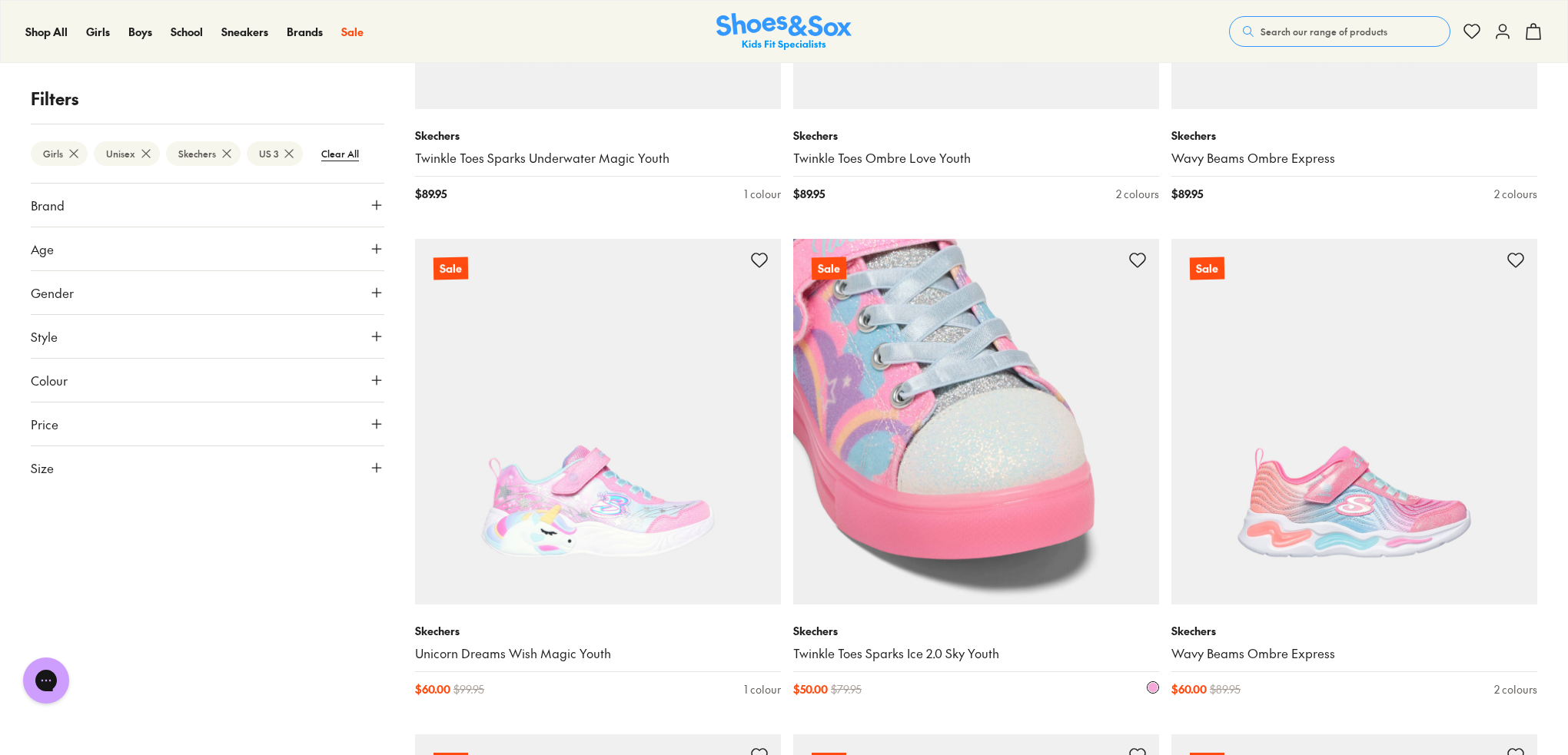
scroll to position [1306, 0]
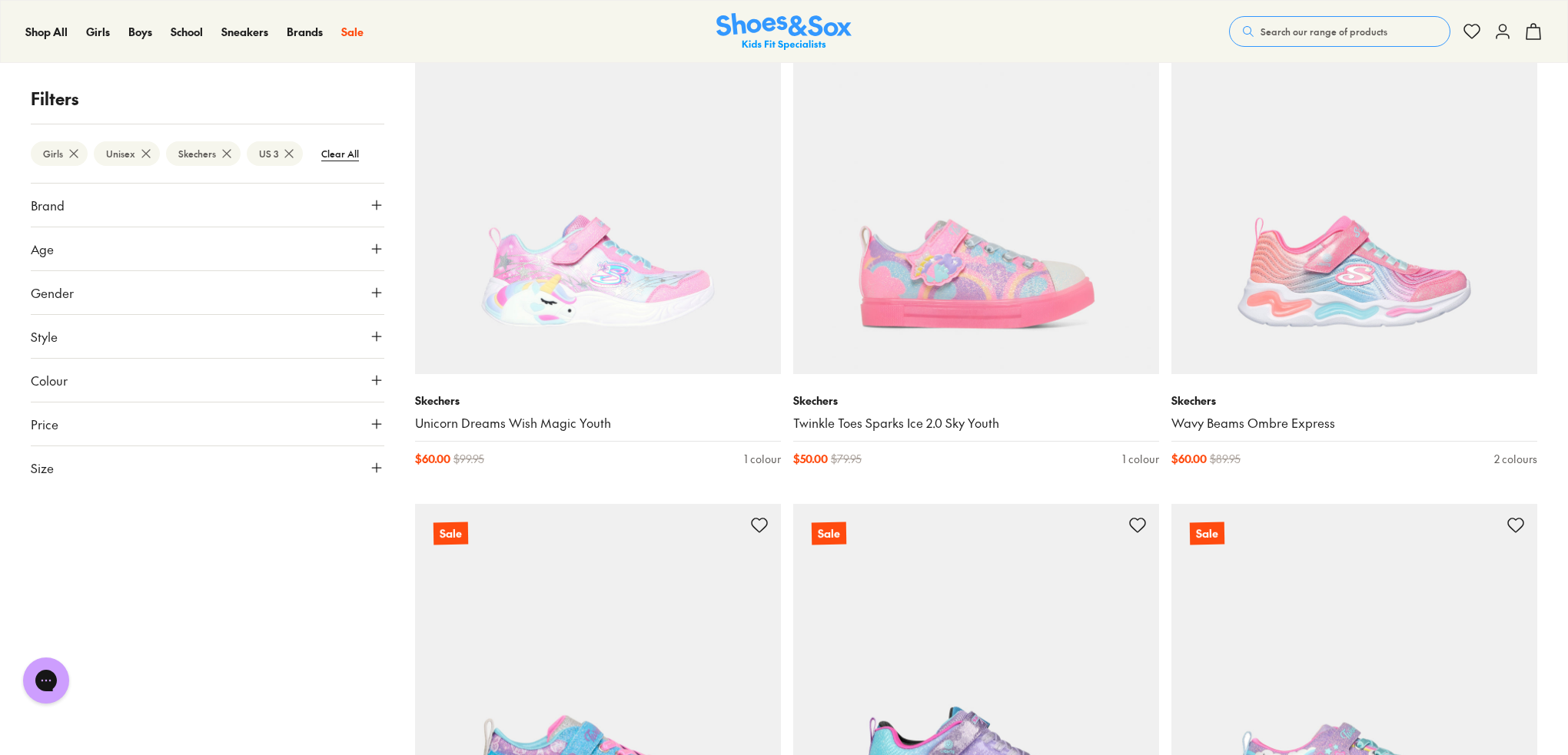
click at [377, 300] on button "Gender" at bounding box center [207, 292] width 353 height 43
click at [132, 338] on label "All" at bounding box center [120, 337] width 174 height 28
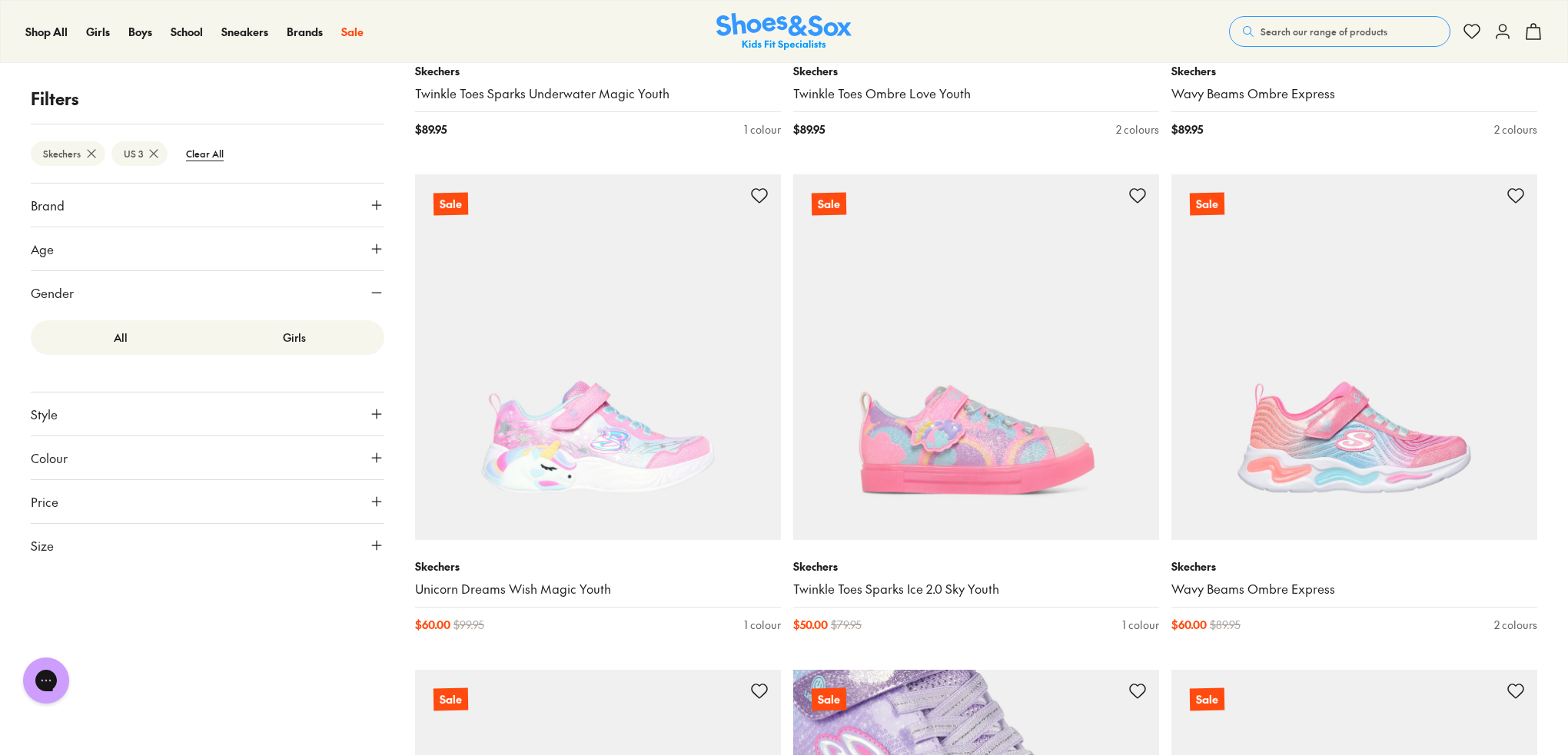
scroll to position [1137, 0]
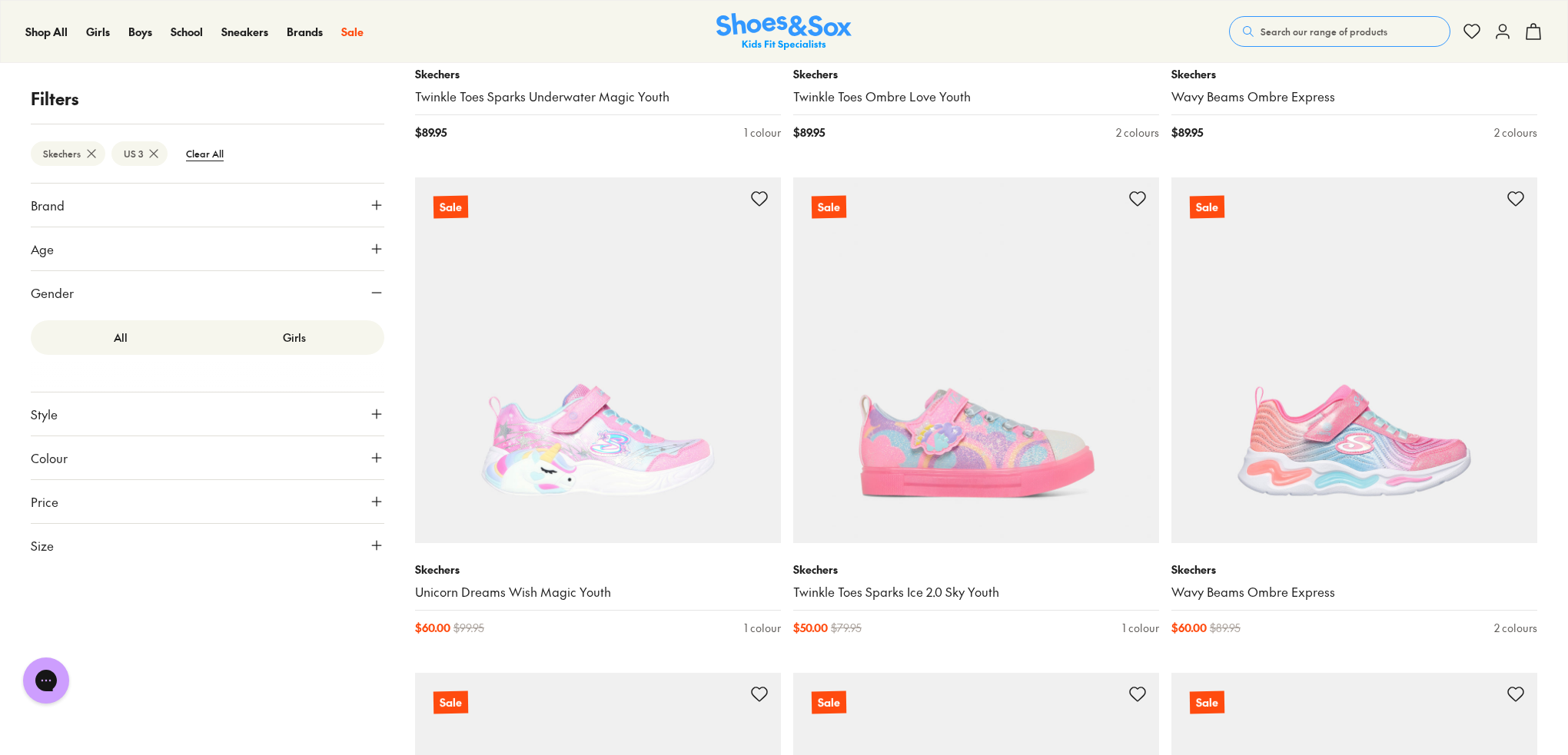
click at [87, 154] on icon at bounding box center [91, 153] width 15 height 15
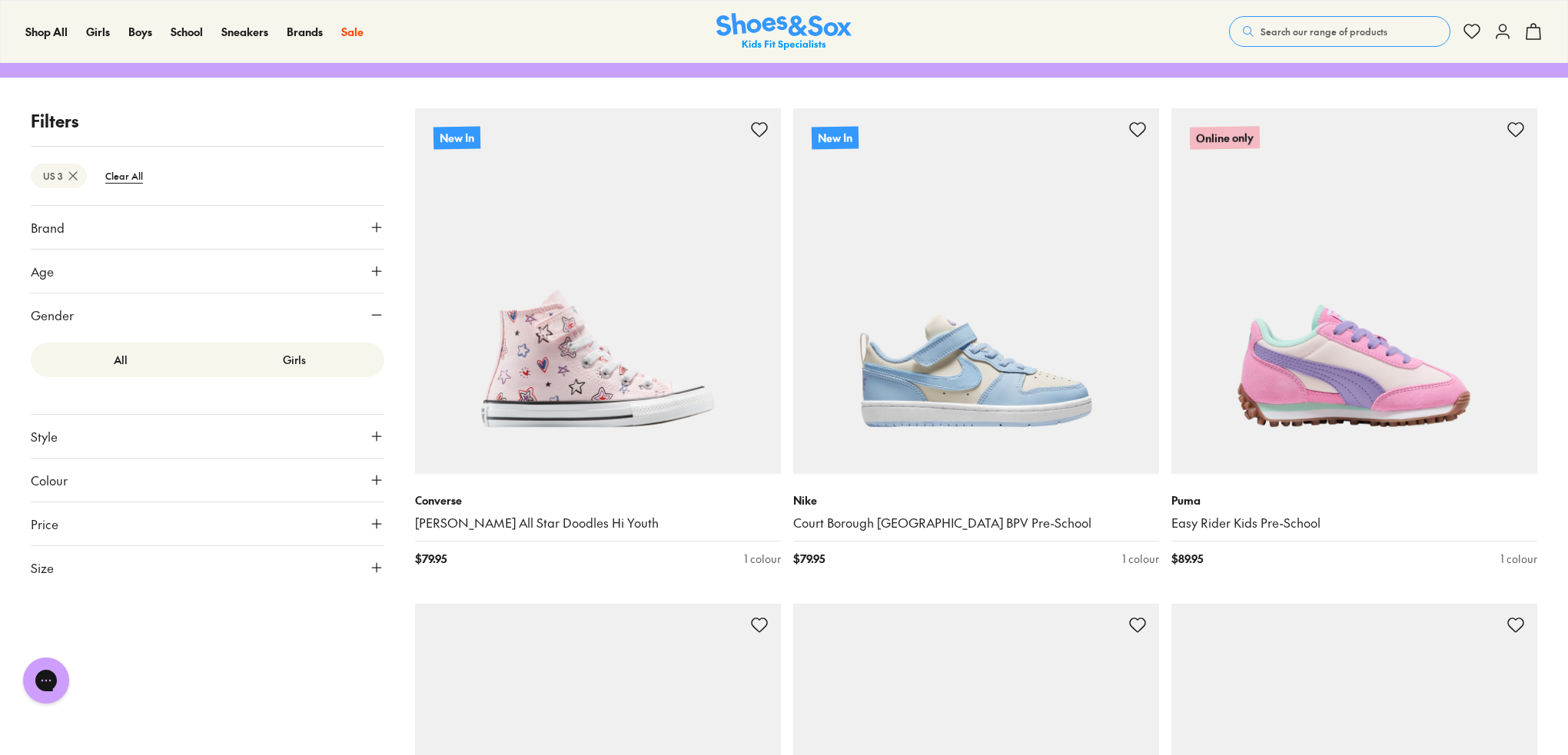
click at [369, 435] on icon at bounding box center [376, 436] width 15 height 15
click at [371, 432] on icon at bounding box center [376, 436] width 15 height 15
click at [377, 526] on use at bounding box center [377, 524] width 9 height 9
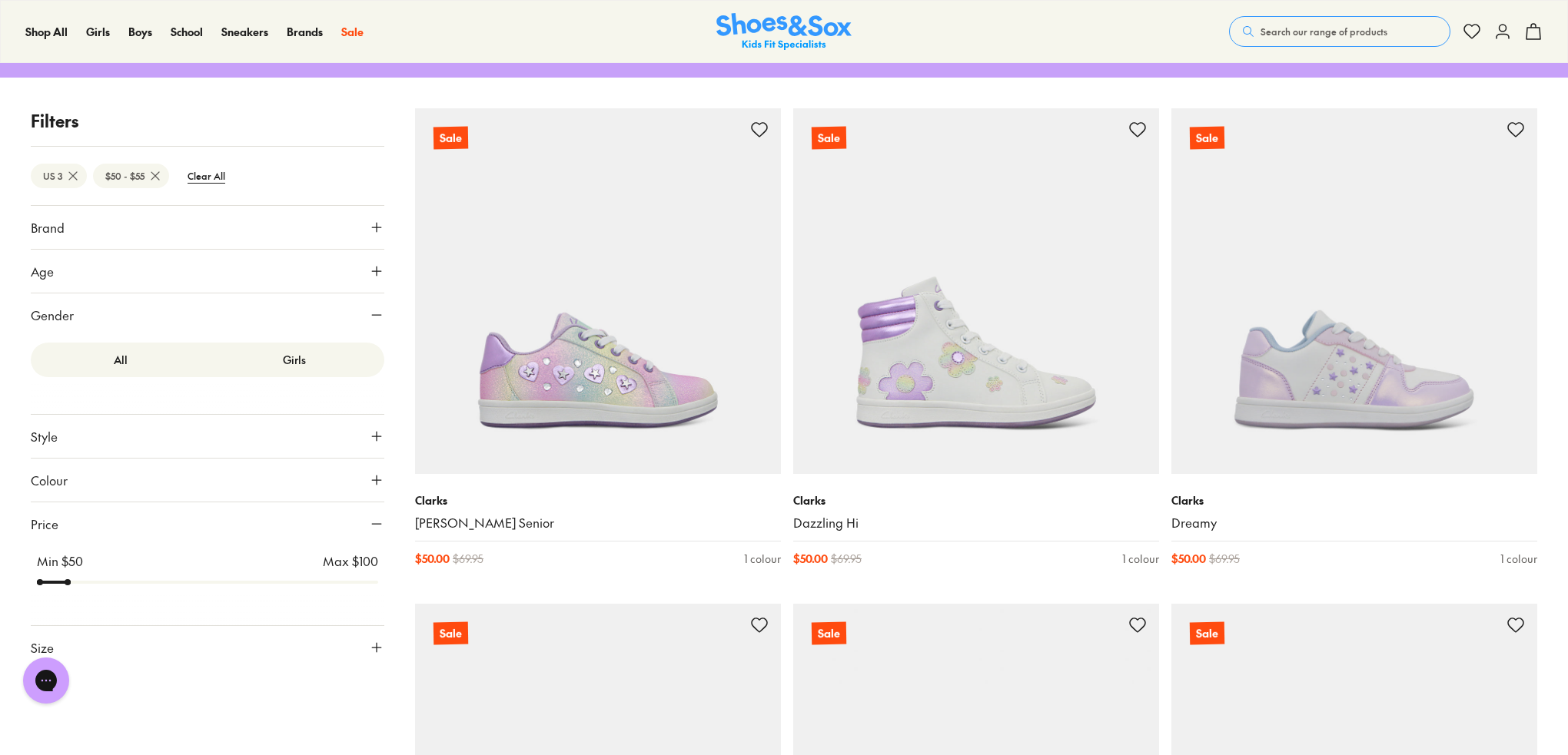
drag, startPoint x: 378, startPoint y: 585, endPoint x: 73, endPoint y: 597, distance: 305.2
click at [73, 585] on input "range" at bounding box center [207, 582] width 341 height 6
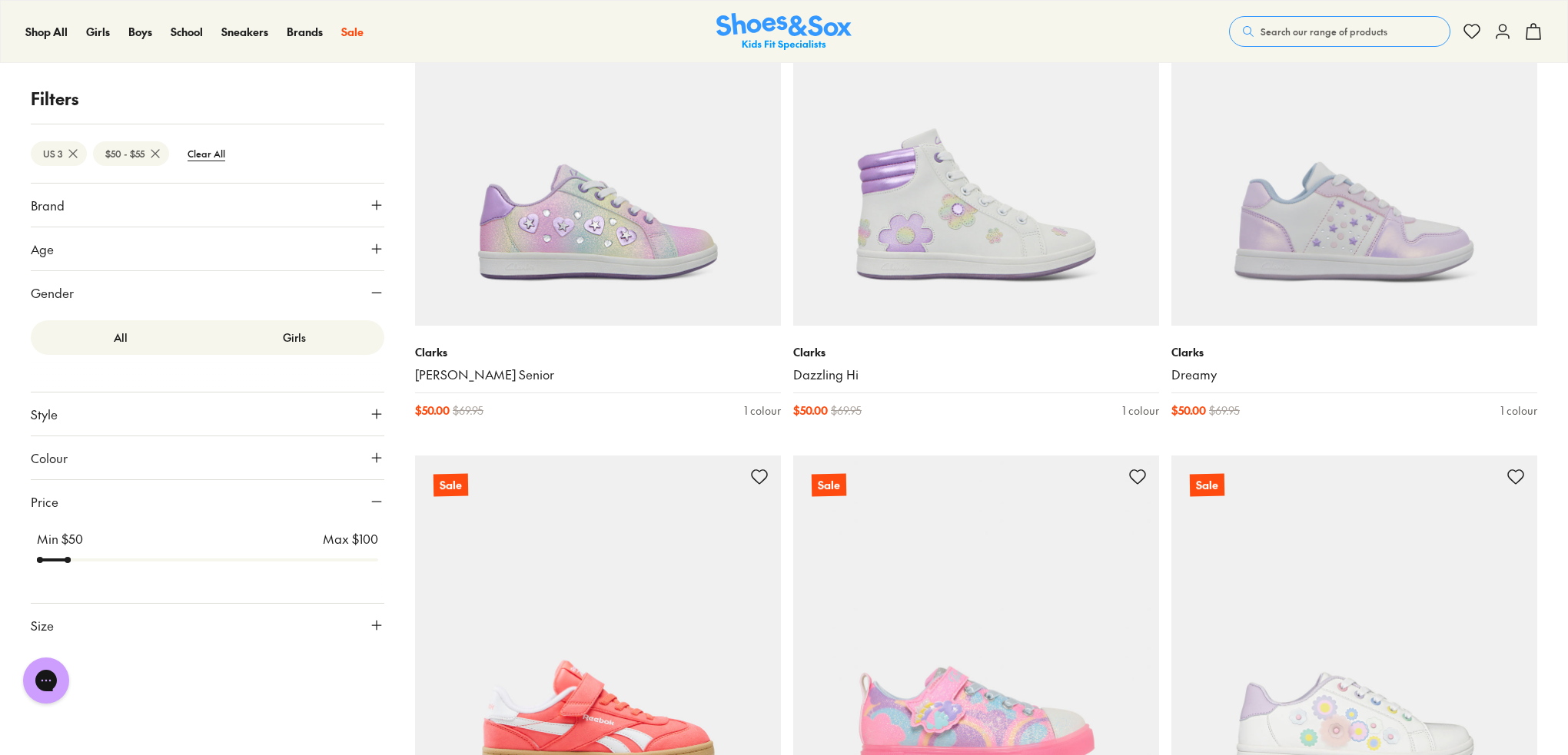
scroll to position [368, 0]
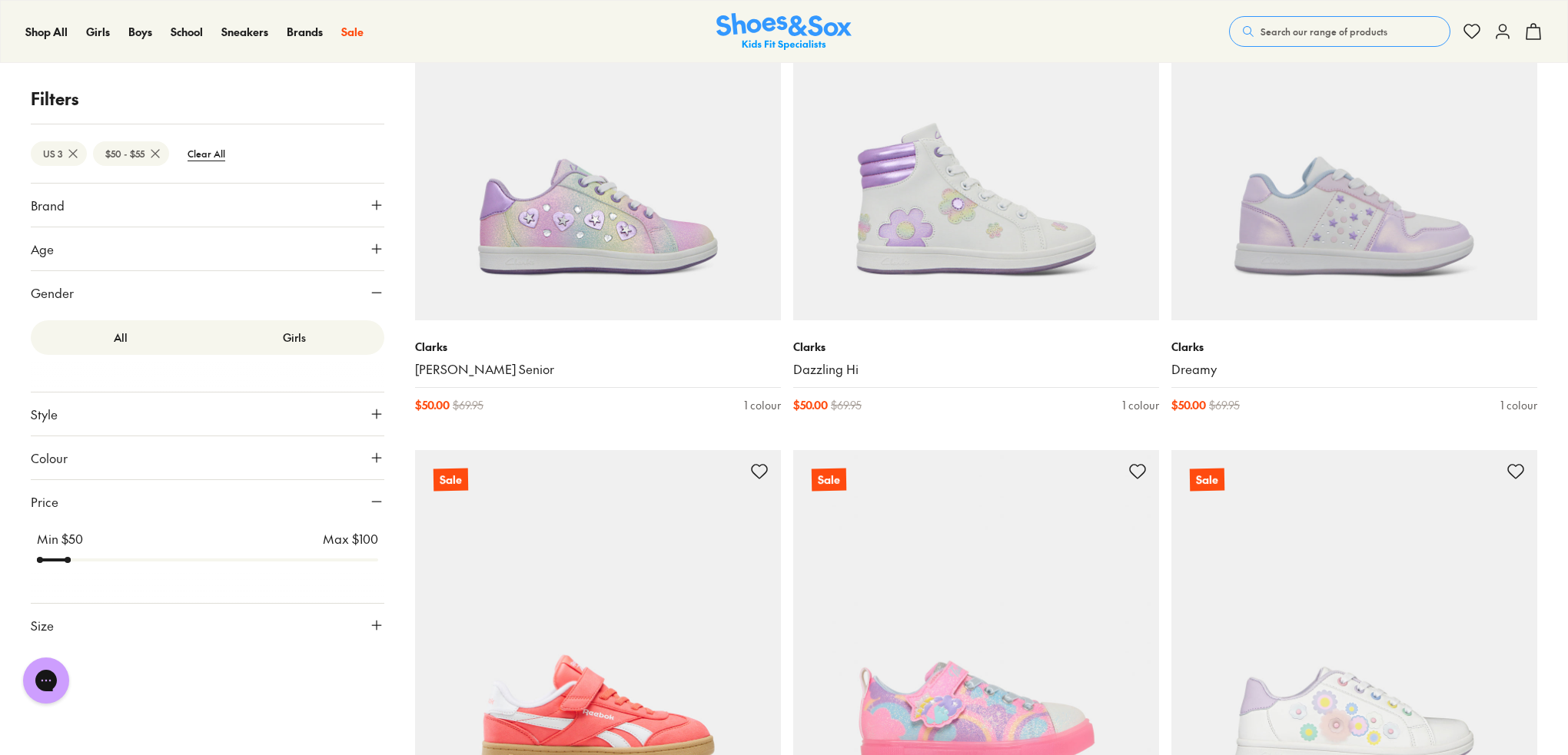
drag, startPoint x: 72, startPoint y: 564, endPoint x: 62, endPoint y: 564, distance: 10.0
click at [62, 563] on input "range" at bounding box center [207, 559] width 341 height 6
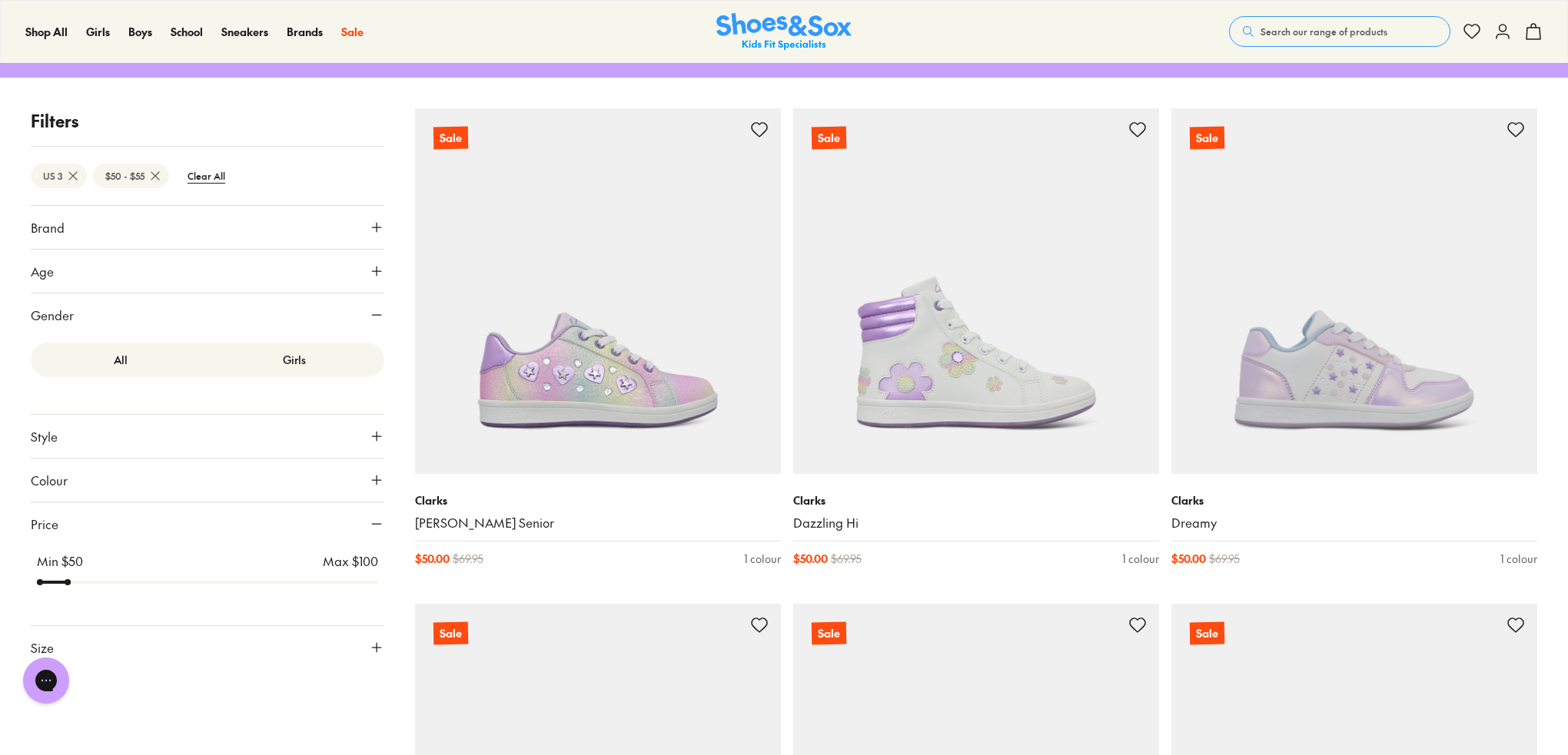
drag, startPoint x: 69, startPoint y: 567, endPoint x: 58, endPoint y: 586, distance: 22.0
click at [58, 585] on input "range" at bounding box center [207, 582] width 341 height 6
type input "**"
drag, startPoint x: 72, startPoint y: 587, endPoint x: 40, endPoint y: 587, distance: 32.0
click at [40, 585] on input "range" at bounding box center [207, 582] width 341 height 6
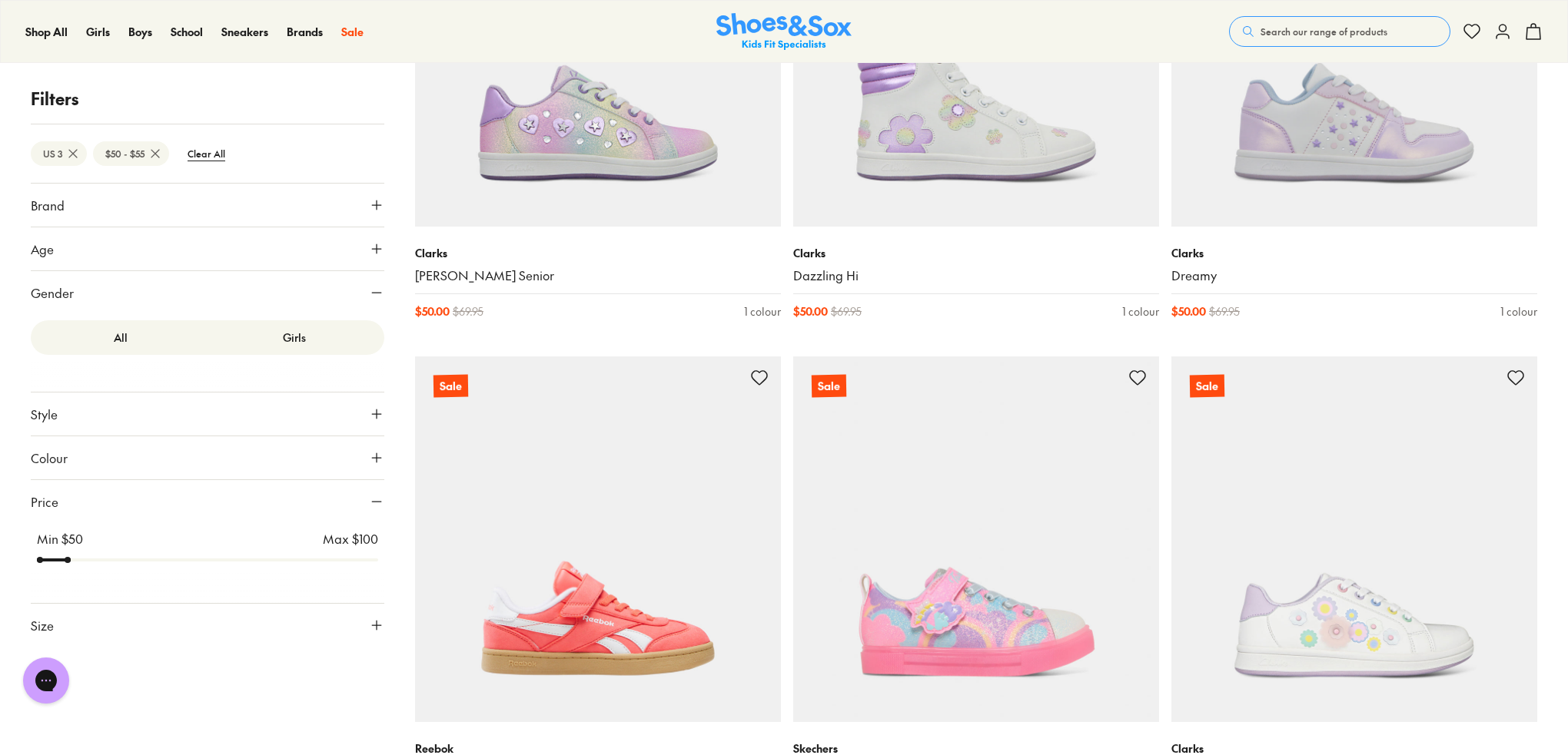
scroll to position [446, 0]
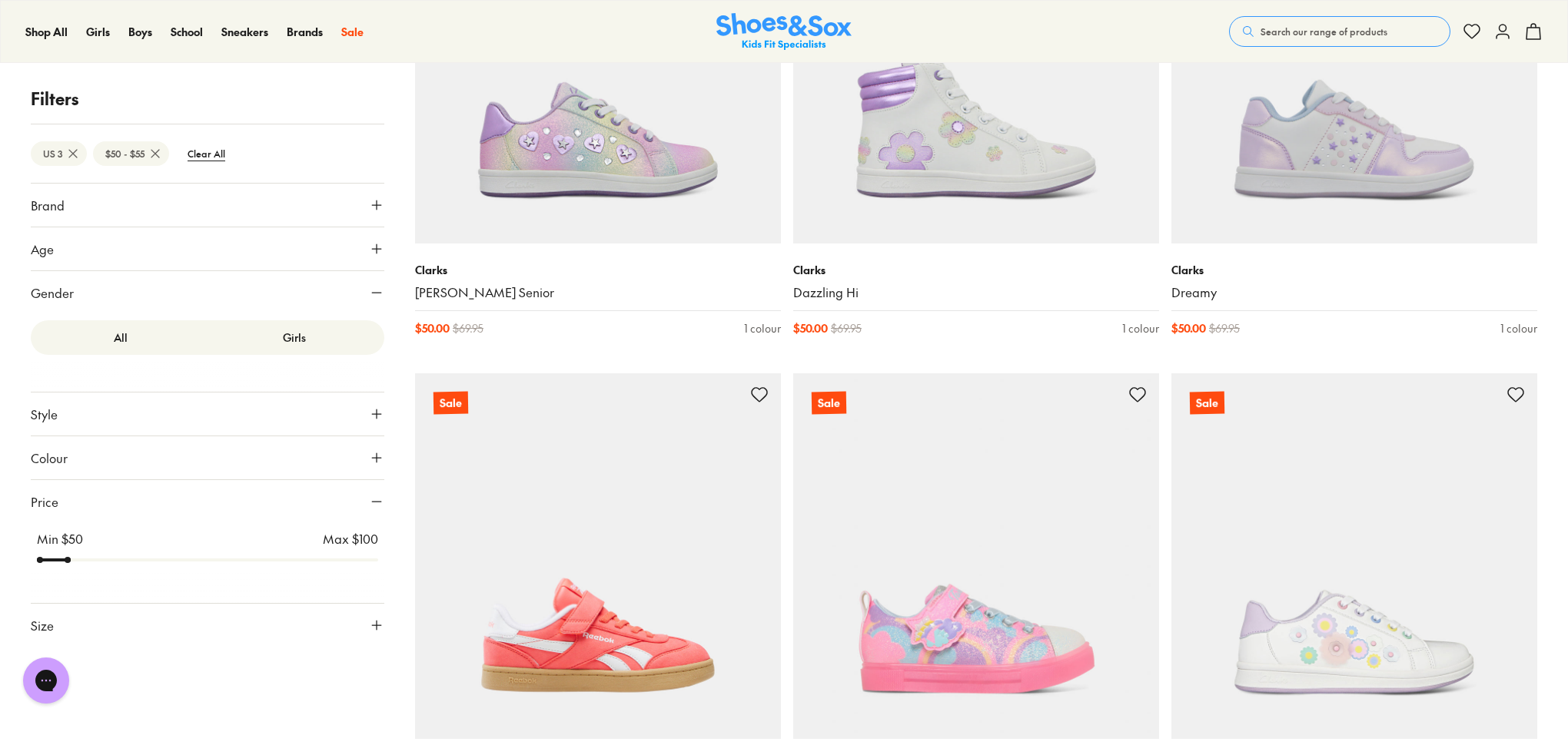
click at [375, 245] on icon at bounding box center [376, 248] width 15 height 15
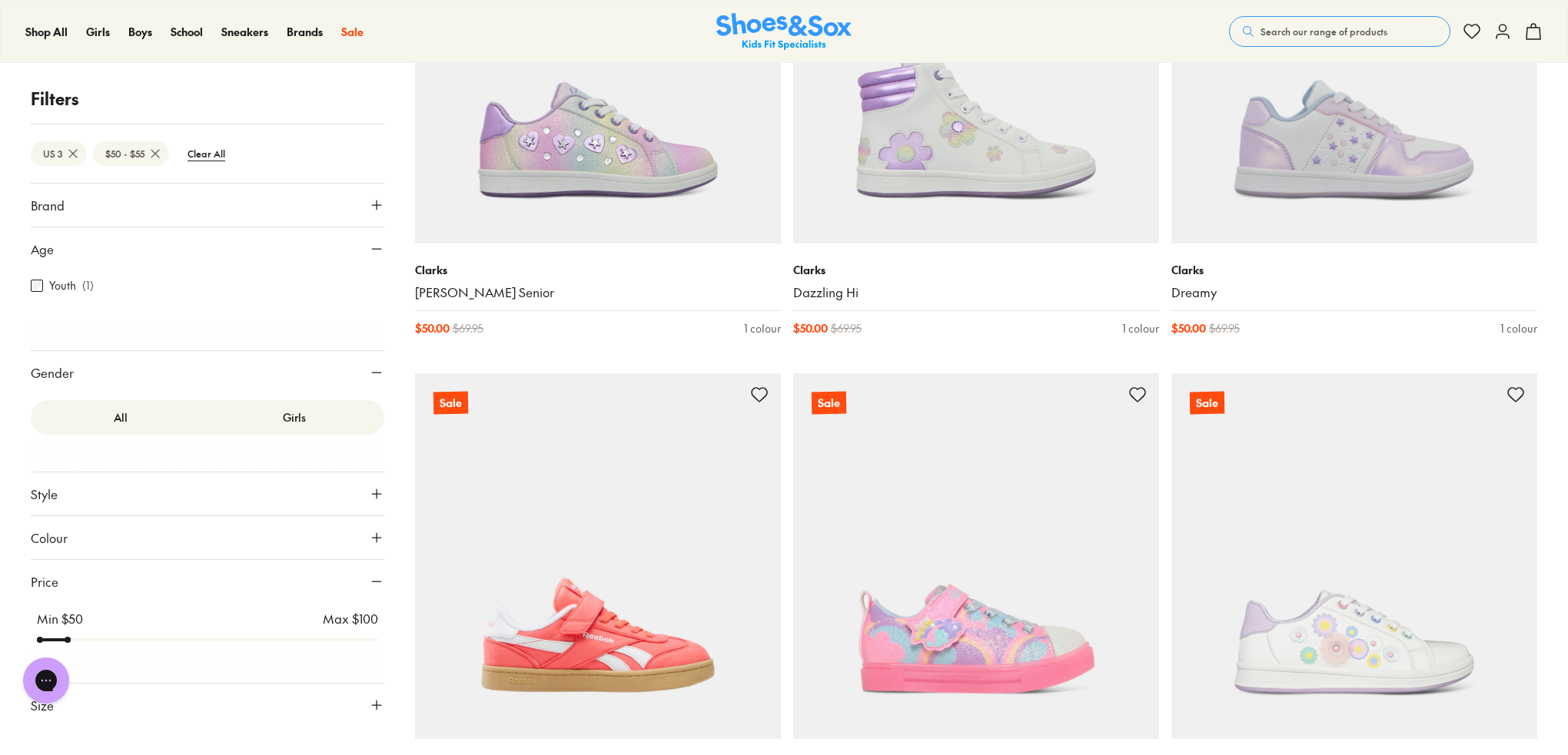
click at [375, 245] on icon at bounding box center [376, 248] width 15 height 15
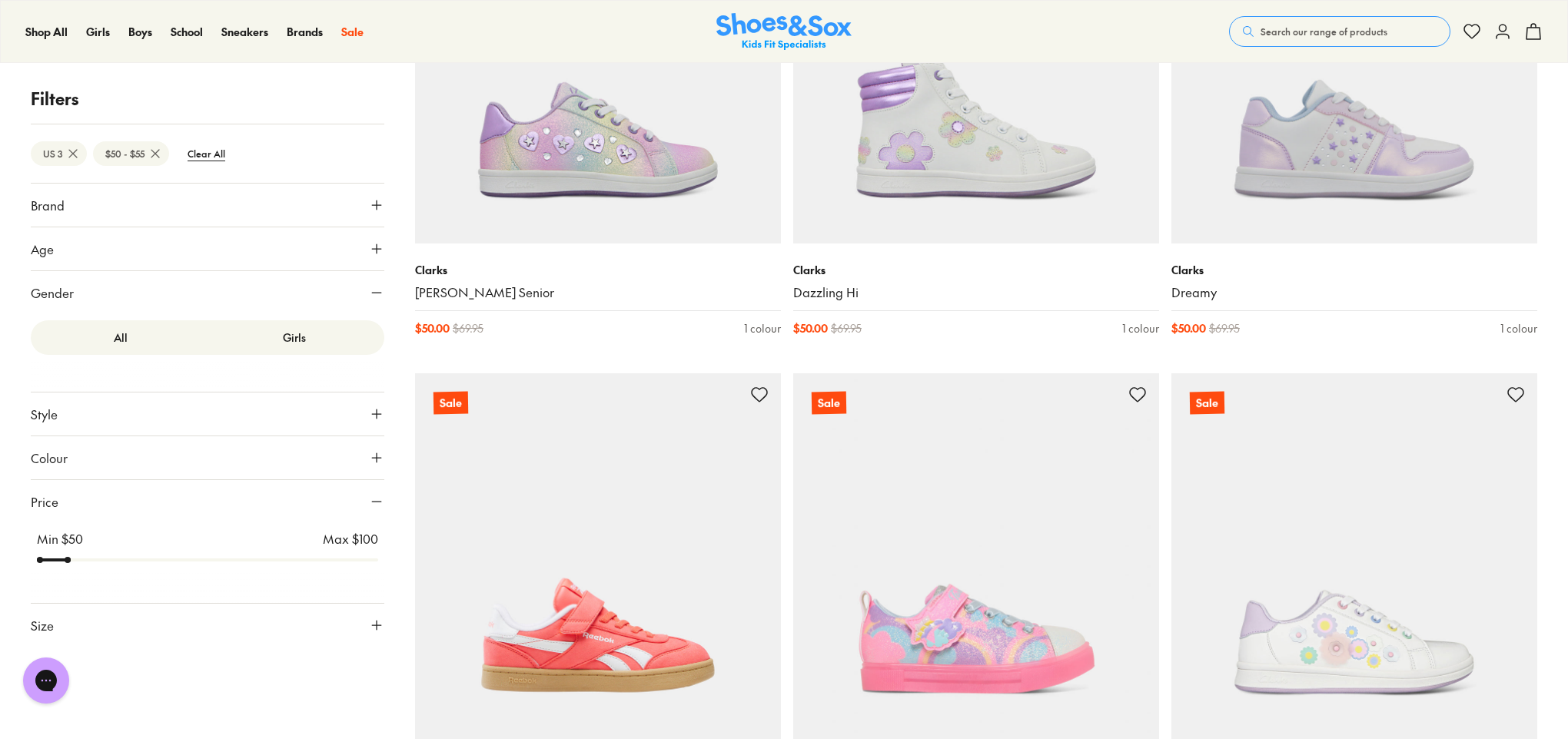
click at [78, 152] on icon at bounding box center [73, 153] width 15 height 15
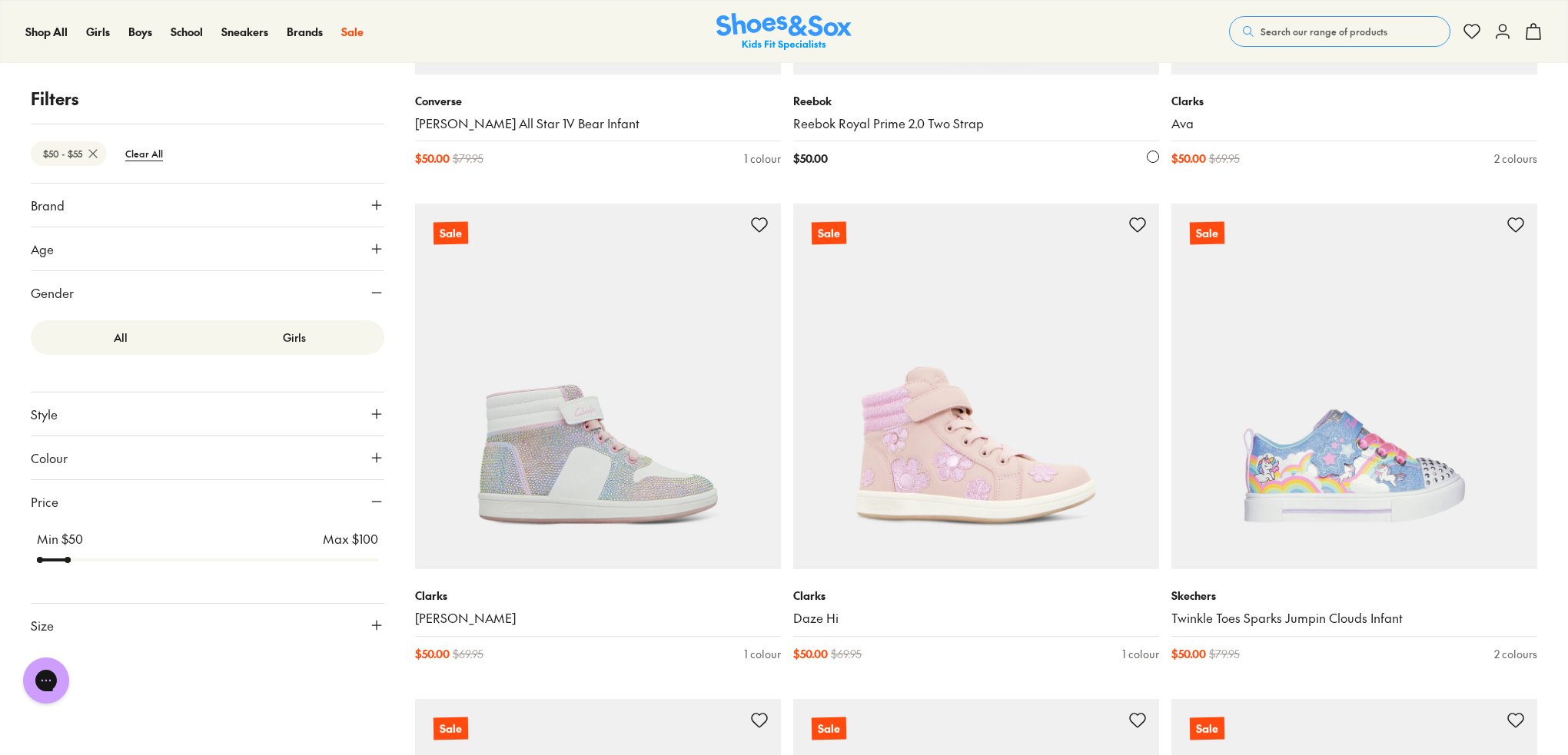
scroll to position [2136, 0]
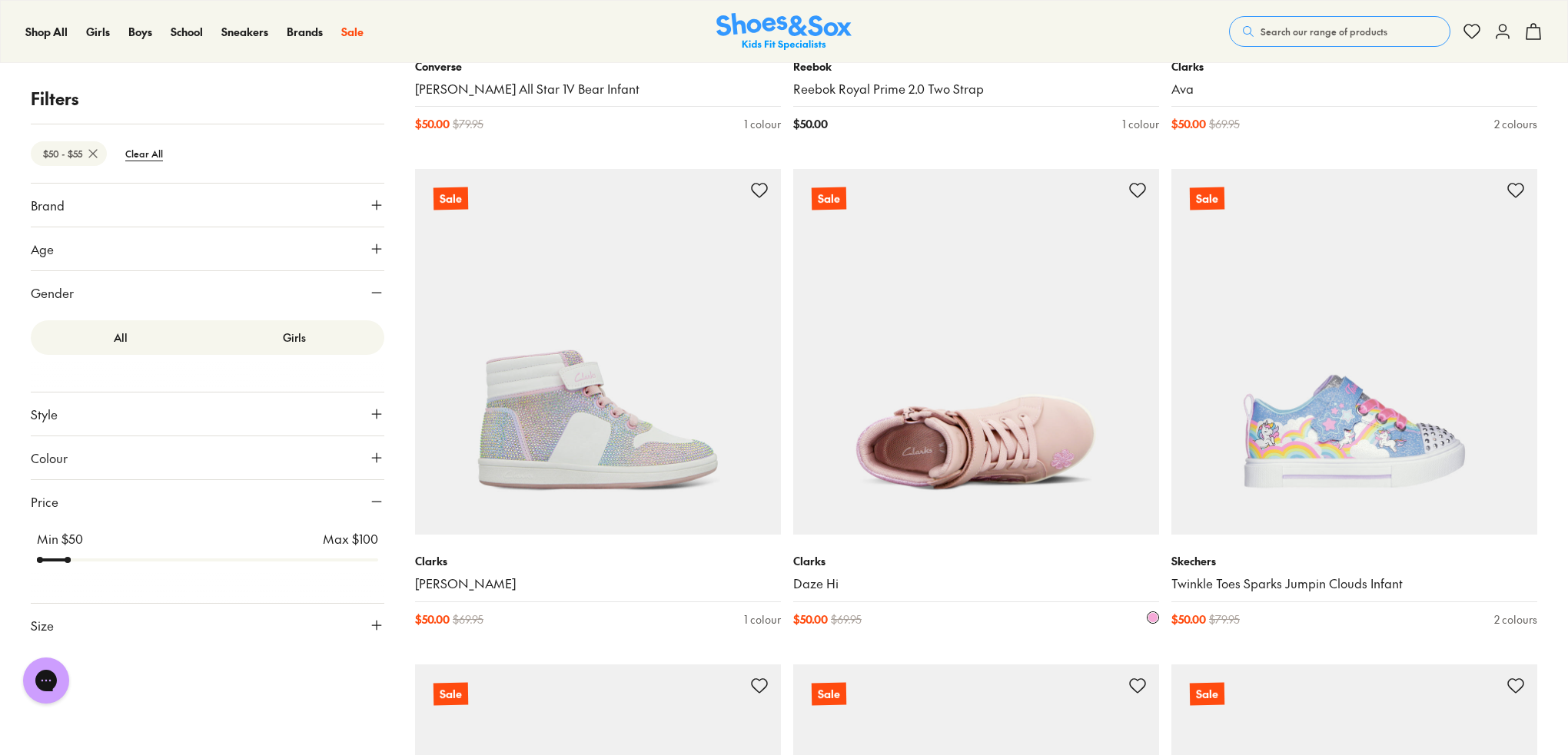
click at [943, 444] on img at bounding box center [976, 352] width 366 height 366
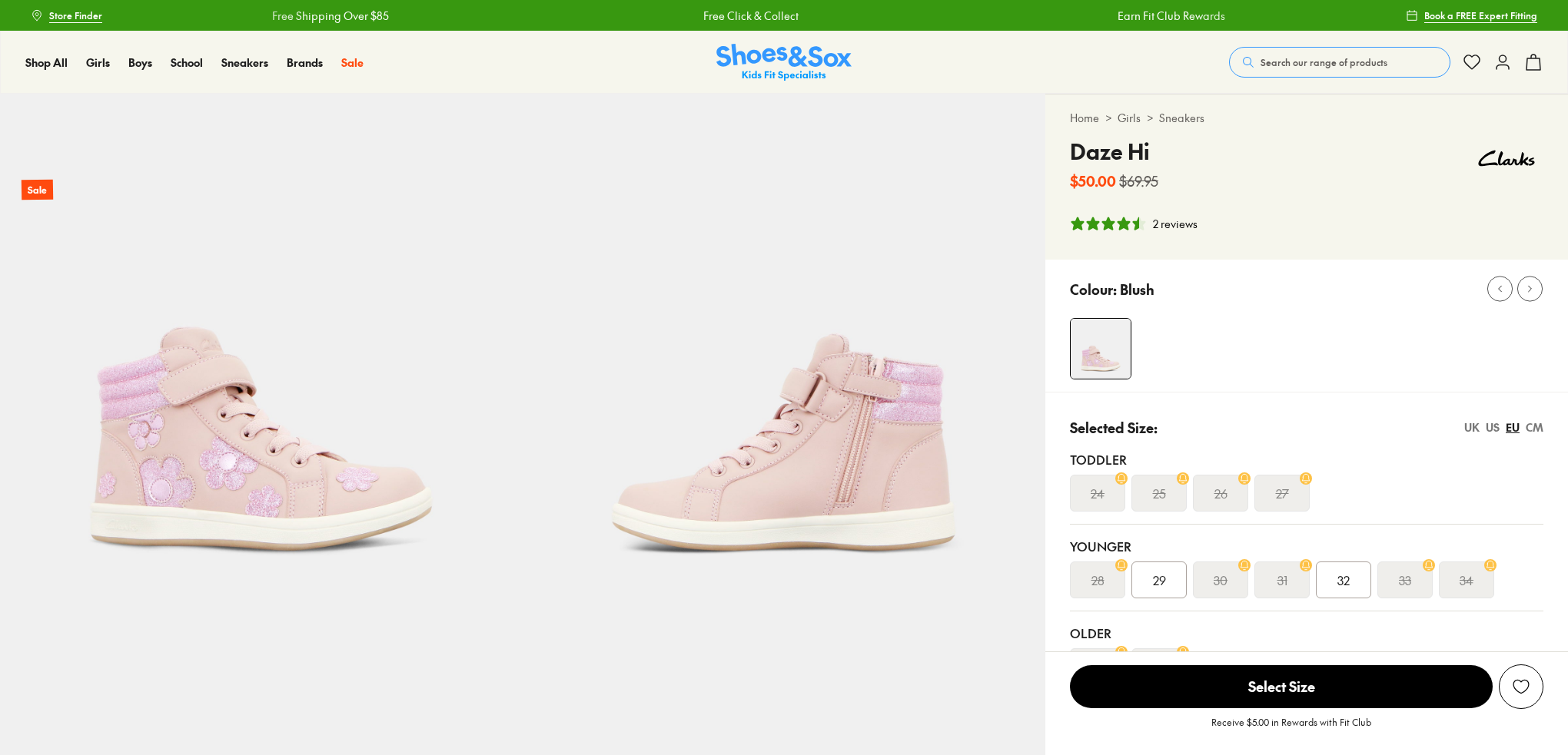
select select "*"
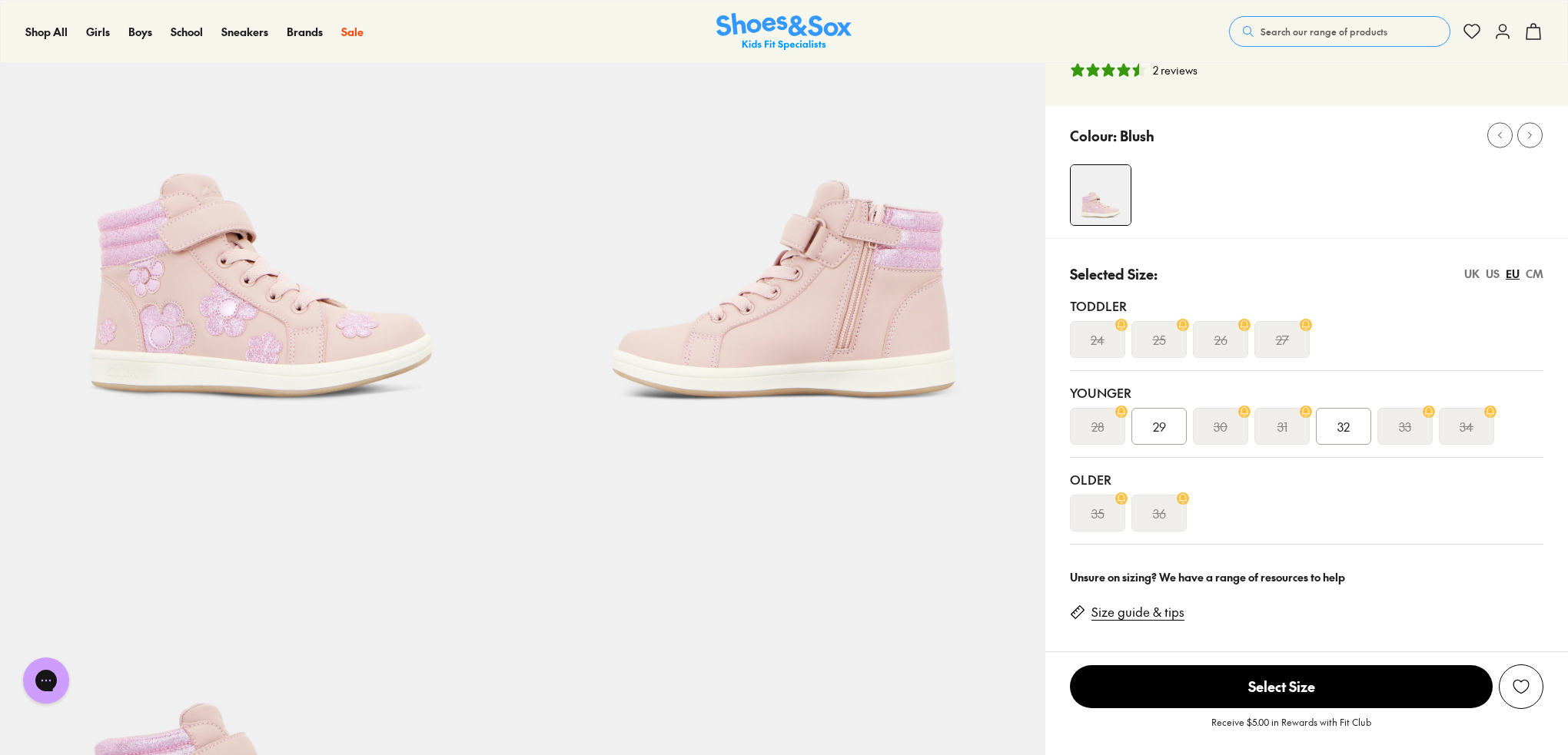
click at [1491, 276] on div "US" at bounding box center [1492, 274] width 14 height 16
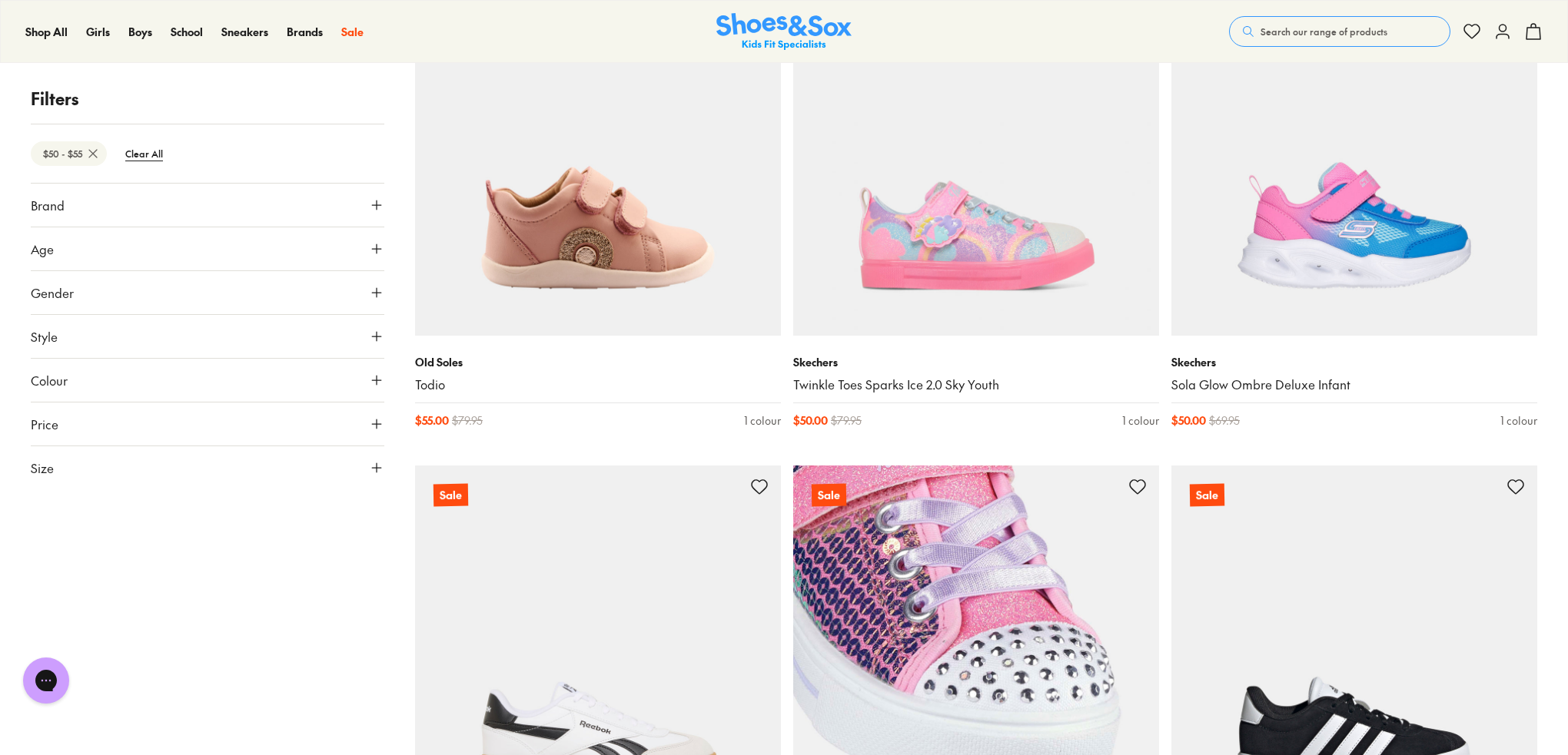
scroll to position [3218, 0]
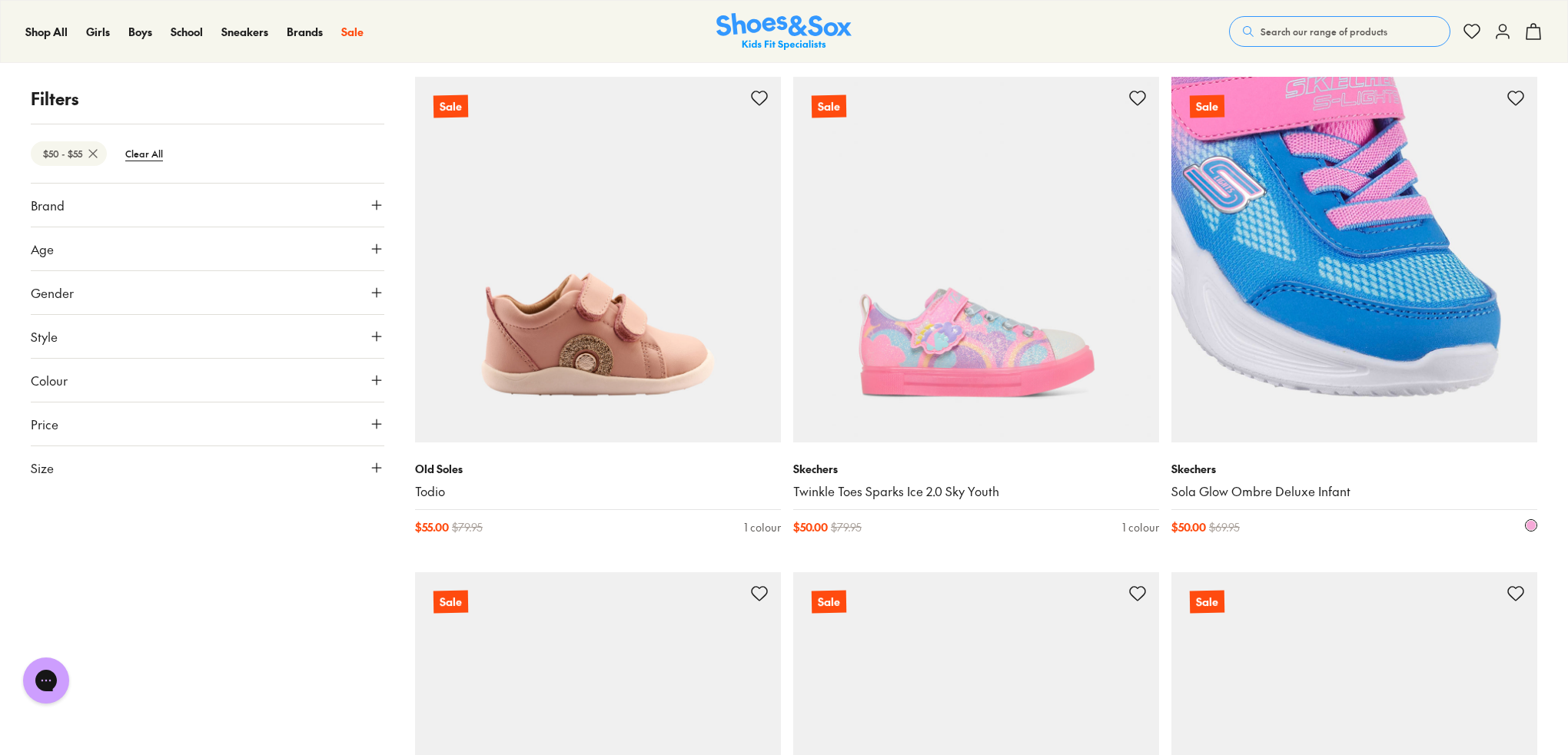
click at [1305, 365] on img at bounding box center [1354, 259] width 366 height 366
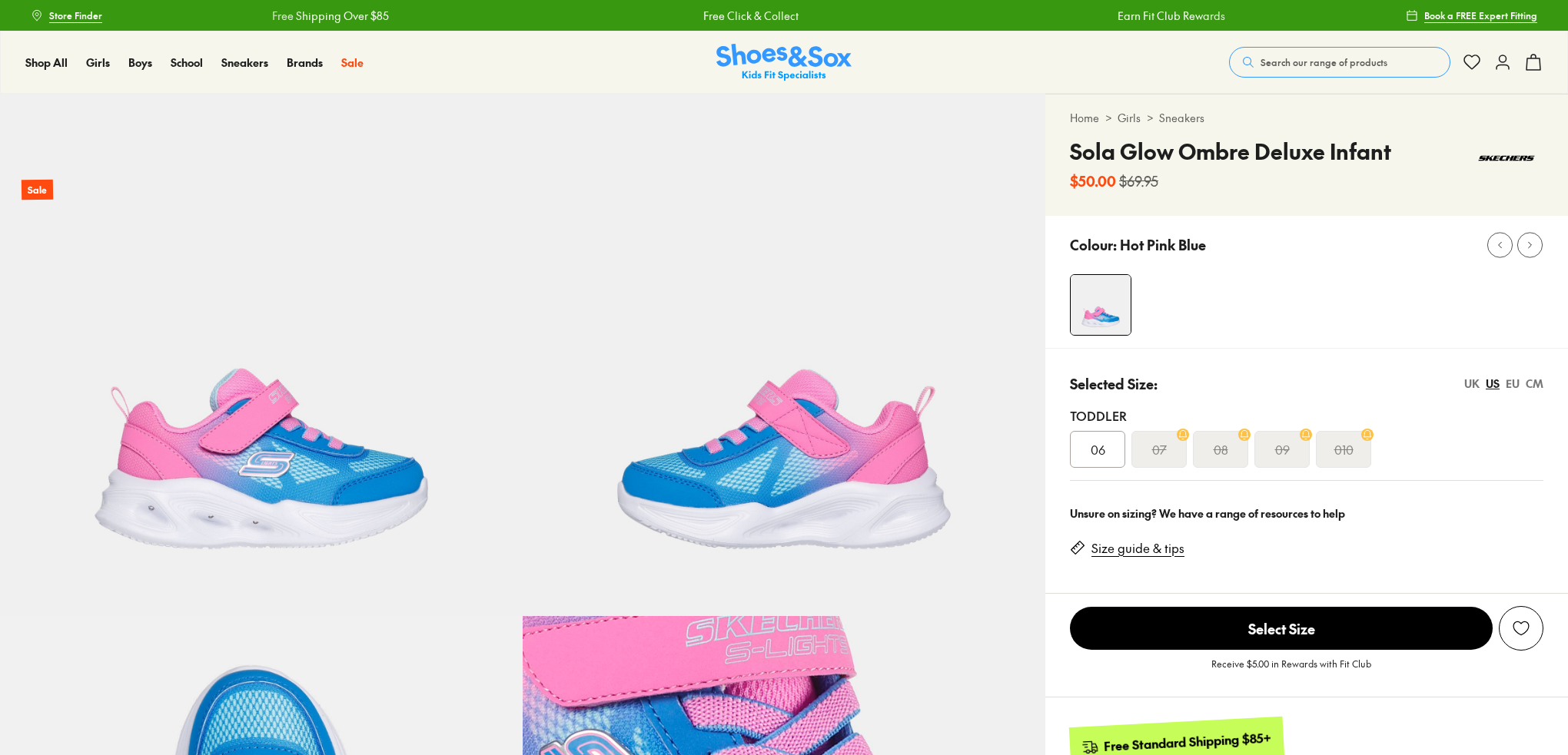
select select "*"
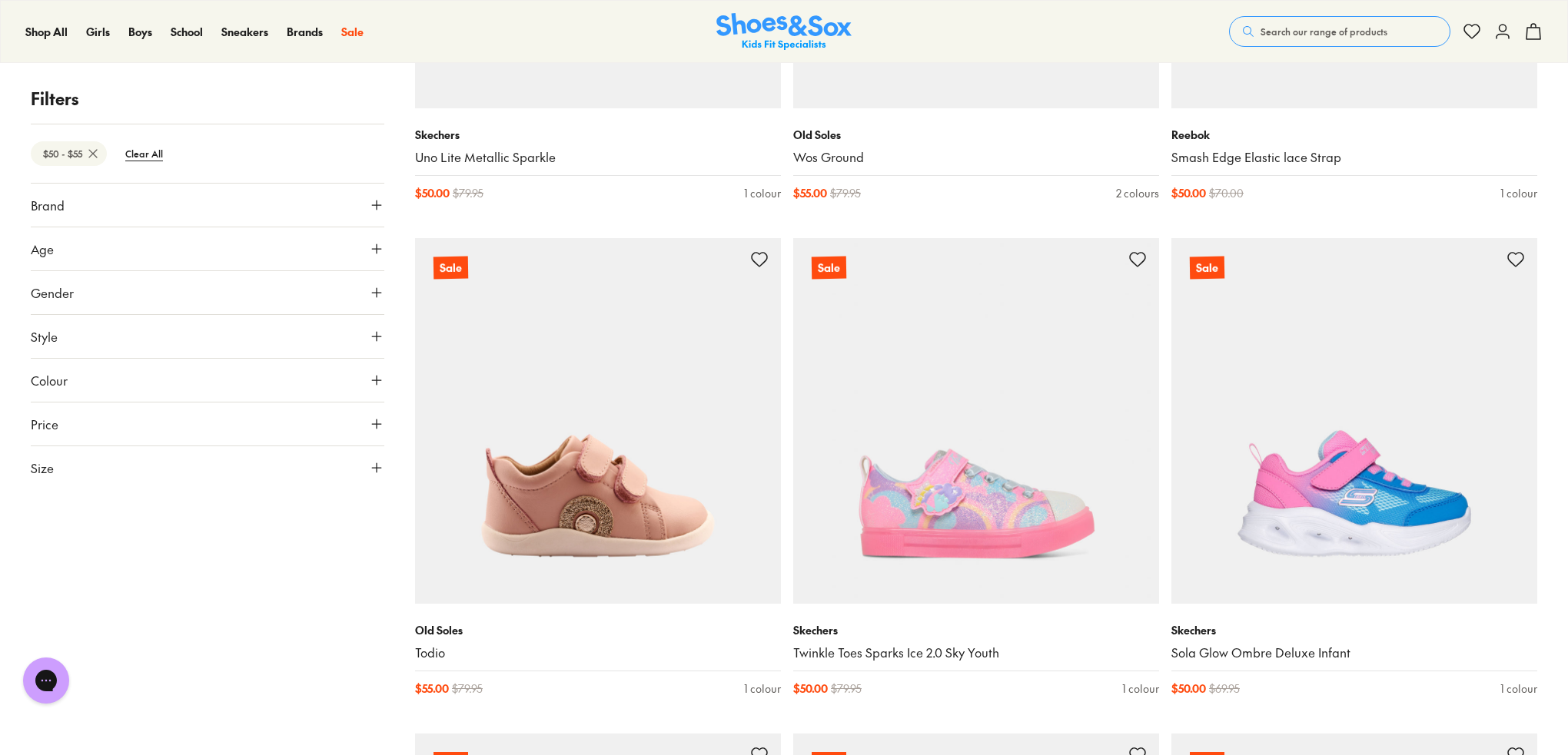
click at [369, 245] on icon at bounding box center [376, 248] width 15 height 15
click at [220, 284] on div "Junior ( 11 )" at bounding box center [296, 286] width 177 height 18
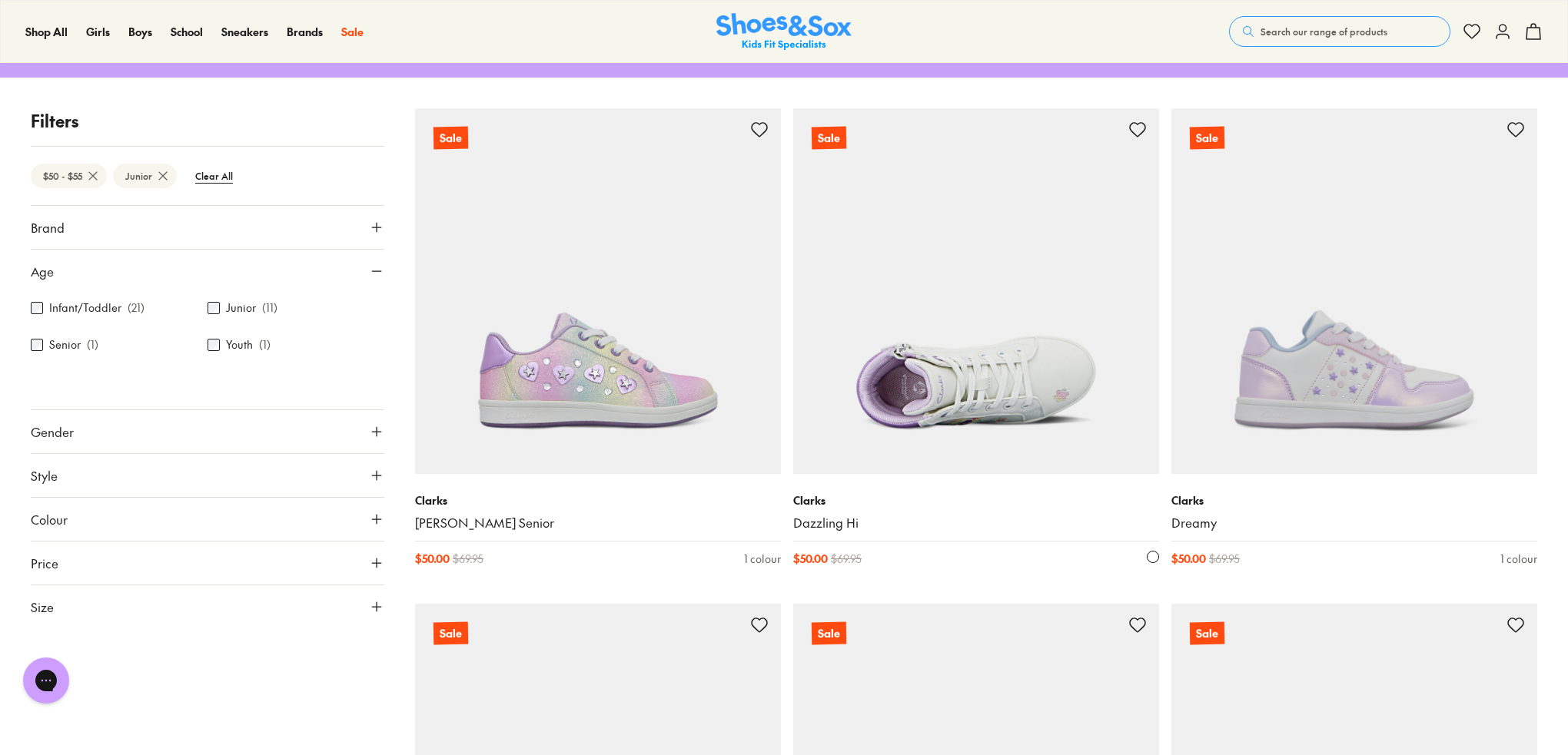
click at [906, 398] on img at bounding box center [976, 291] width 366 height 366
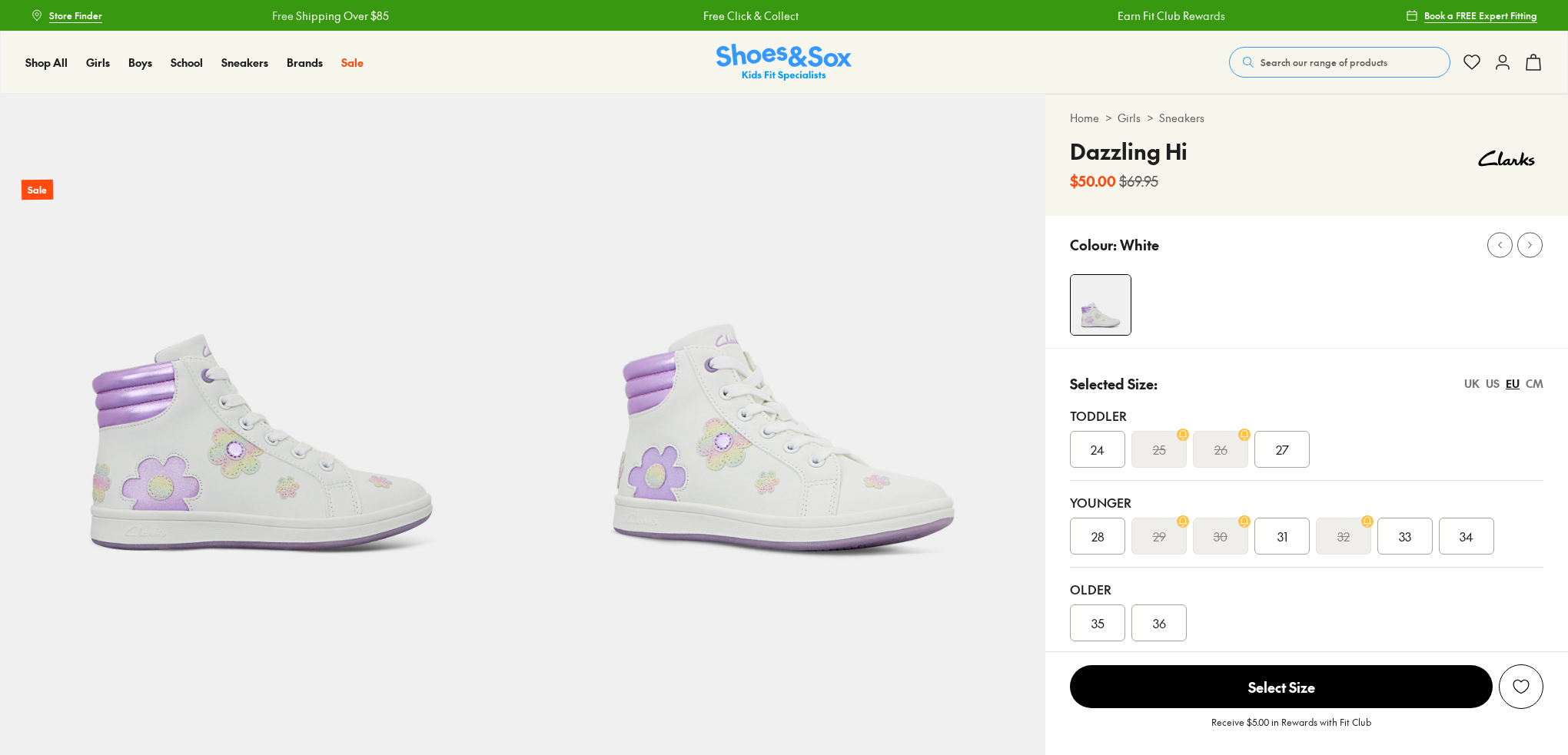
select select "*"
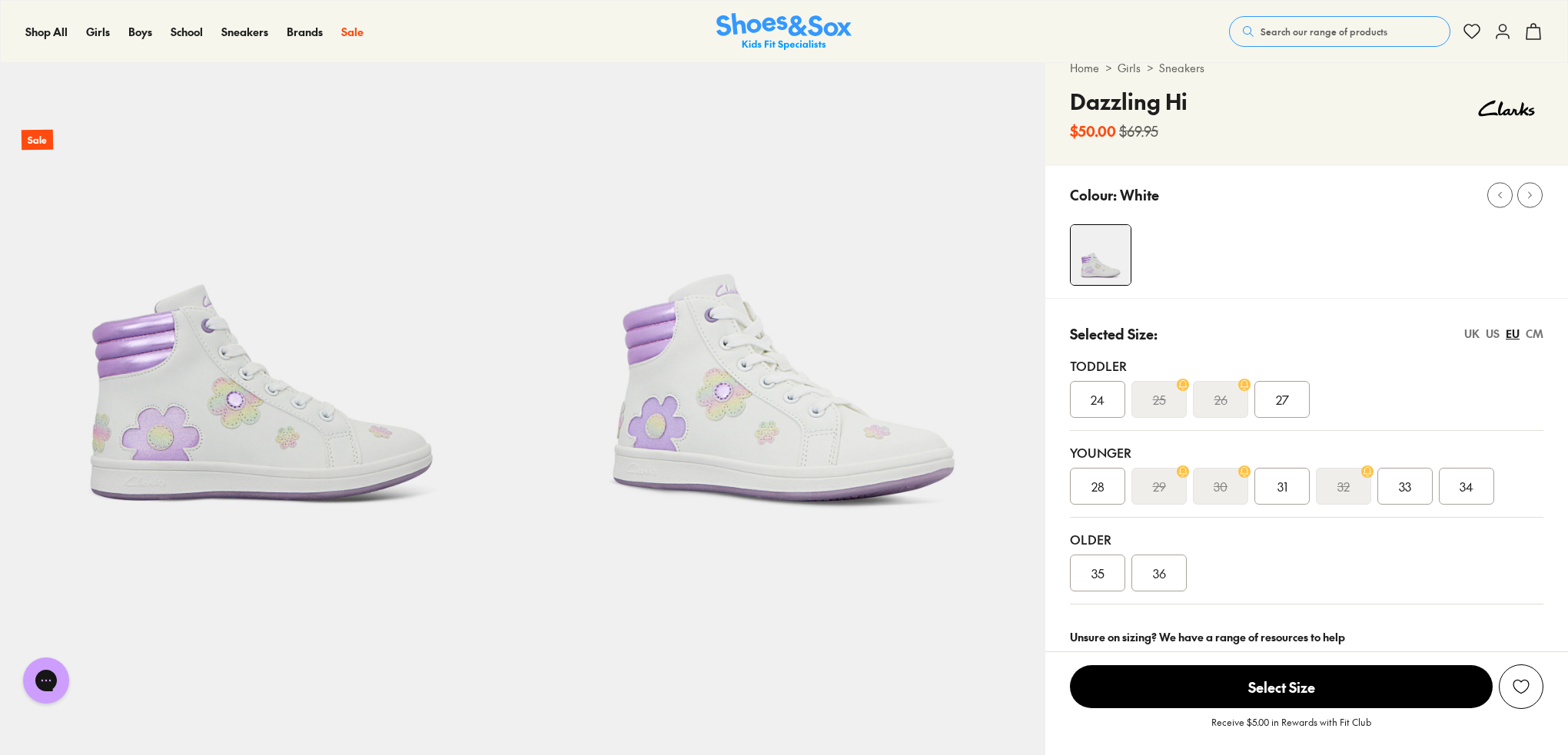
scroll to position [76, 0]
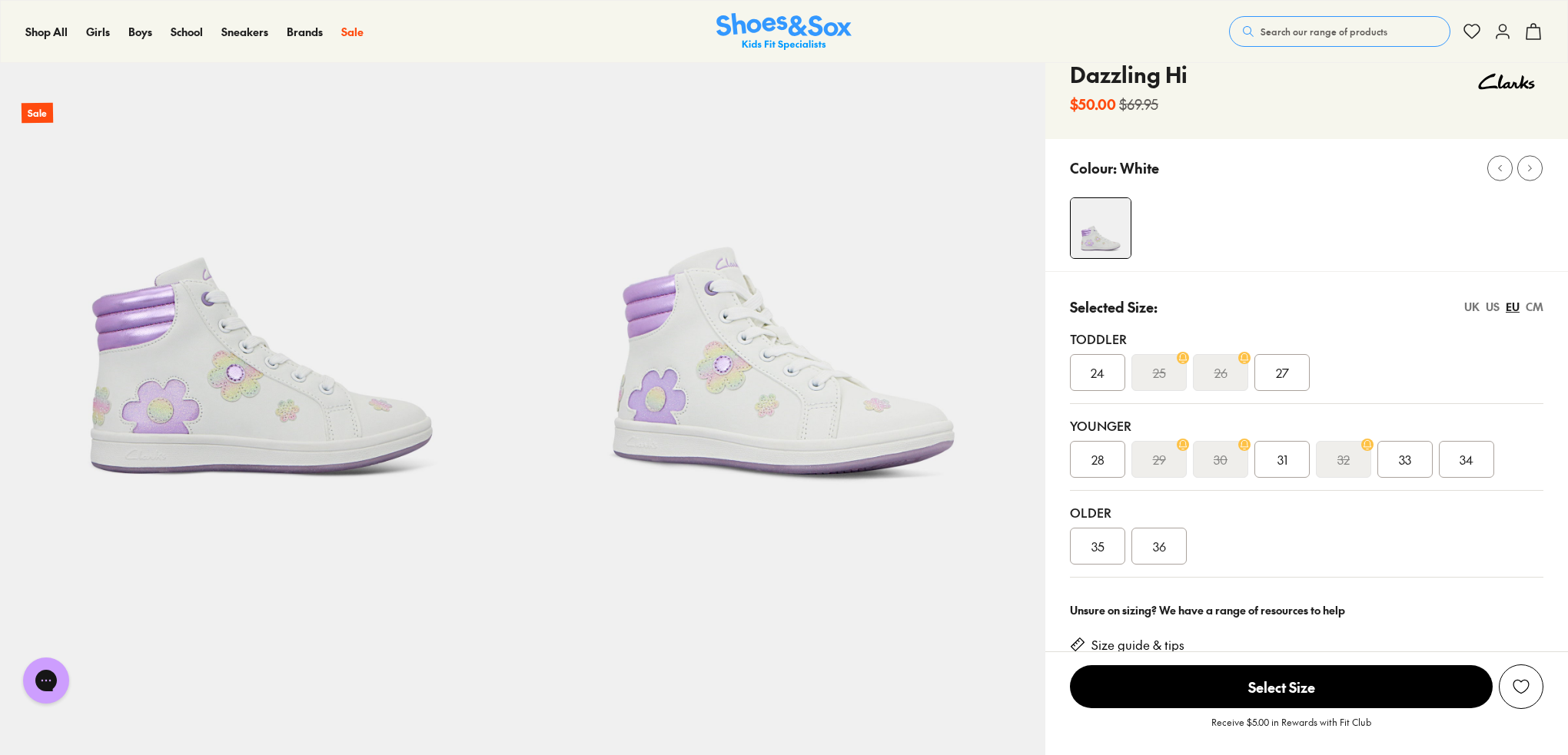
click at [1494, 307] on div "US" at bounding box center [1492, 307] width 14 height 16
click at [1511, 302] on div "EU" at bounding box center [1512, 307] width 14 height 16
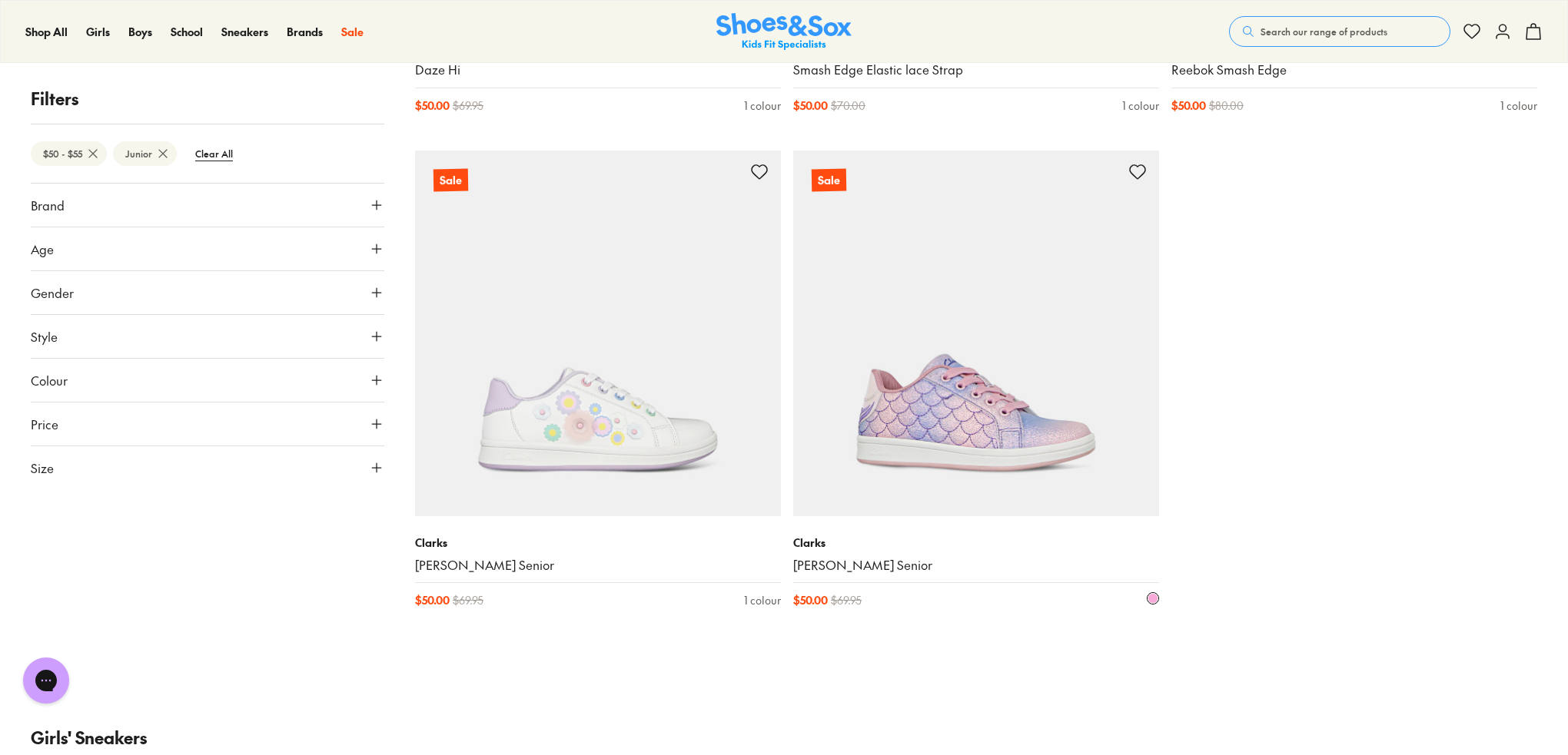
scroll to position [1697, 0]
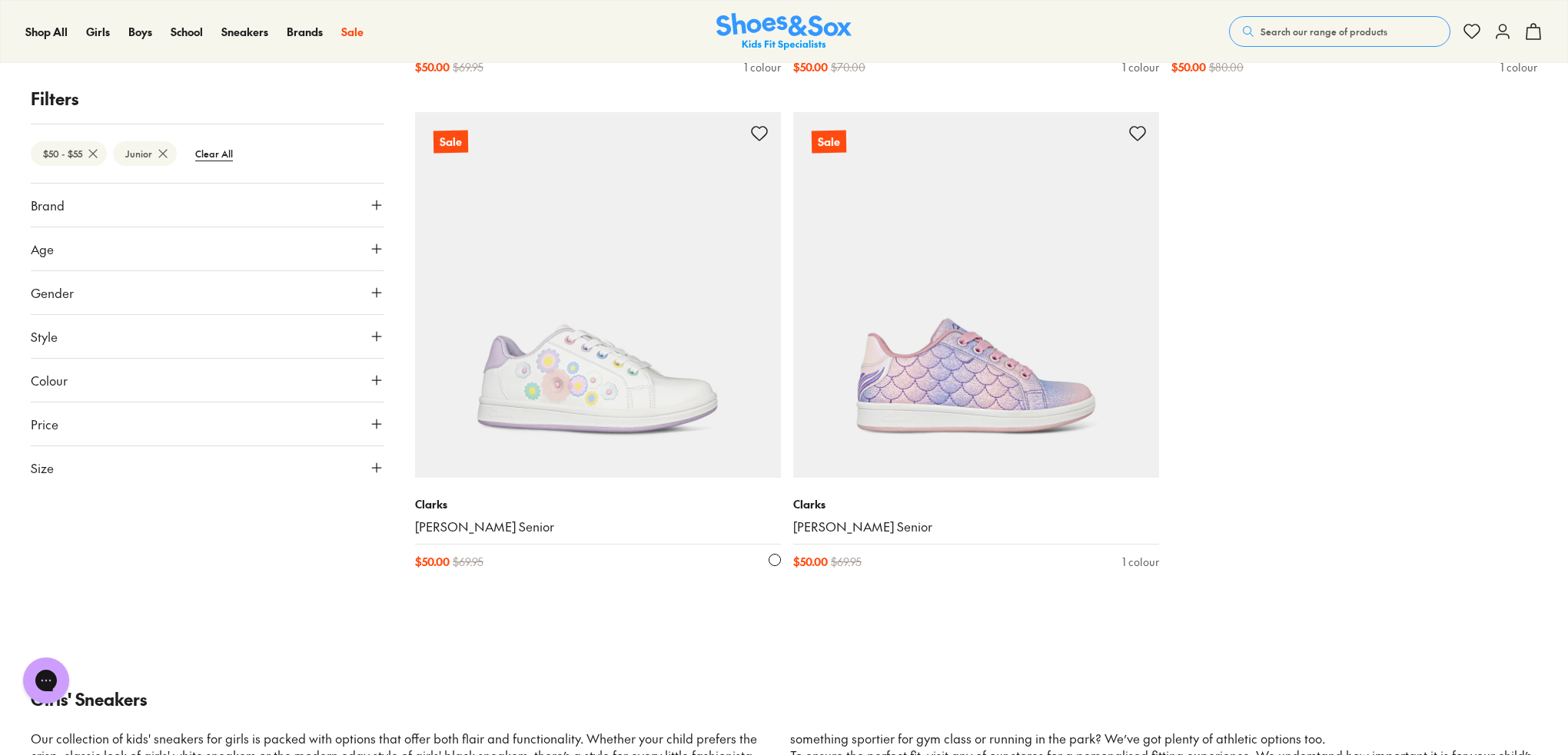
click at [642, 423] on img at bounding box center [598, 295] width 366 height 366
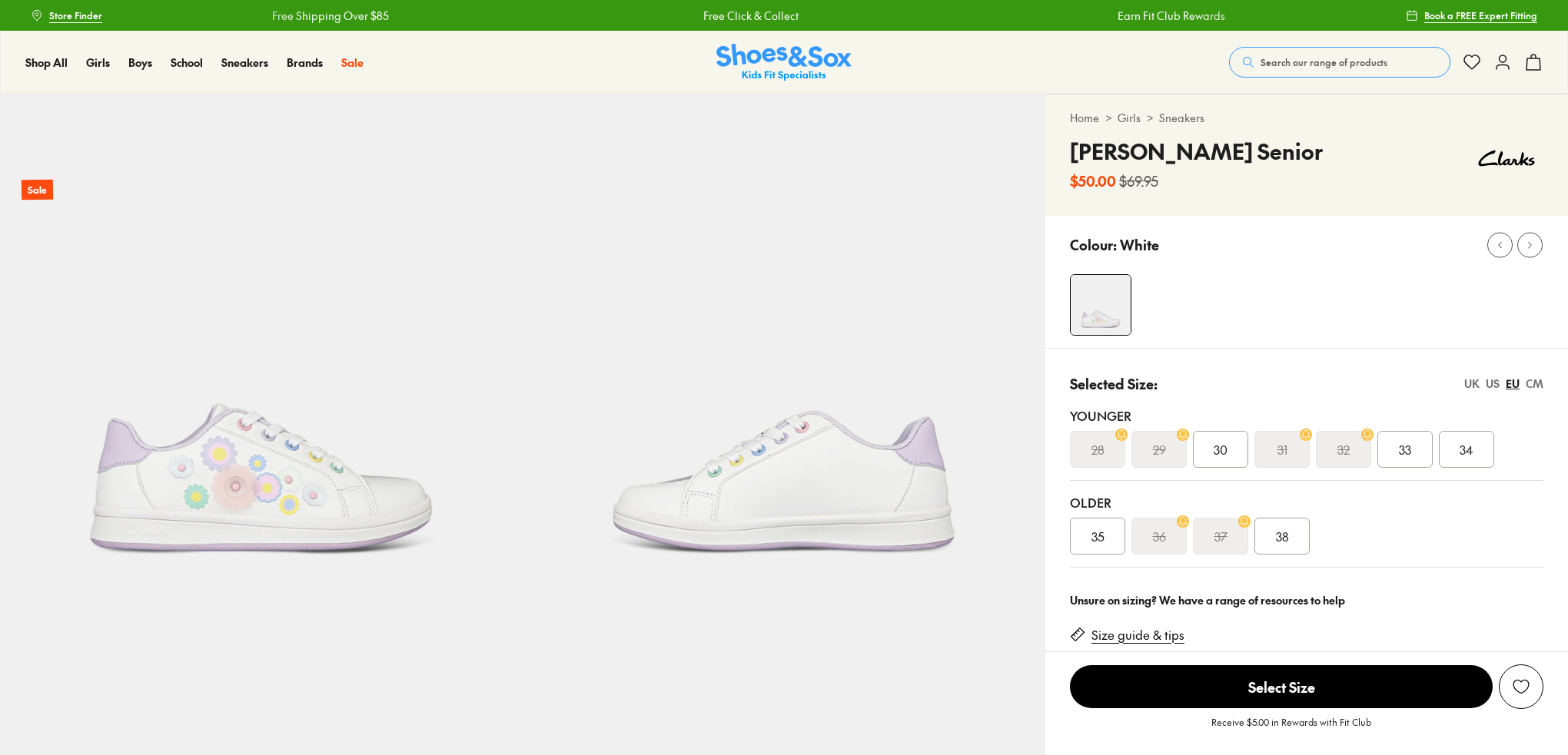
select select "*"
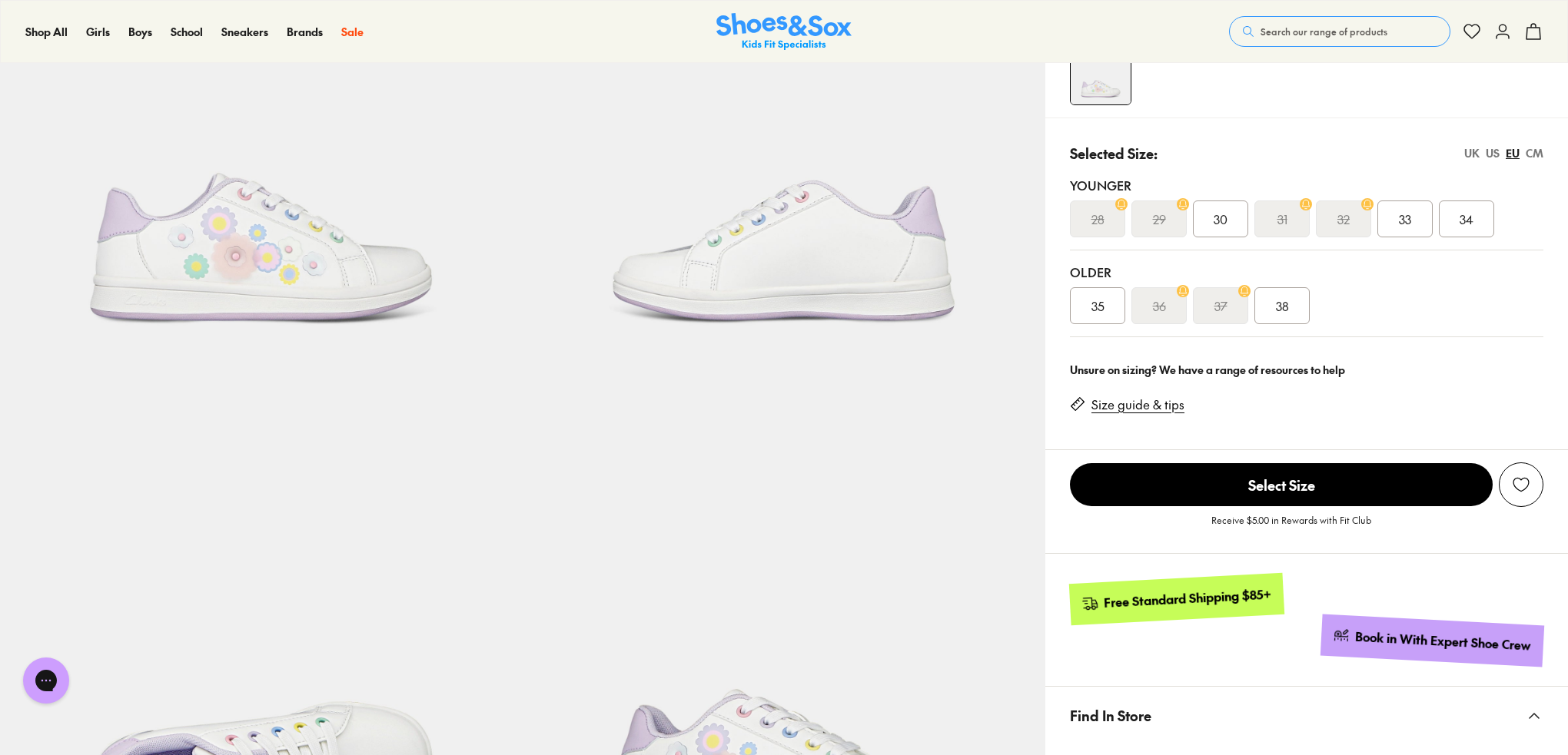
scroll to position [76, 0]
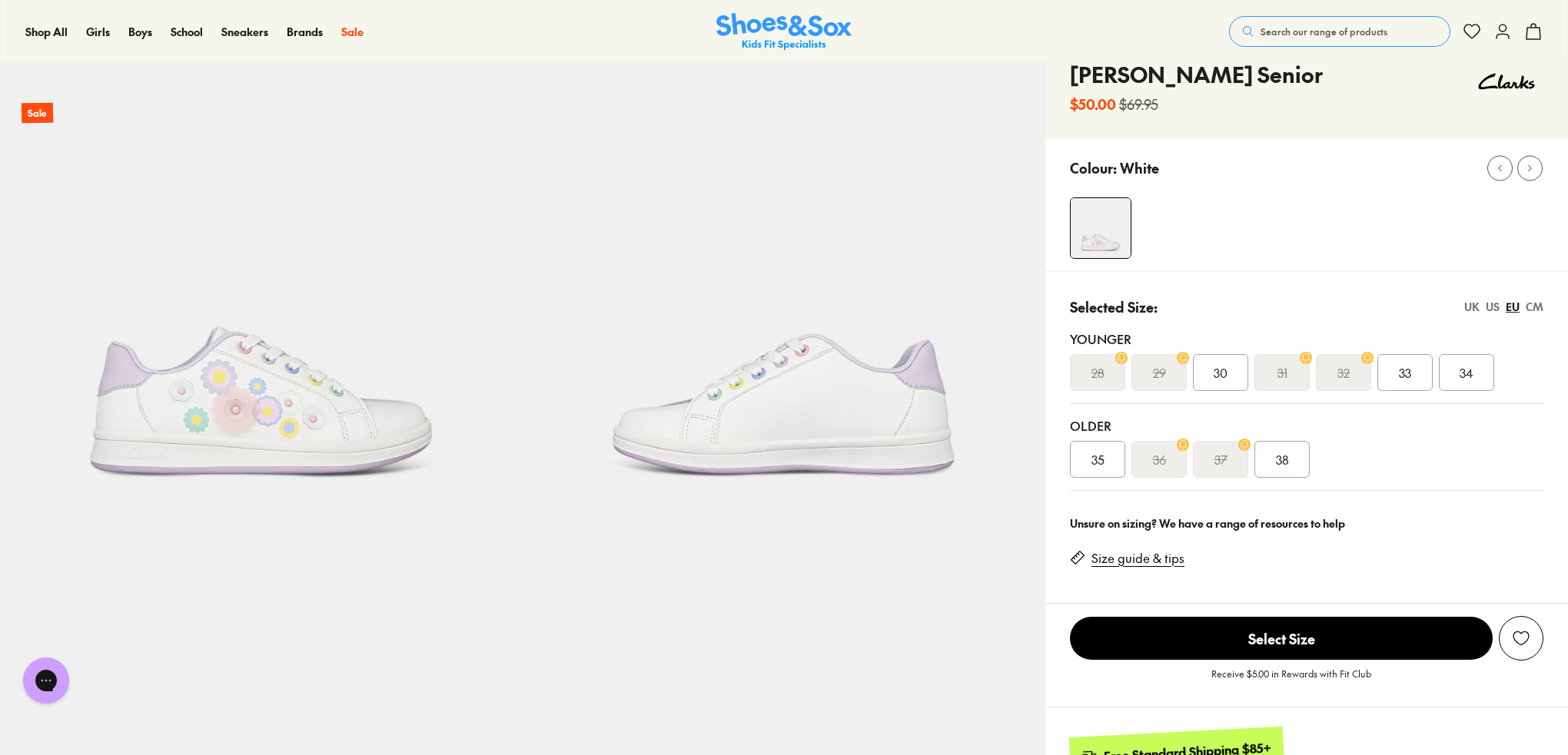
click at [1489, 308] on div "US" at bounding box center [1492, 307] width 14 height 16
